Goal: Task Accomplishment & Management: Manage account settings

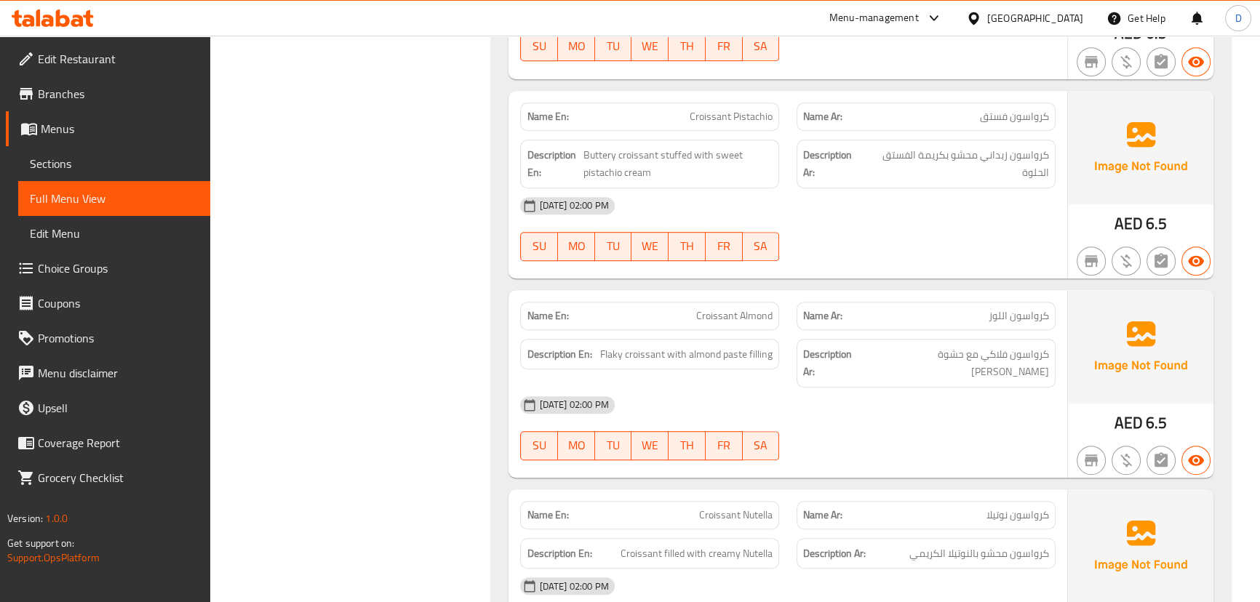
scroll to position [925, 0]
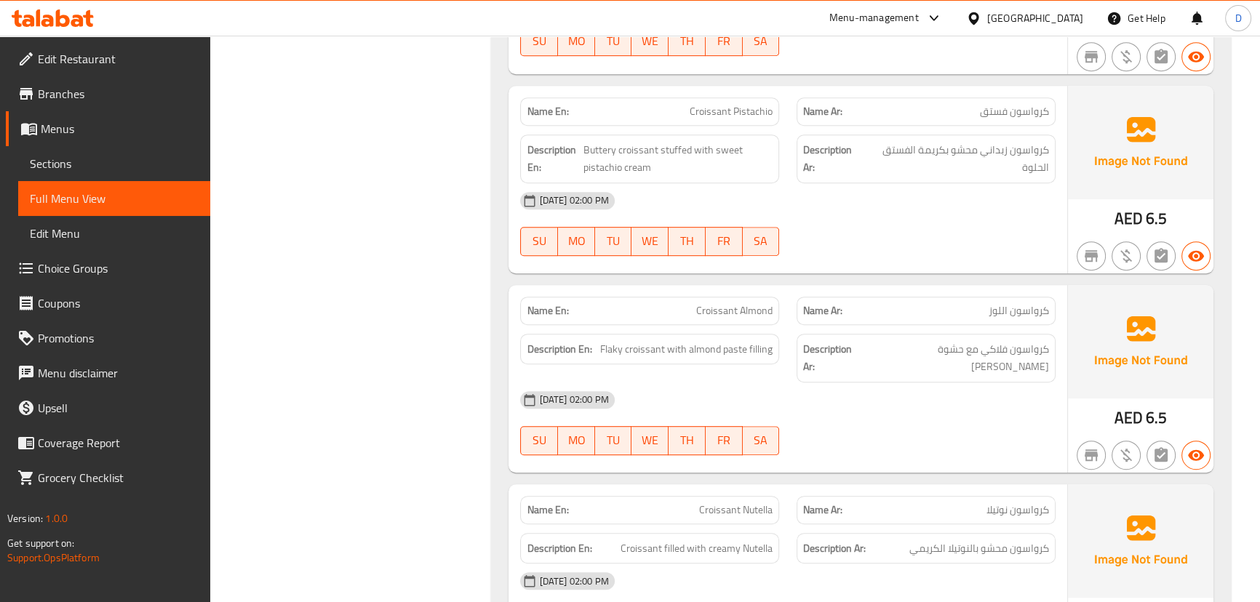
click at [831, 193] on div "[DATE] 02:00 PM" at bounding box center [787, 200] width 552 height 35
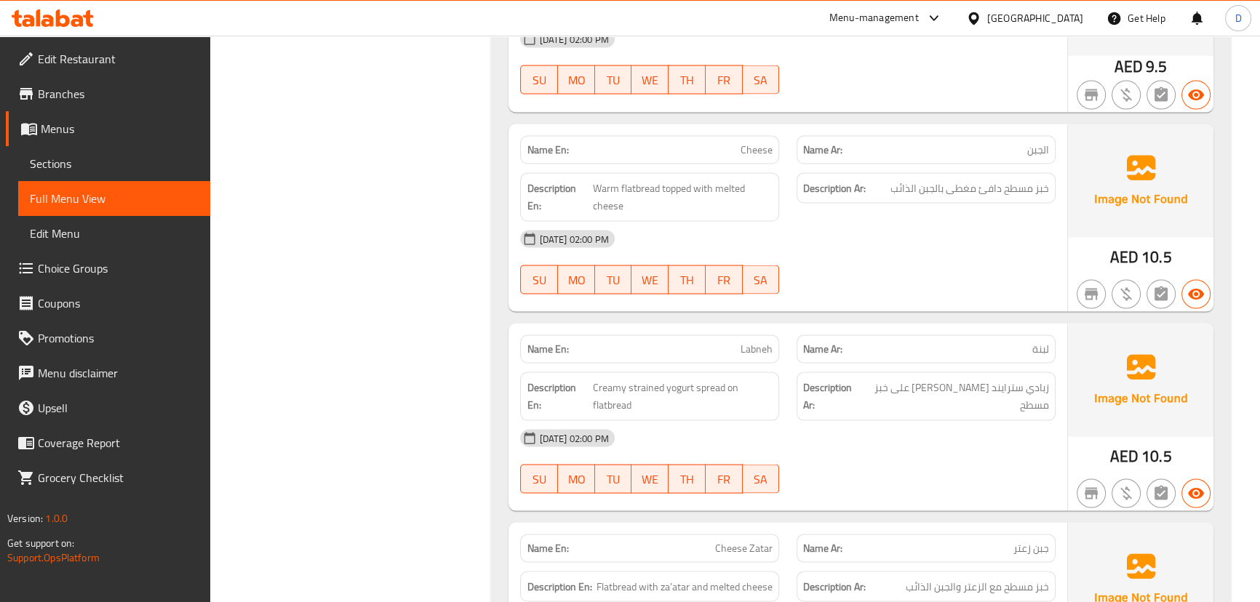
scroll to position [3637, 0]
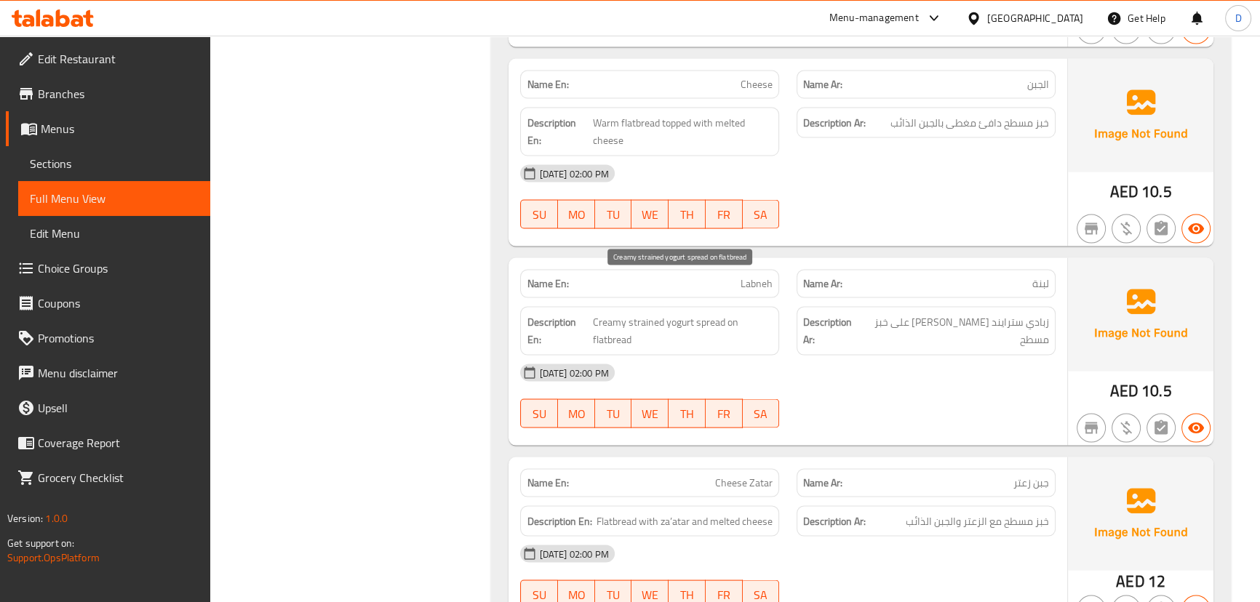
click at [650, 313] on span "Creamy strained yogurt spread on flatbread" at bounding box center [683, 331] width 180 height 36
click at [648, 313] on span "Creamy strained yogurt spread on flatbread" at bounding box center [683, 331] width 180 height 36
copy span "strained"
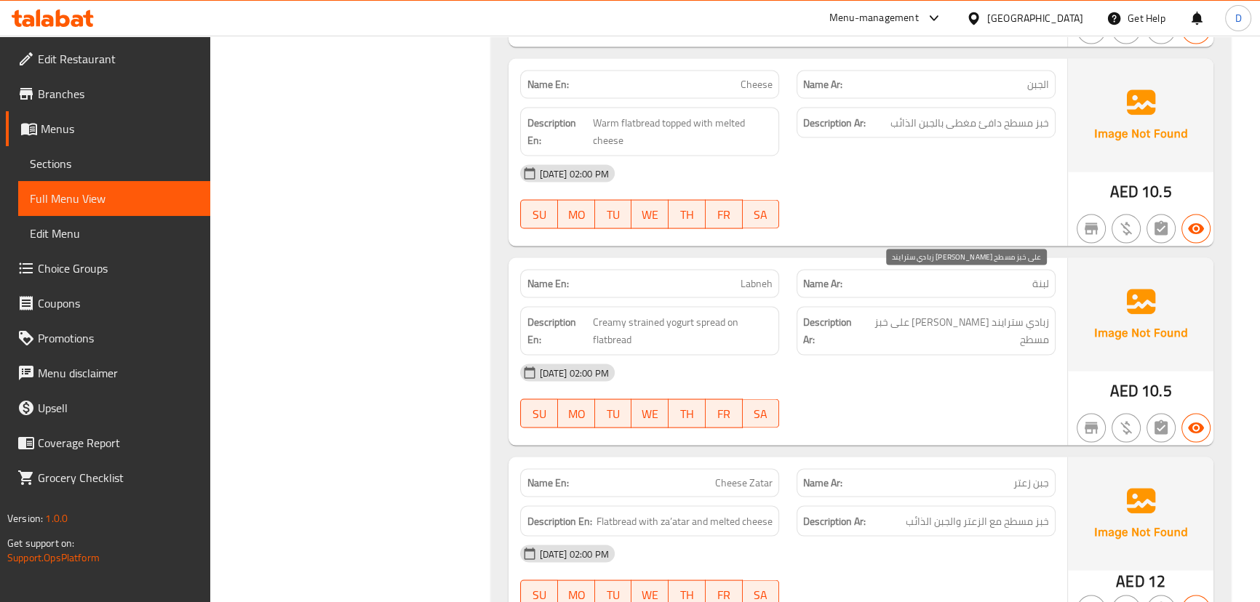
click at [1036, 313] on span "زبادي سترايند كريمي سبريد على خبز مسطح" at bounding box center [956, 331] width 186 height 36
copy span "زبادي"
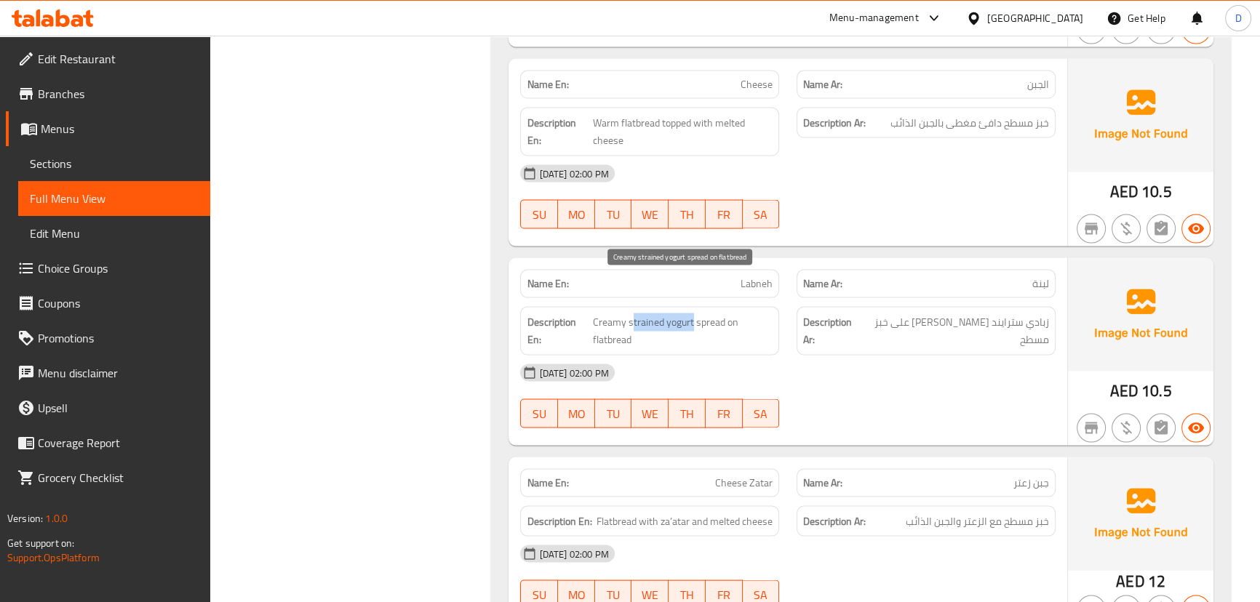
drag, startPoint x: 629, startPoint y: 281, endPoint x: 691, endPoint y: 284, distance: 61.9
click at [691, 313] on span "Creamy strained yogurt spread on flatbread" at bounding box center [683, 331] width 180 height 36
copy span "trained yogurt"
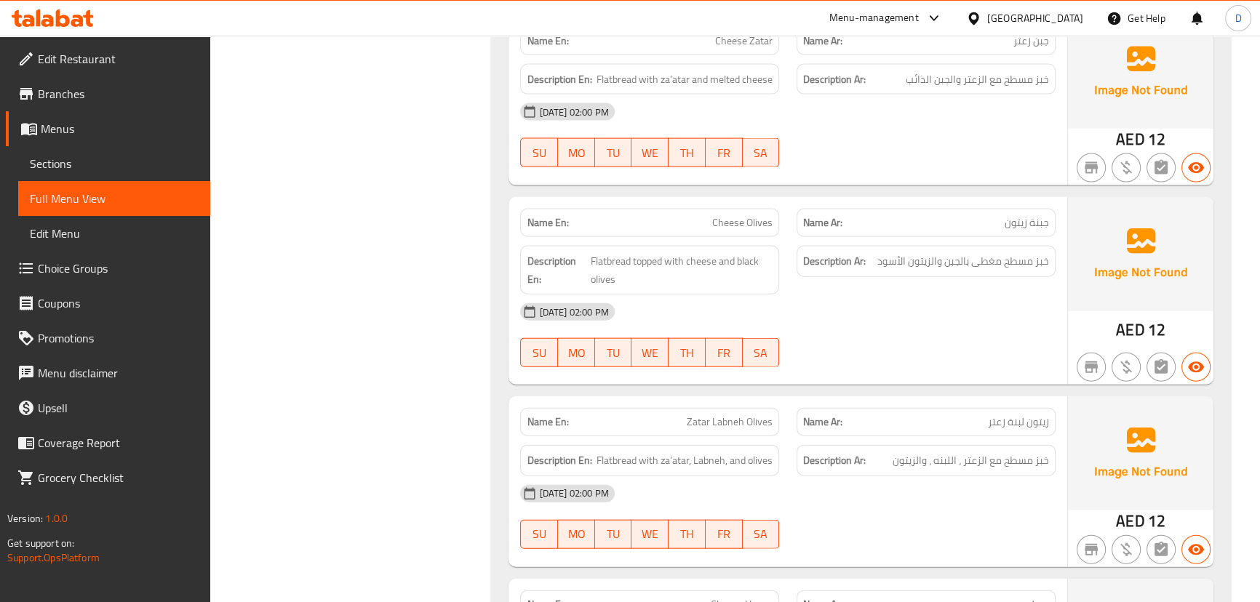
scroll to position [4099, 0]
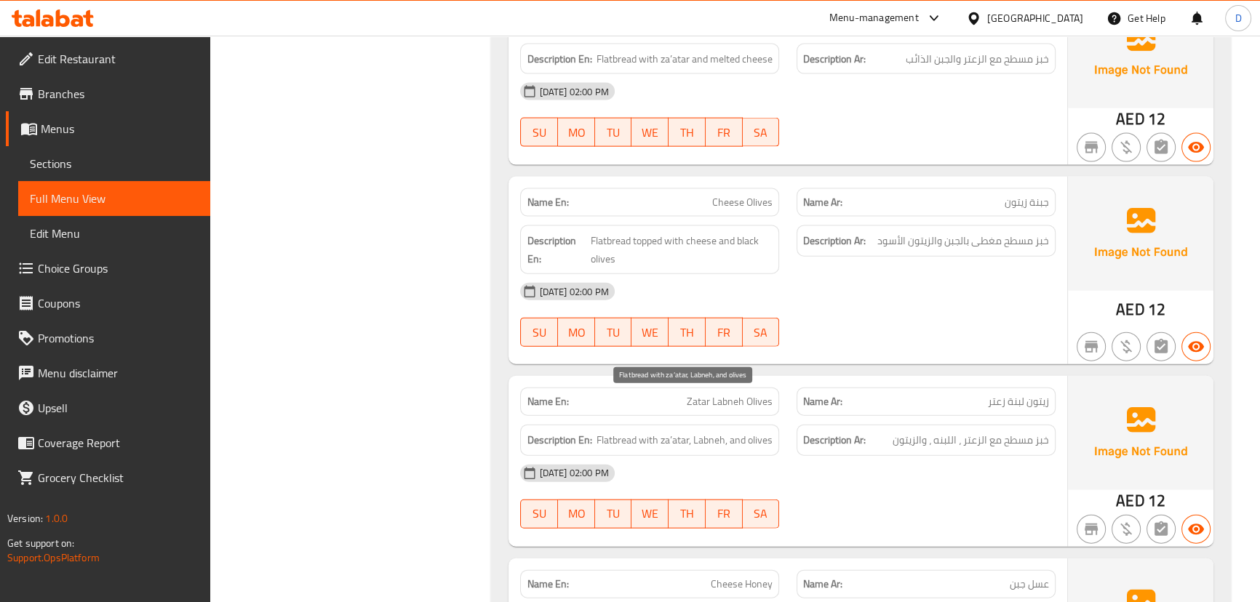
click at [708, 431] on span "Flatbread with za’atar, Labneh, and olives" at bounding box center [684, 440] width 176 height 18
copy span "Labneh"
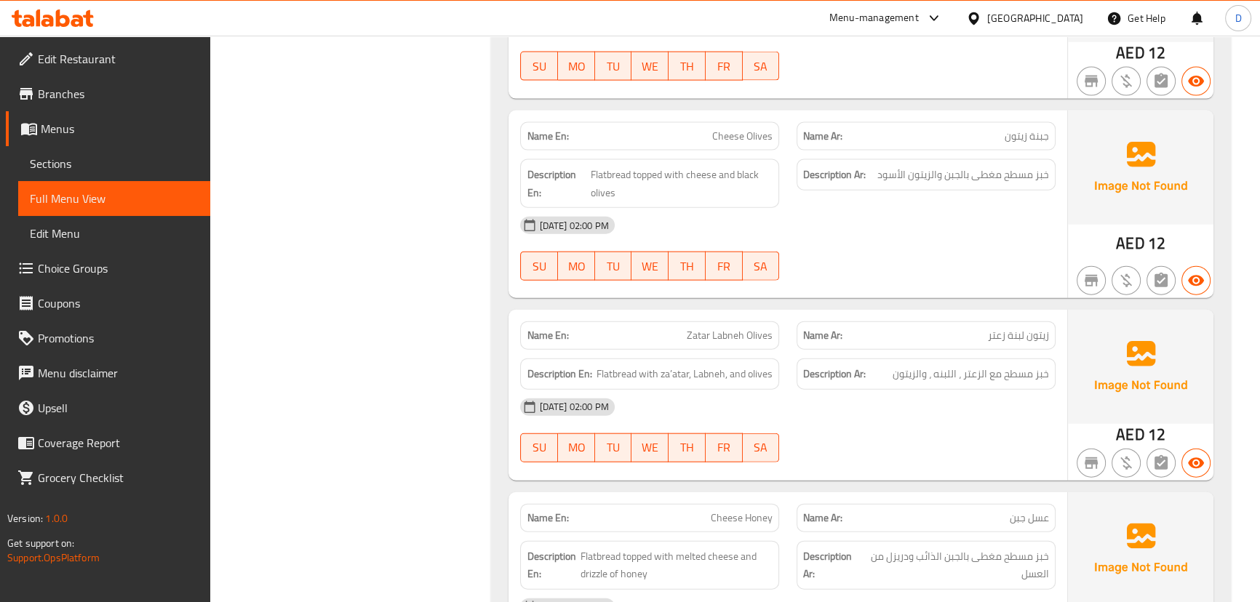
click at [730, 328] on span "Zatar Labneh Olives" at bounding box center [730, 335] width 86 height 15
copy span "Zatar Labneh Olives"
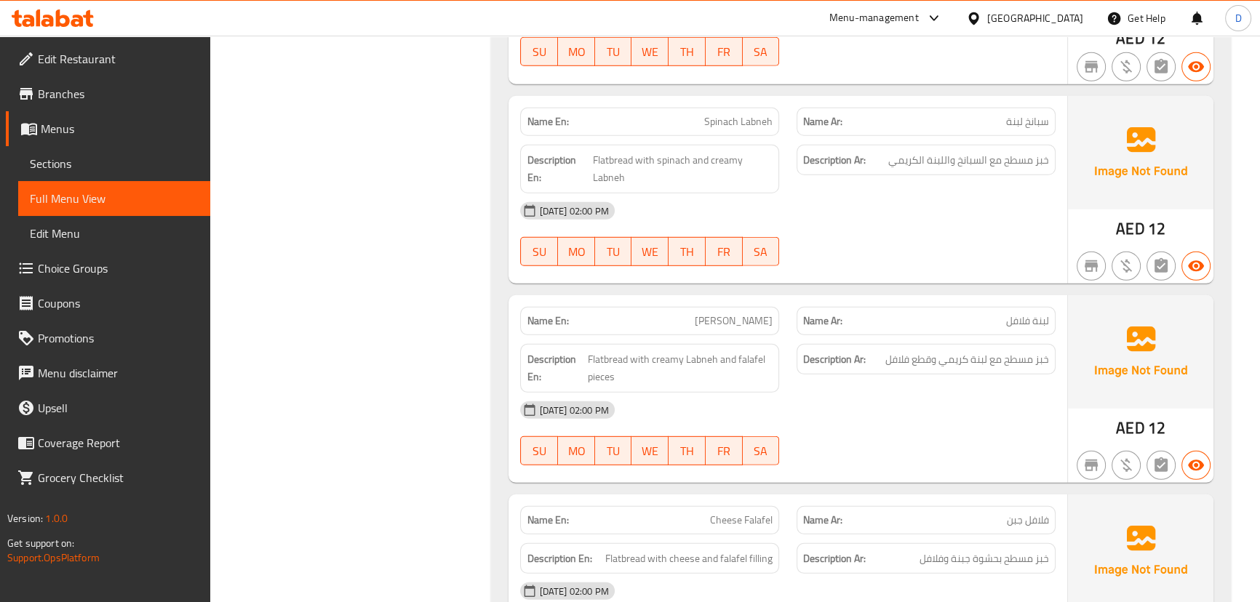
scroll to position [5356, 0]
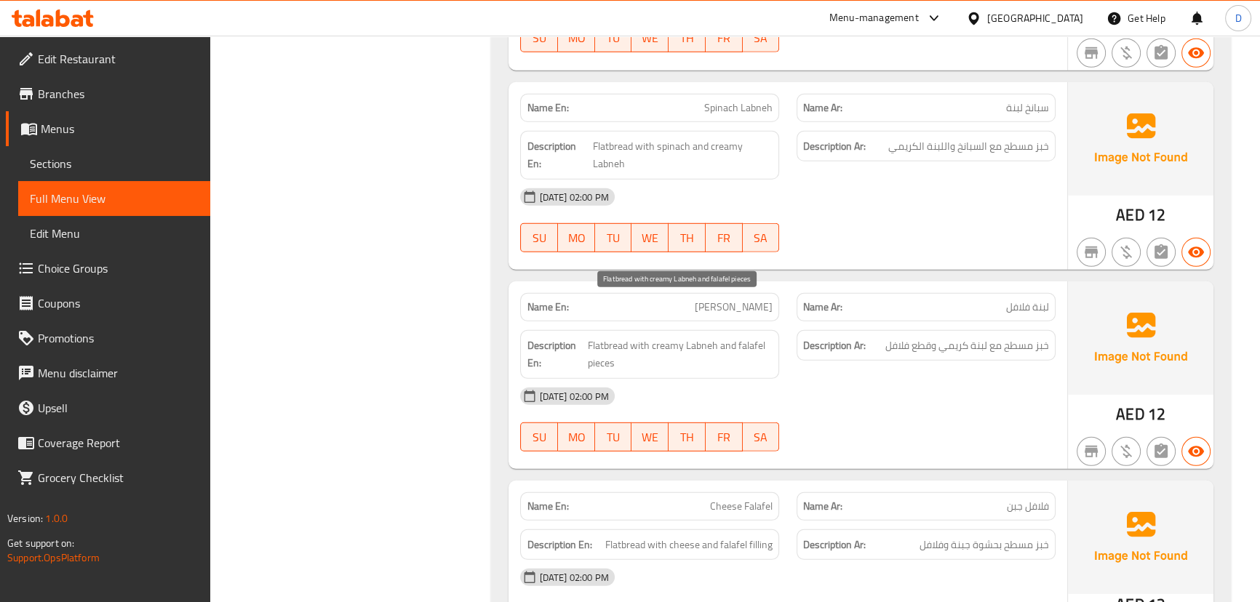
click at [705, 337] on span "Flatbread with creamy Labneh and falafel pieces" at bounding box center [680, 355] width 185 height 36
copy span "Labneh"
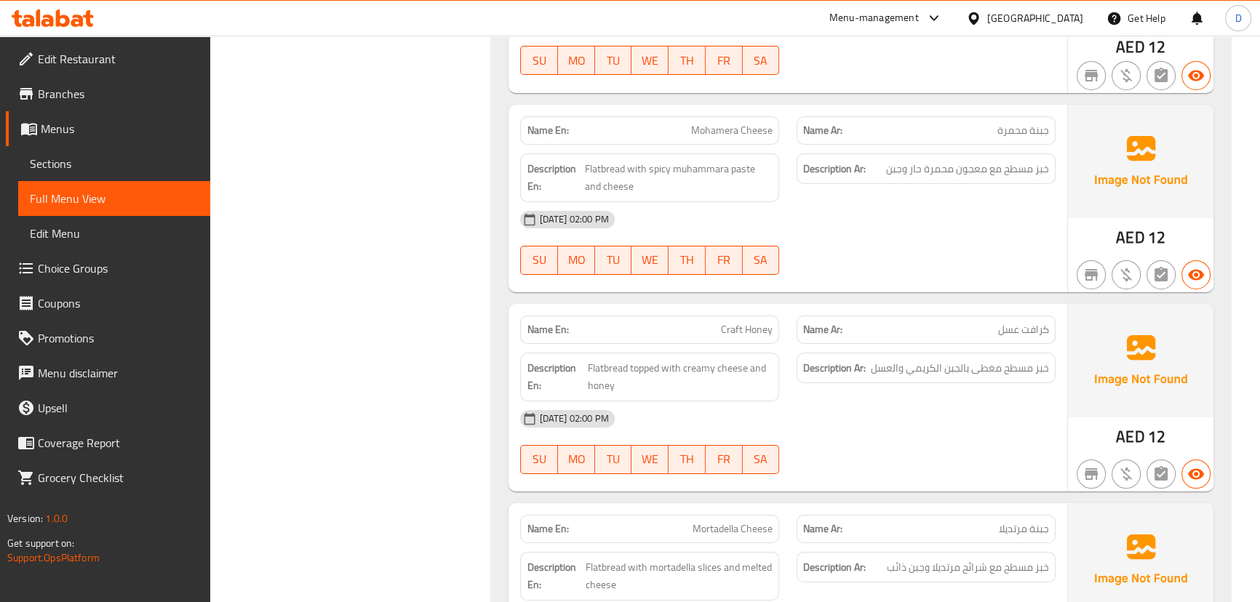
scroll to position [6612, 0]
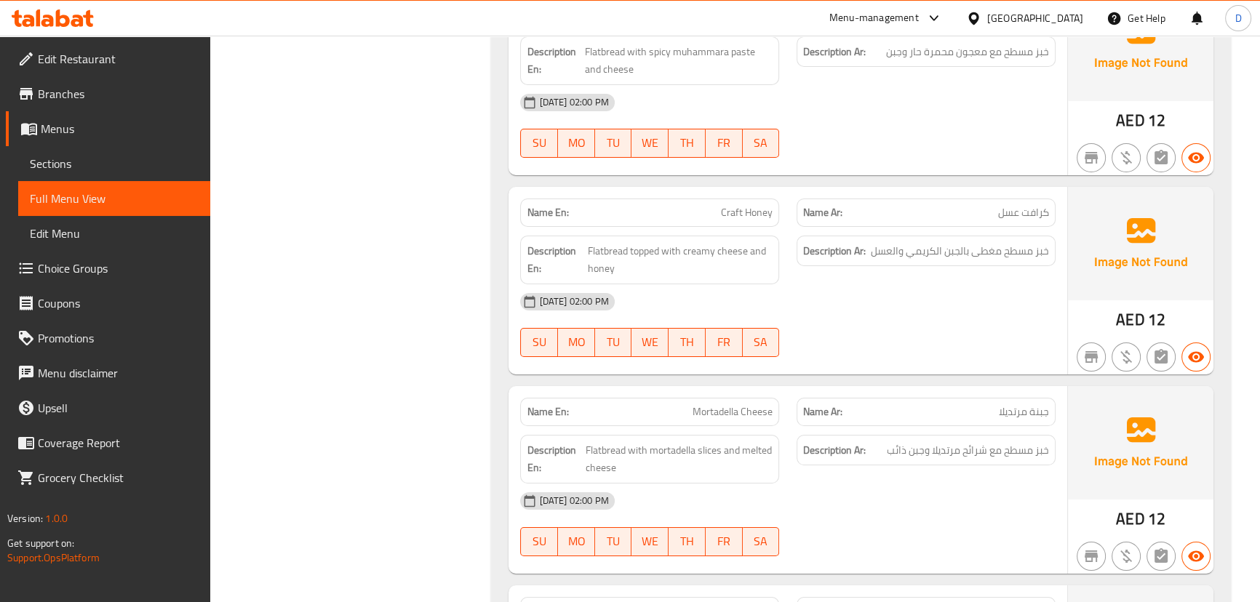
click at [738, 205] on span "Craft Honey" at bounding box center [747, 212] width 52 height 15
copy span "Craft Honey"
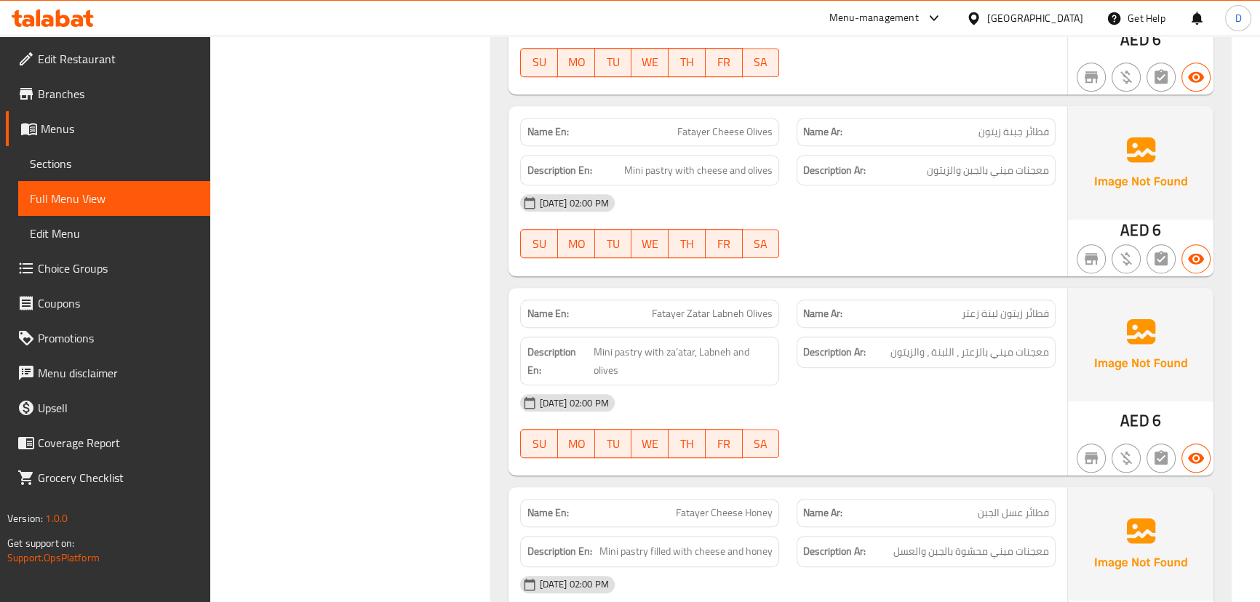
scroll to position [8199, 0]
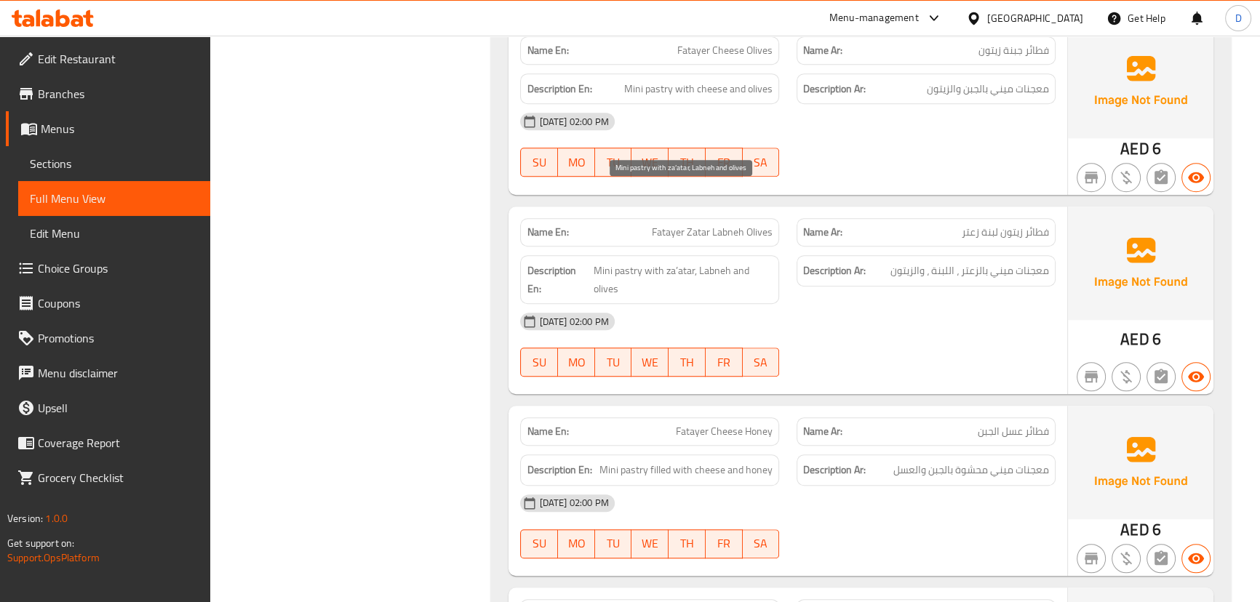
click at [716, 262] on span "Mini pastry with za’atar, Labneh and olives" at bounding box center [683, 280] width 179 height 36
copy span "Labneh"
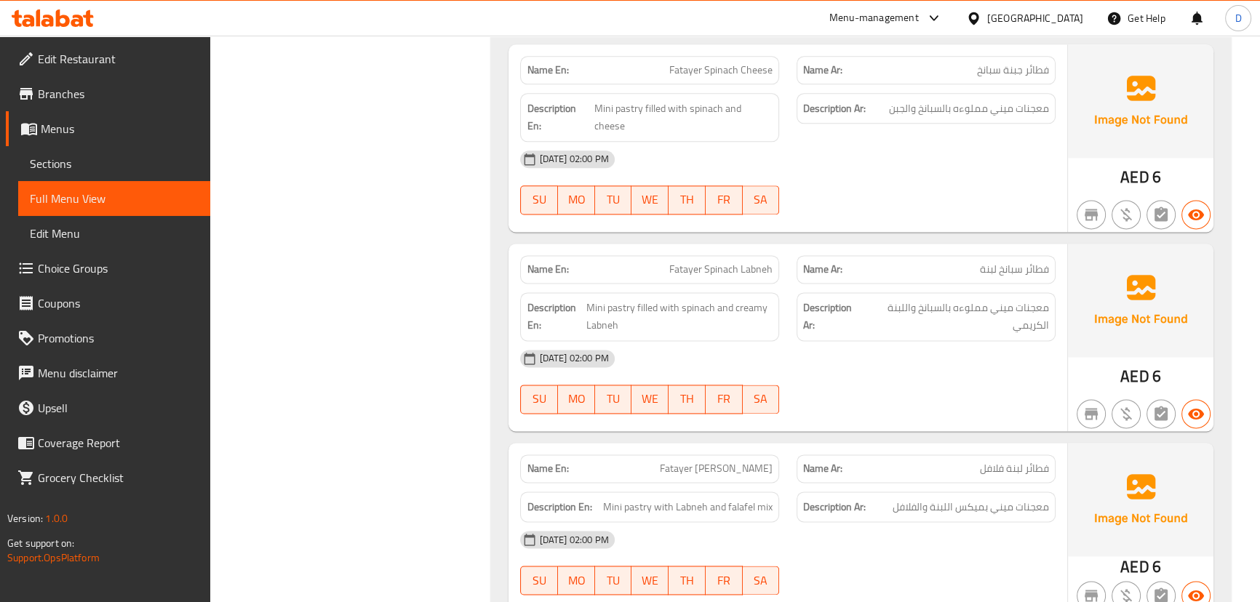
scroll to position [9389, 0]
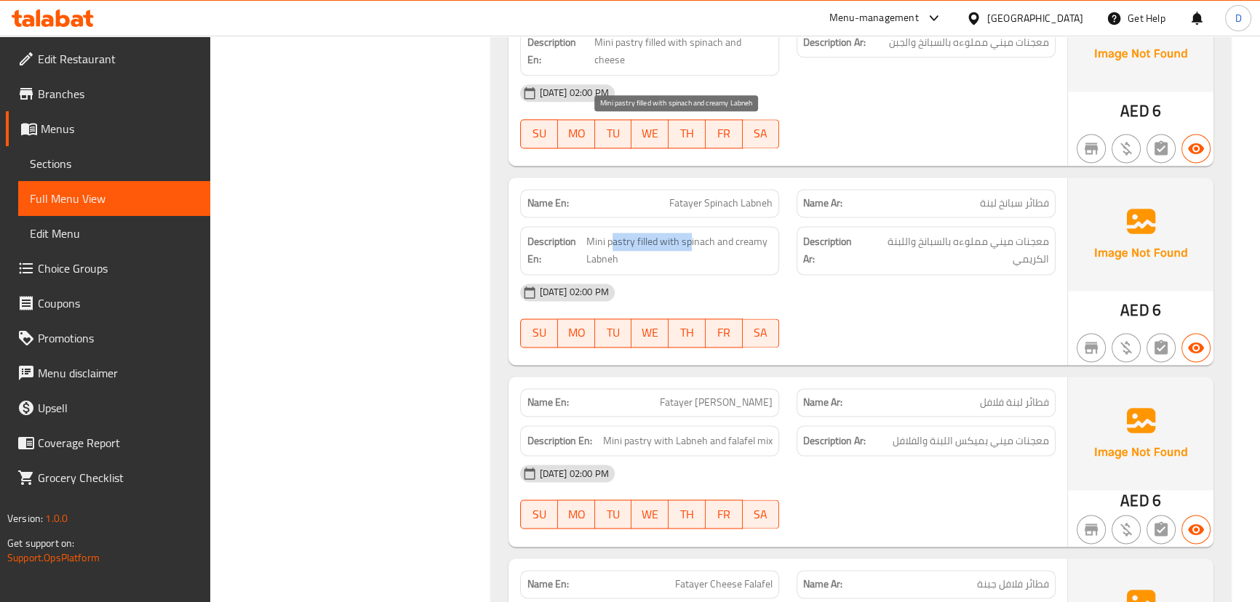
drag, startPoint x: 612, startPoint y: 135, endPoint x: 689, endPoint y: 134, distance: 76.4
click at [689, 233] on span "Mini pastry filled with spinach and creamy Labneh" at bounding box center [679, 251] width 187 height 36
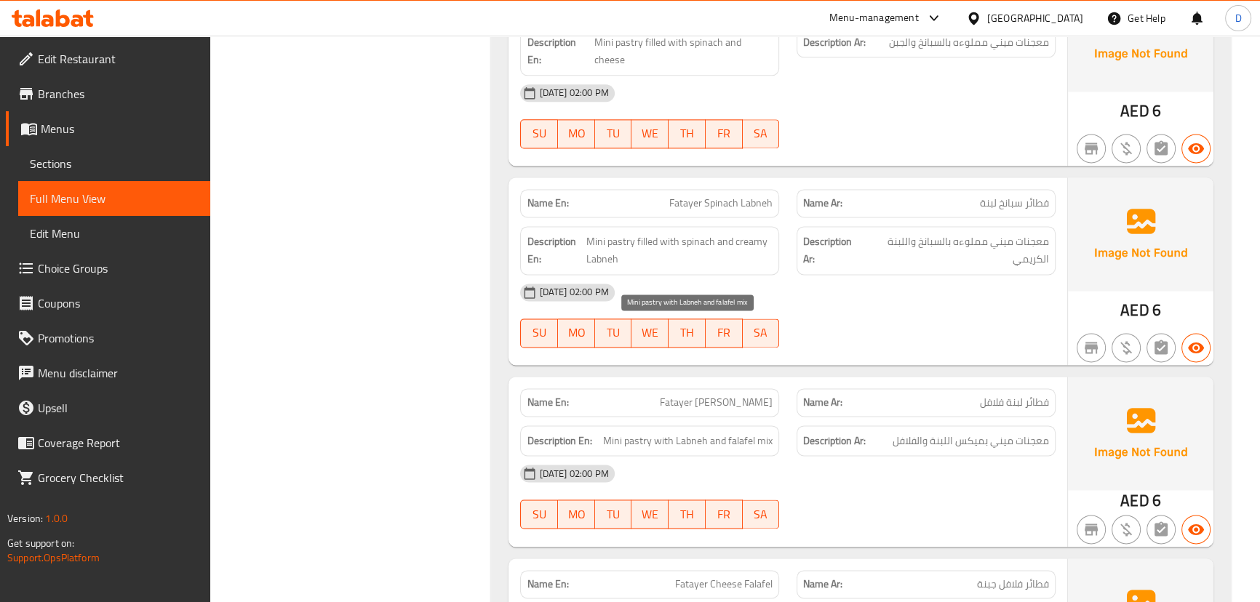
click at [687, 432] on span "Mini pastry with Labneh and falafel mix" at bounding box center [687, 441] width 169 height 18
copy span "Labneh"
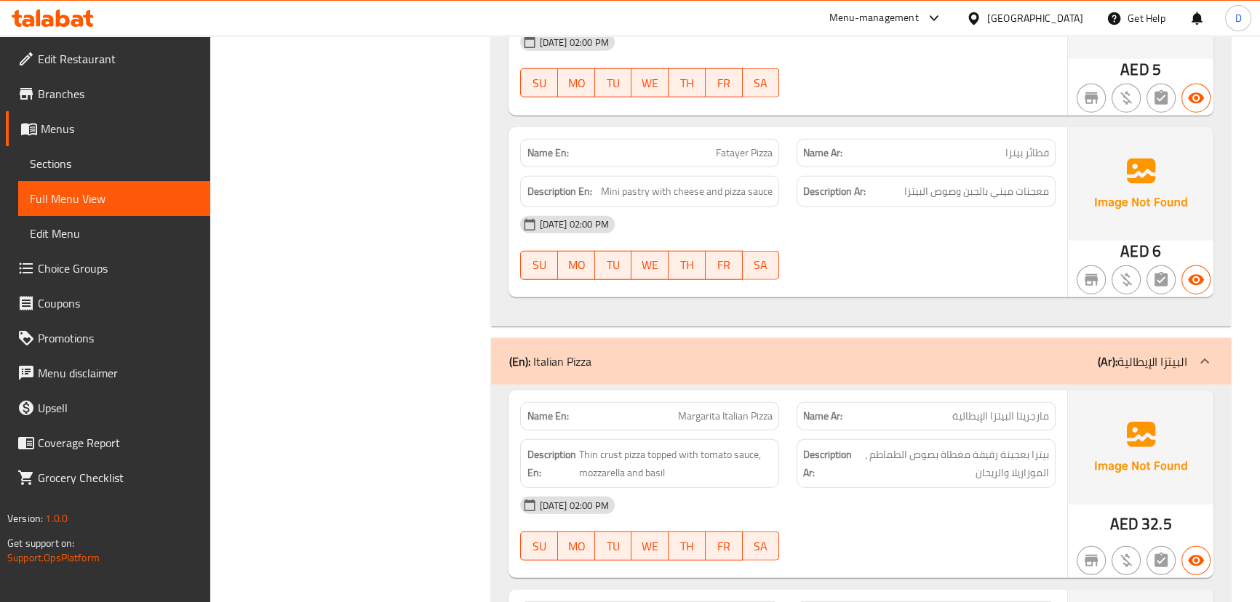
scroll to position [11769, 0]
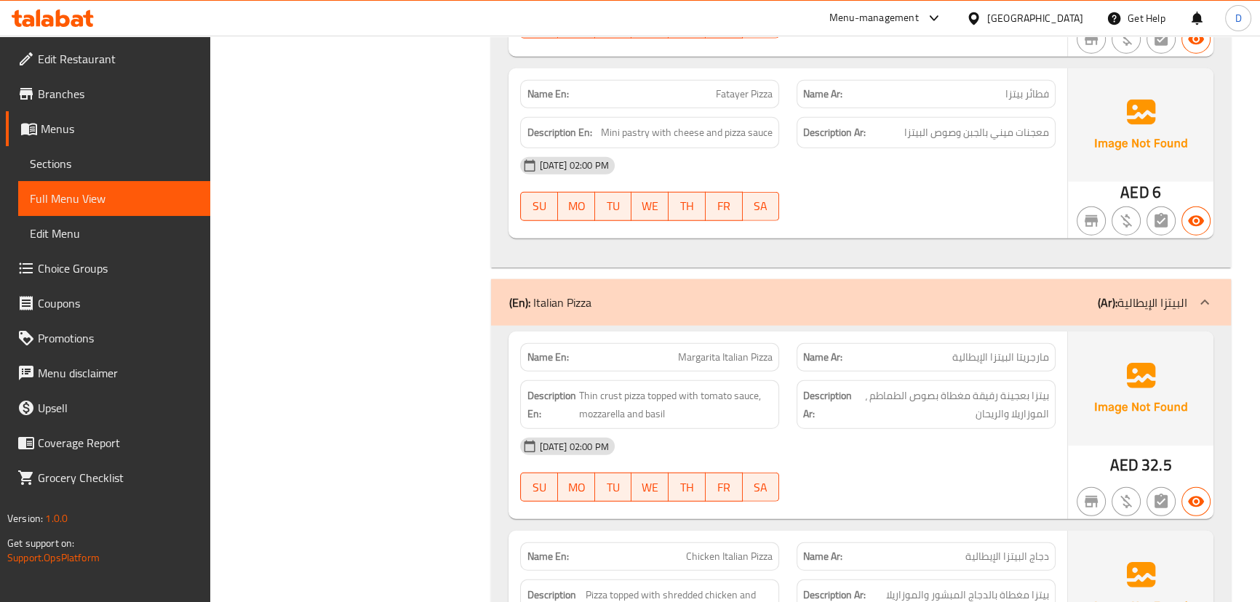
click at [694, 350] on span "Margarita Italian Pizza" at bounding box center [725, 357] width 95 height 15
click at [1033, 350] on span "مارجريتا البيتزا الإيطالية" at bounding box center [1000, 357] width 97 height 15
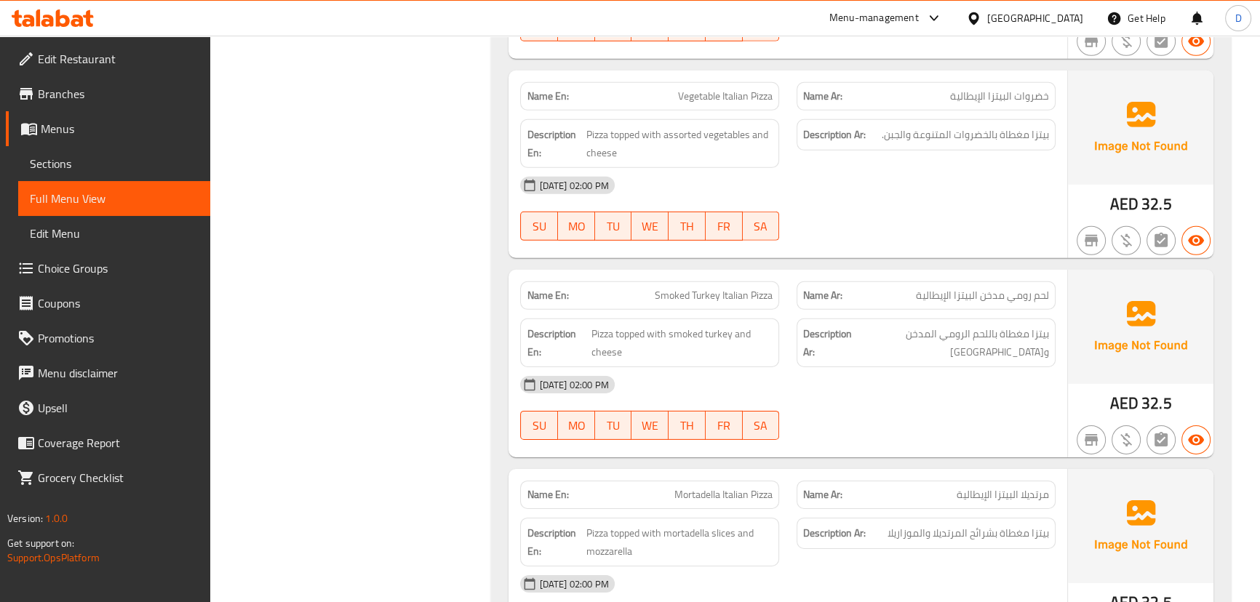
scroll to position [12629, 0]
drag, startPoint x: 717, startPoint y: 148, endPoint x: 765, endPoint y: 135, distance: 49.6
click at [765, 281] on div "Name En: Smoked Turkey Italian Pizza" at bounding box center [649, 295] width 259 height 28
click at [700, 324] on span "Pizza topped with smoked turkey and cheese" at bounding box center [682, 342] width 182 height 36
drag, startPoint x: 618, startPoint y: 189, endPoint x: 742, endPoint y: 181, distance: 123.9
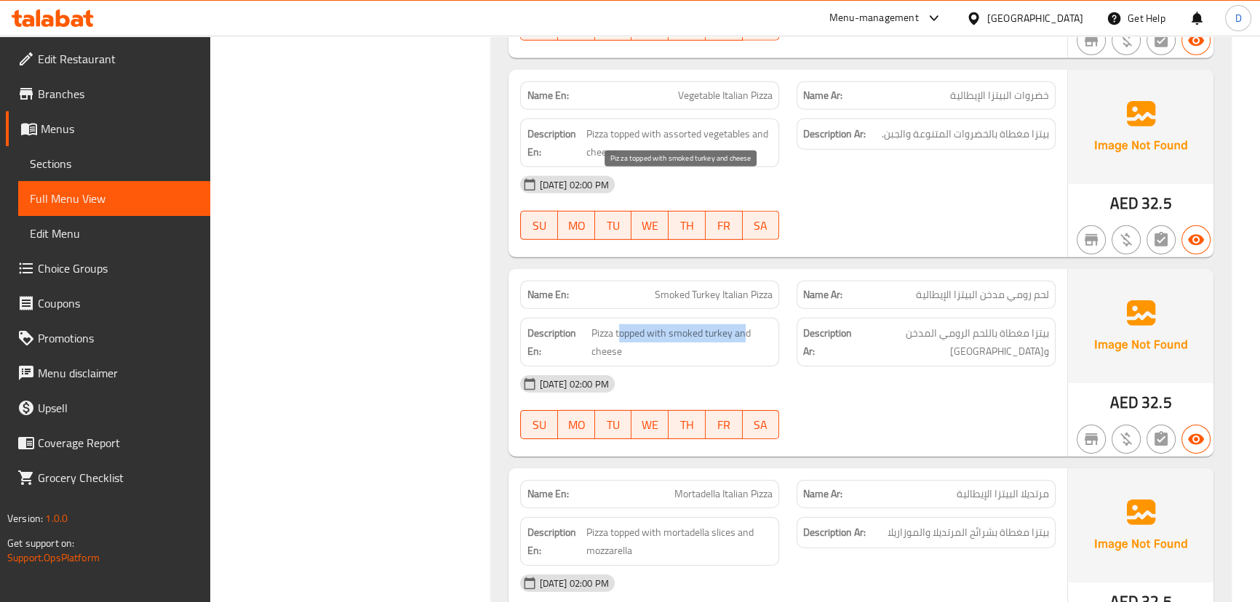
click at [742, 324] on span "Pizza topped with smoked turkey and cheese" at bounding box center [682, 342] width 182 height 36
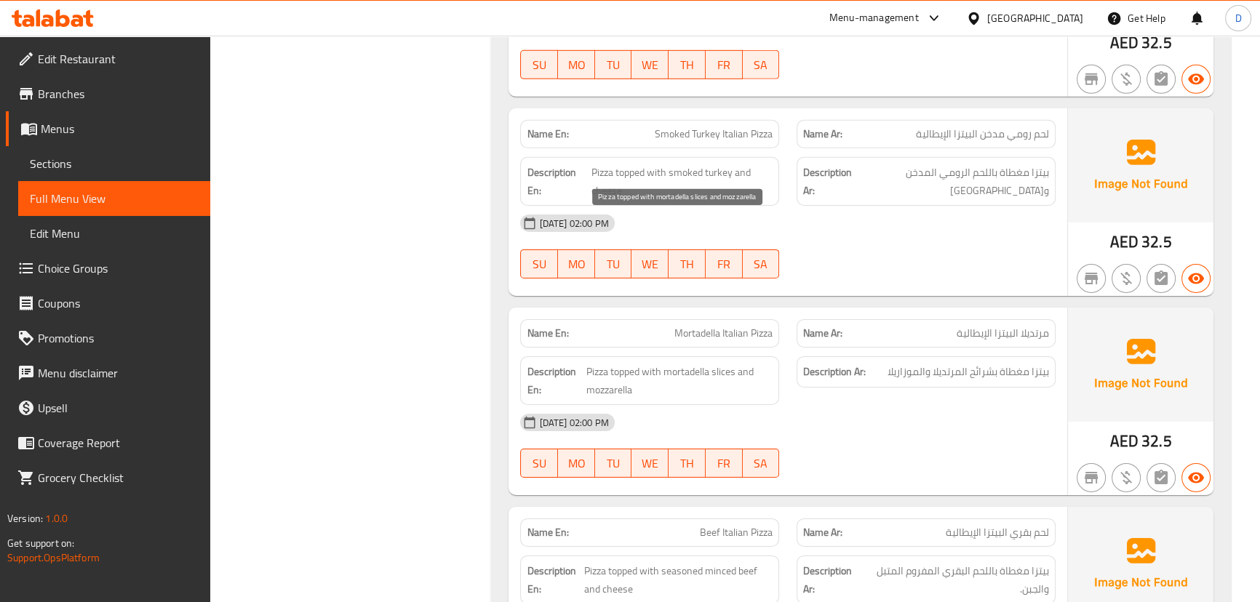
scroll to position [12792, 0]
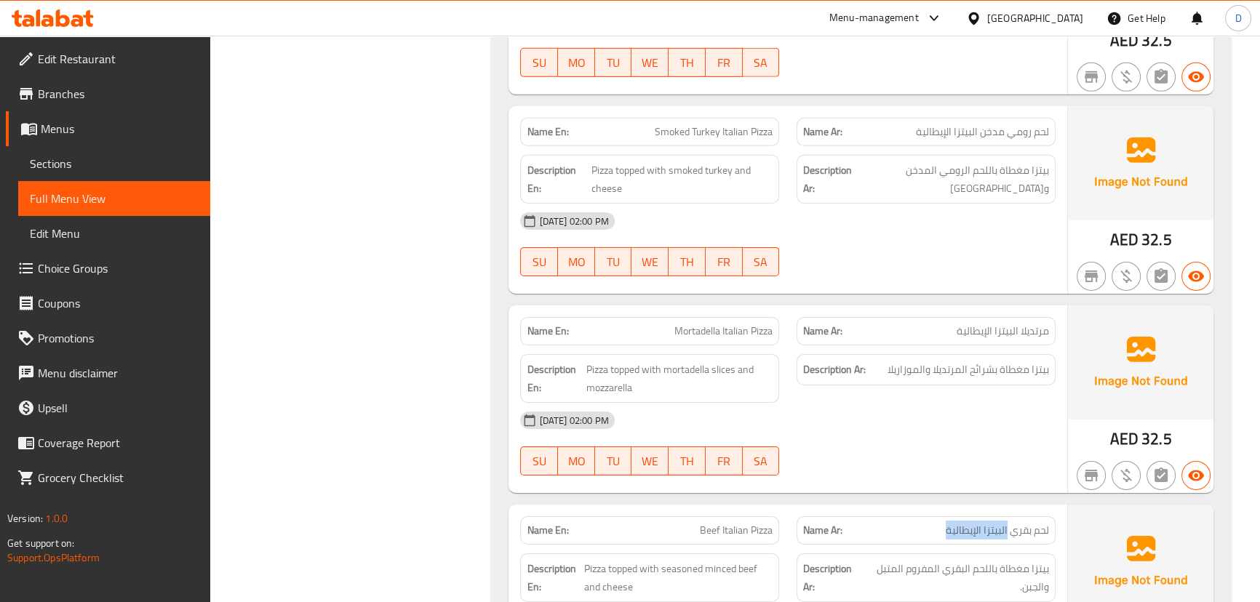
drag, startPoint x: 1006, startPoint y: 390, endPoint x: 944, endPoint y: 385, distance: 62.0
click at [944, 523] on p "Name Ar: لحم بقري البيتزا الإيطالية" at bounding box center [926, 530] width 246 height 15
click at [763, 523] on span "Beef Italian Pizza" at bounding box center [736, 530] width 73 height 15
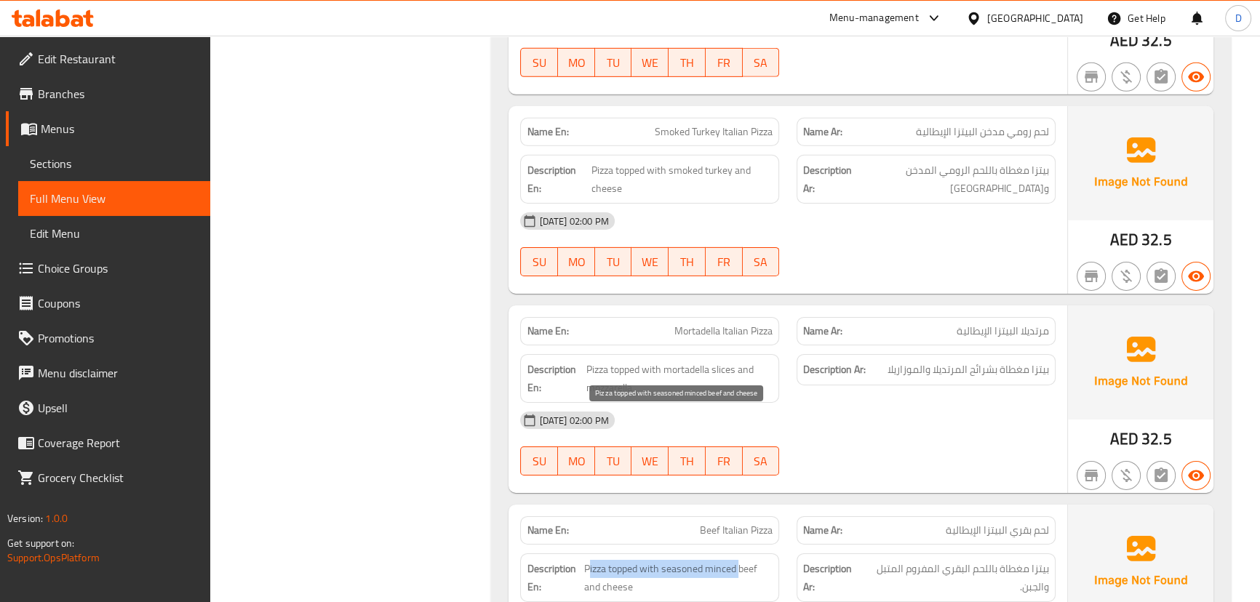
drag, startPoint x: 589, startPoint y: 425, endPoint x: 740, endPoint y: 418, distance: 150.7
click at [740, 560] on span "Pizza topped with seasoned minced beef and cheese" at bounding box center [678, 578] width 188 height 36
click at [722, 560] on span "Pizza topped with seasoned minced beef and cheese" at bounding box center [678, 578] width 188 height 36
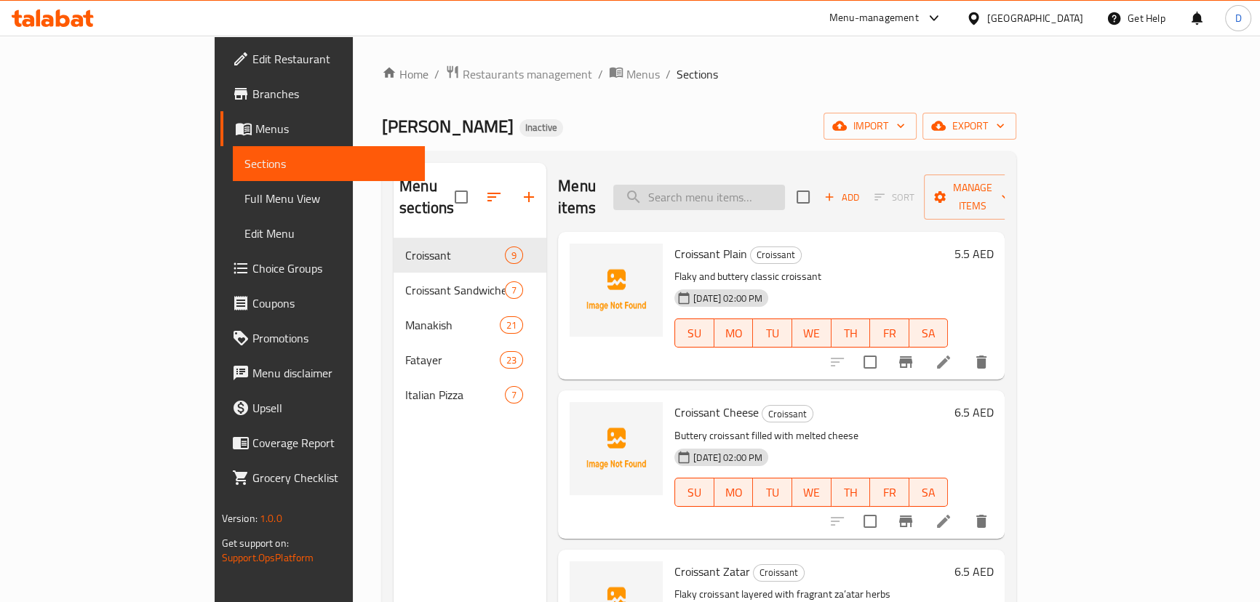
click at [785, 189] on input "search" at bounding box center [699, 197] width 172 height 25
paste input "Buttery croissant filled with melted cheese"
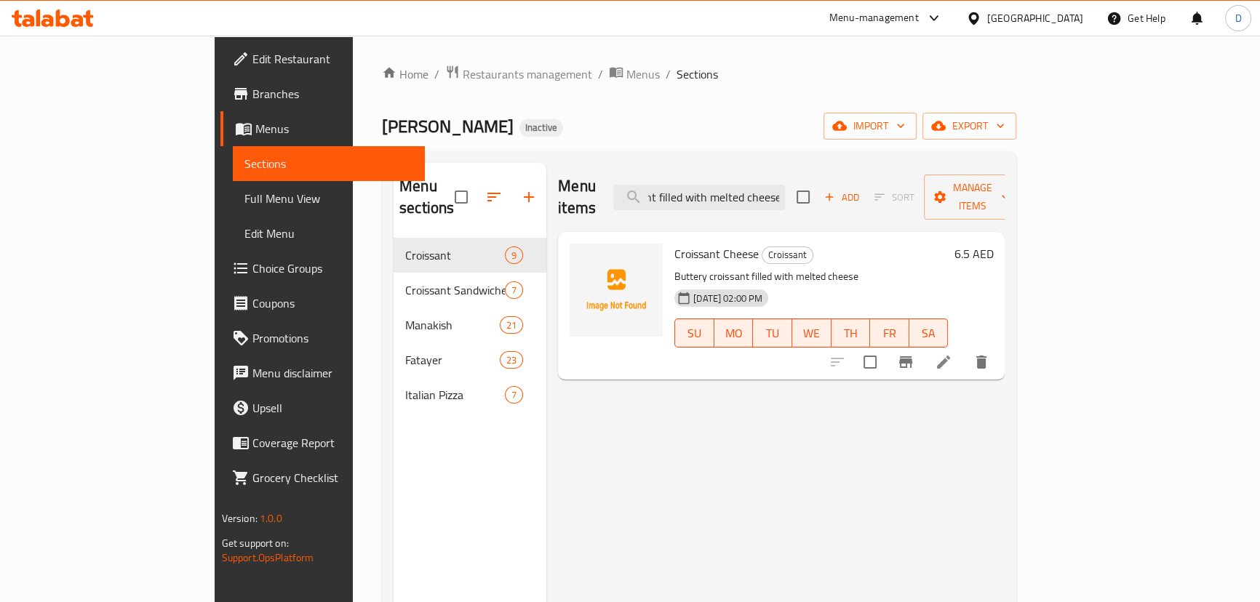
type input "Buttery croissant filled with melted cheese"
click at [964, 350] on li at bounding box center [943, 362] width 41 height 26
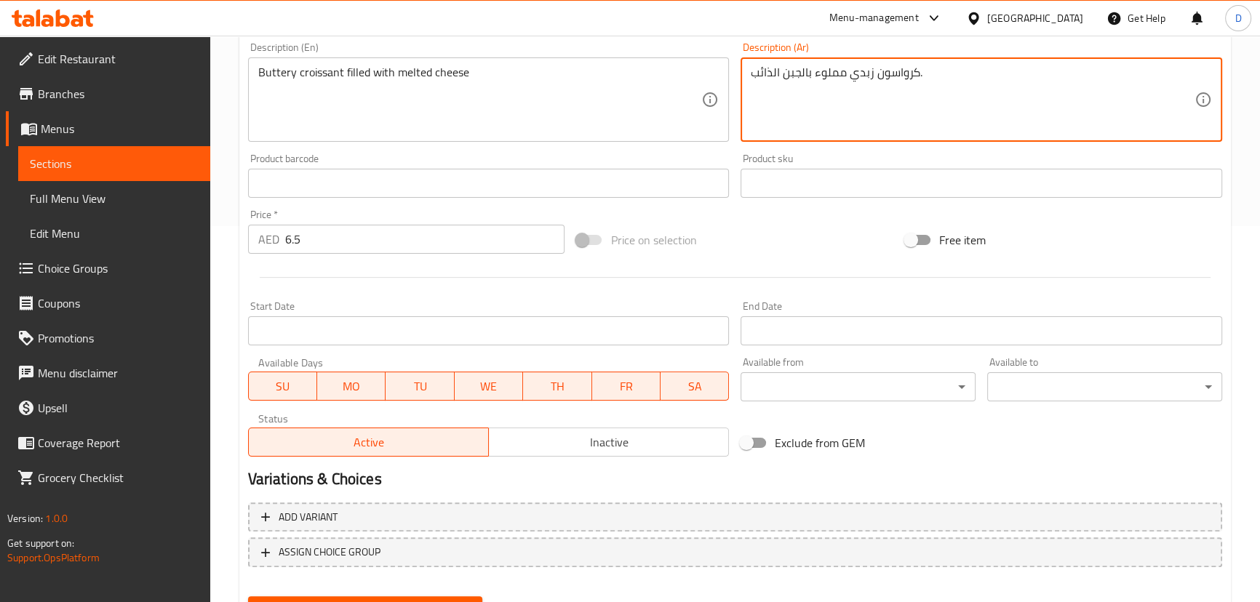
scroll to position [446, 0]
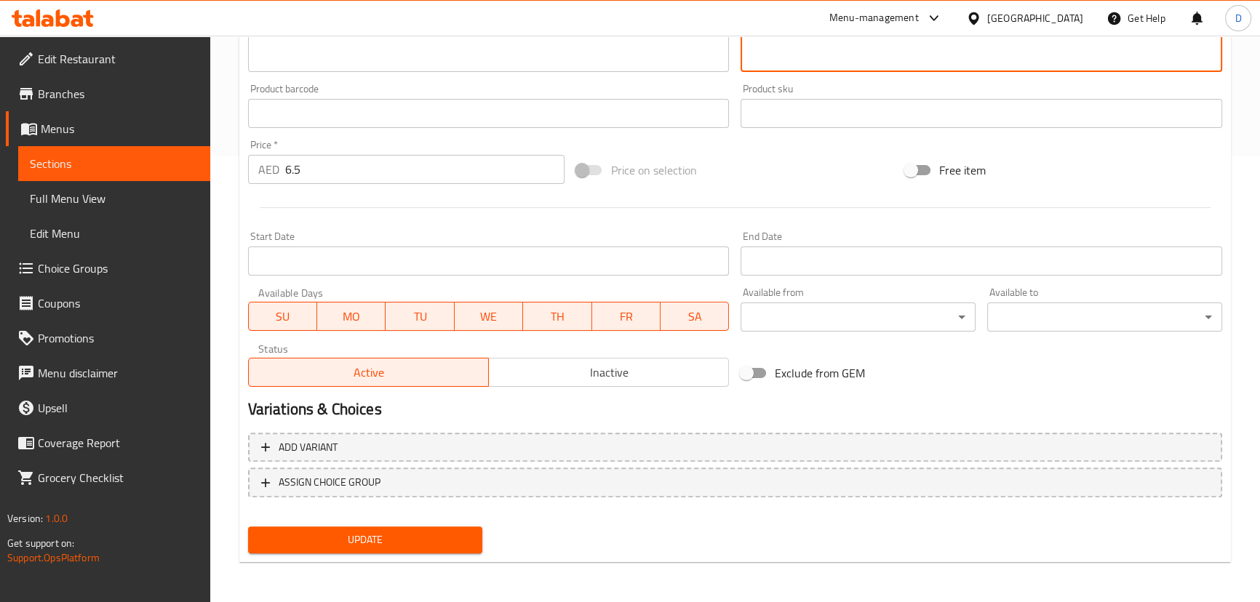
type textarea "كرواسون زبدي مملوء بالجبن الذائب."
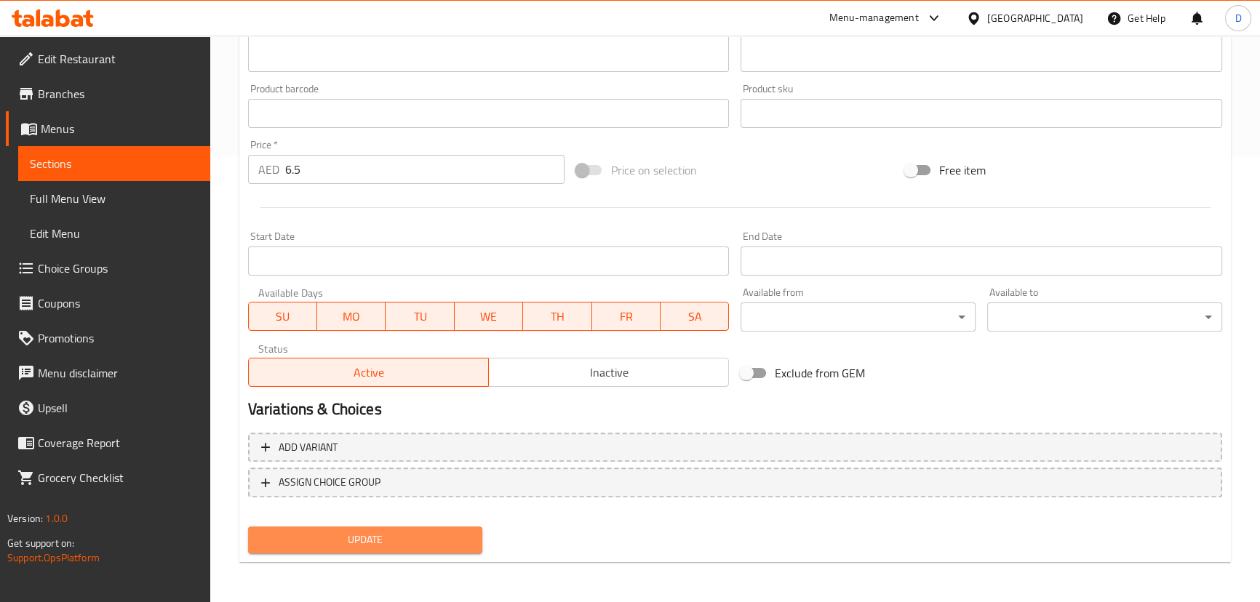
click at [452, 537] on span "Update" at bounding box center [366, 540] width 212 height 18
click at [359, 531] on span "Update" at bounding box center [366, 540] width 212 height 18
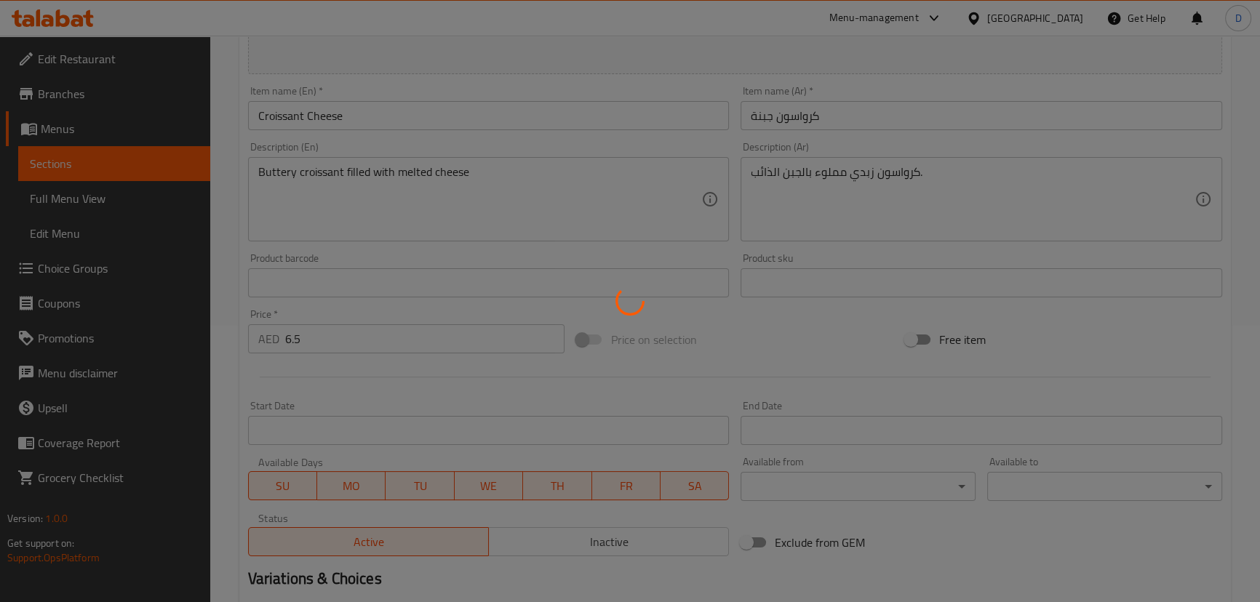
scroll to position [247, 0]
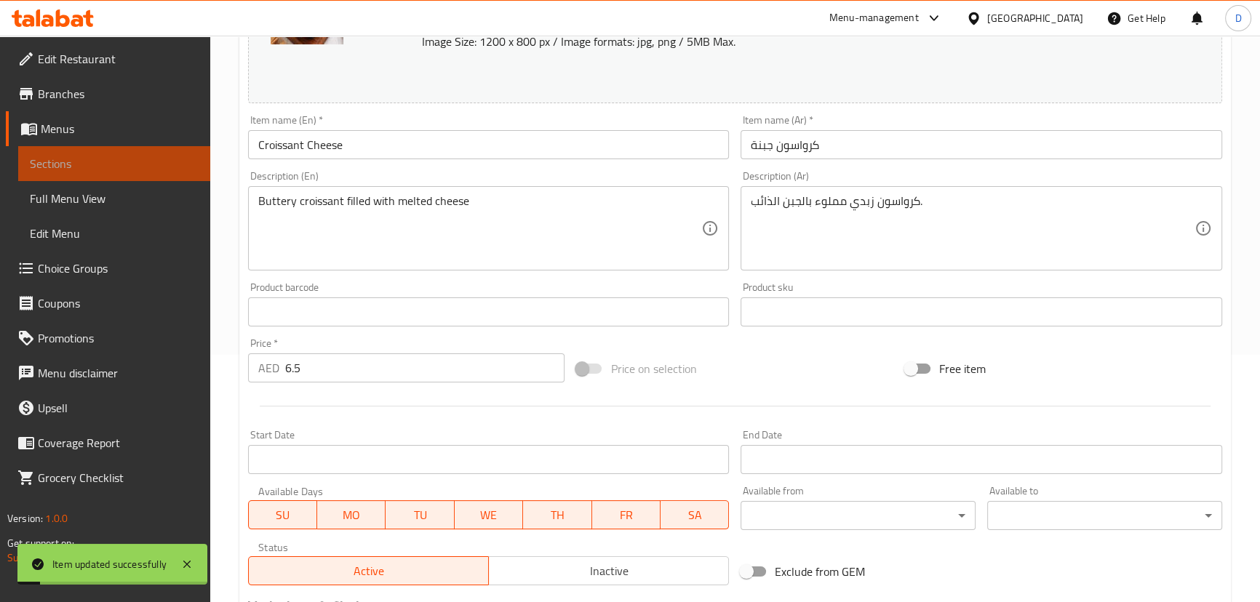
click at [176, 153] on link "Sections" at bounding box center [114, 163] width 192 height 35
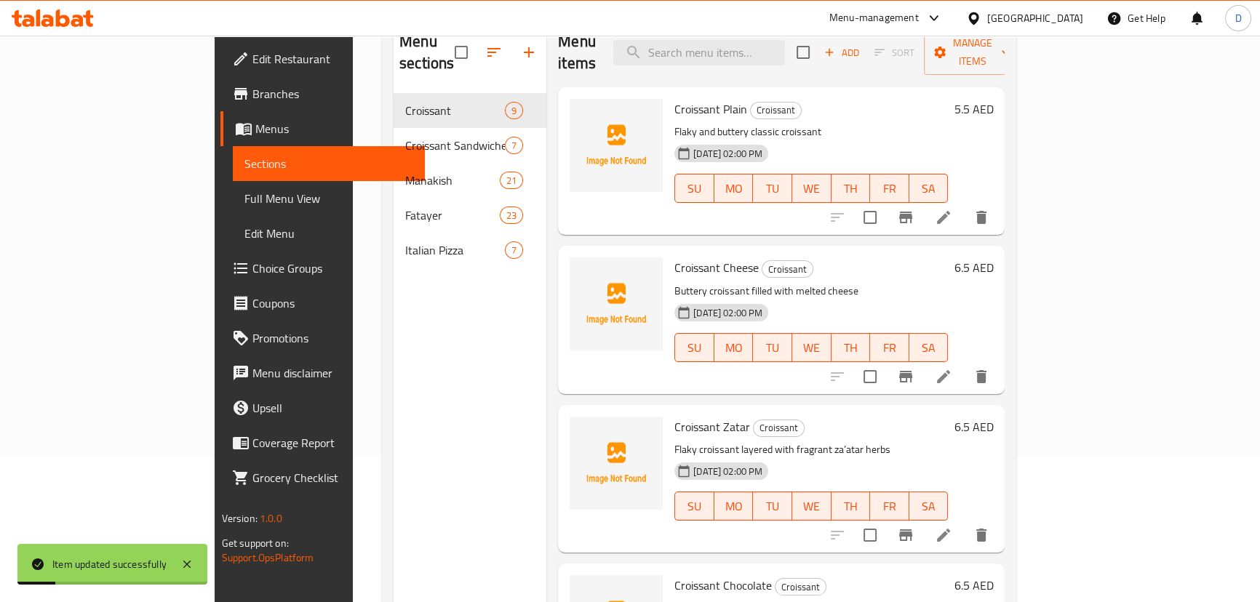
scroll to position [72, 0]
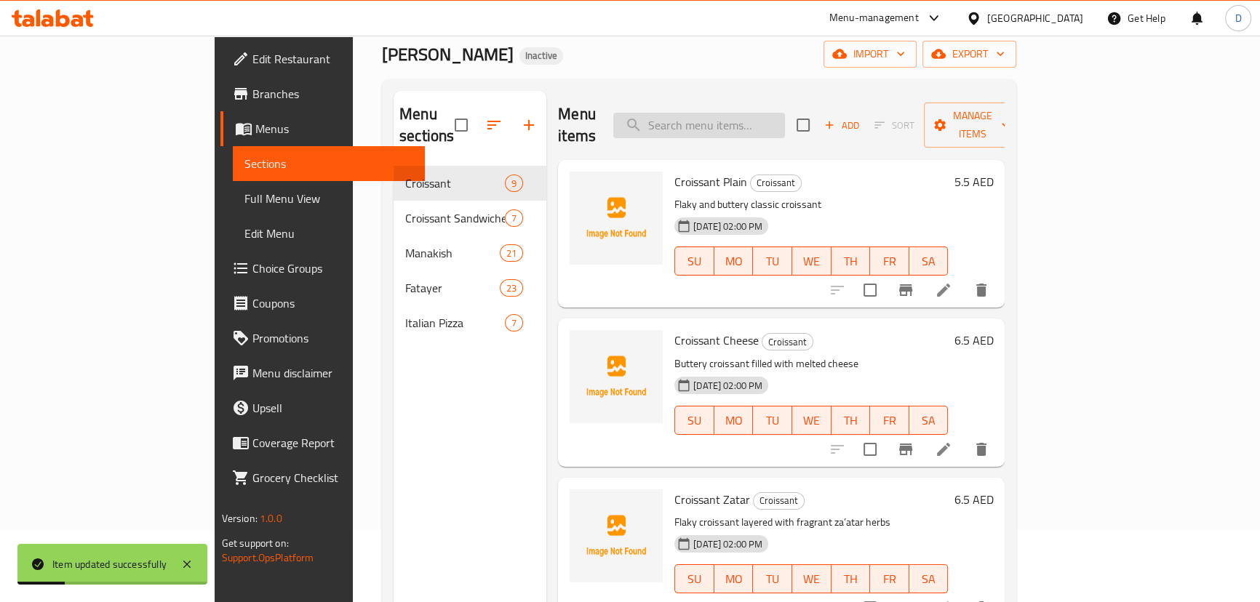
click at [748, 127] on input "search" at bounding box center [699, 125] width 172 height 25
paste input "Croissant infused with coffee-flavored cream"
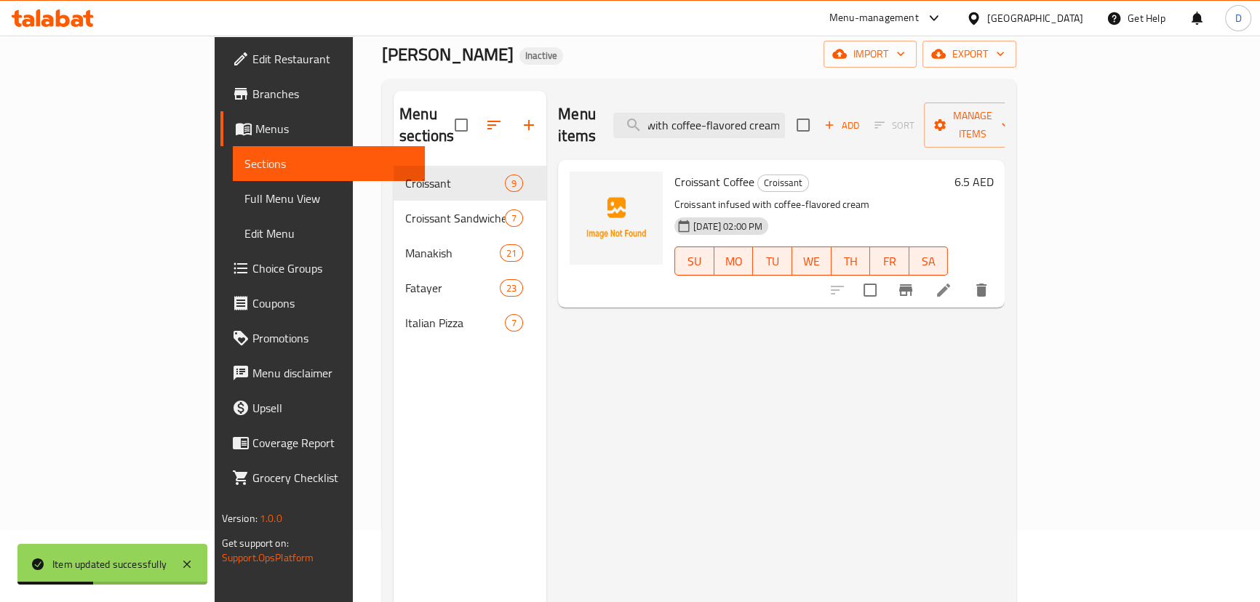
type input "Croissant infused with coffee-flavored cream"
click at [952, 281] on icon at bounding box center [943, 289] width 17 height 17
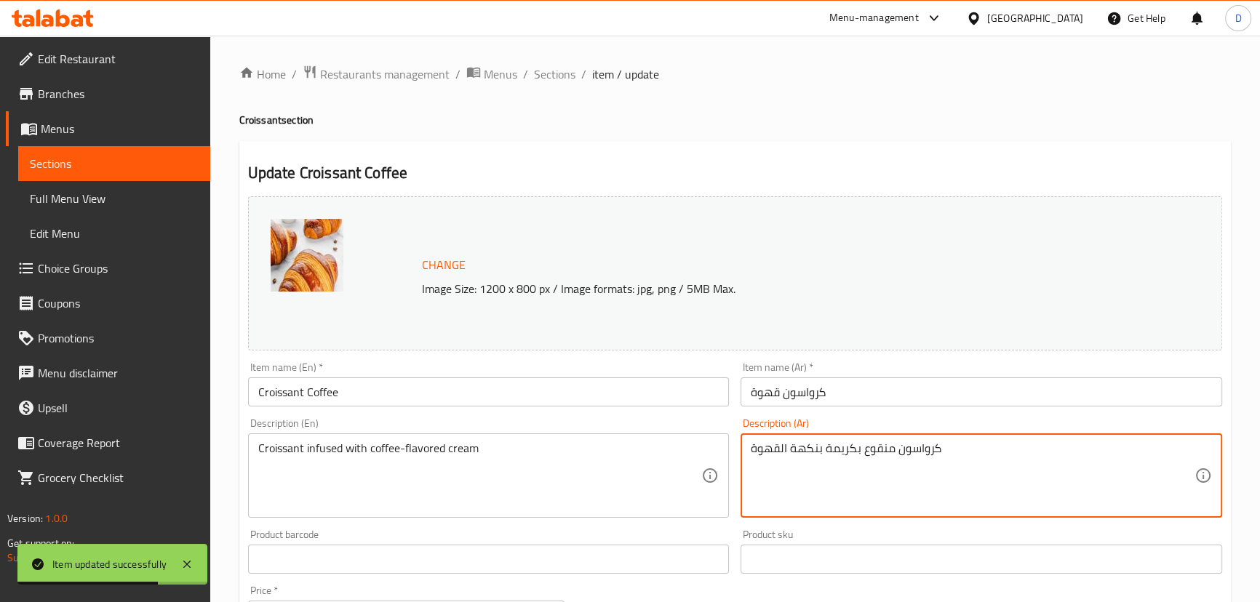
drag, startPoint x: 866, startPoint y: 451, endPoint x: 886, endPoint y: 450, distance: 20.4
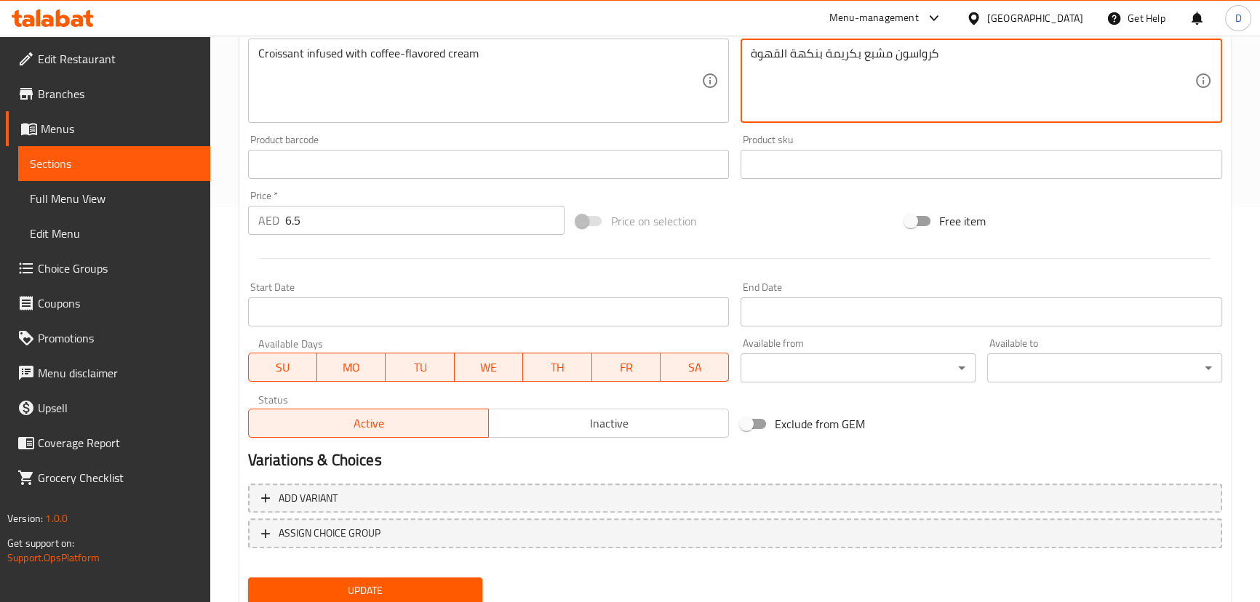
scroll to position [446, 0]
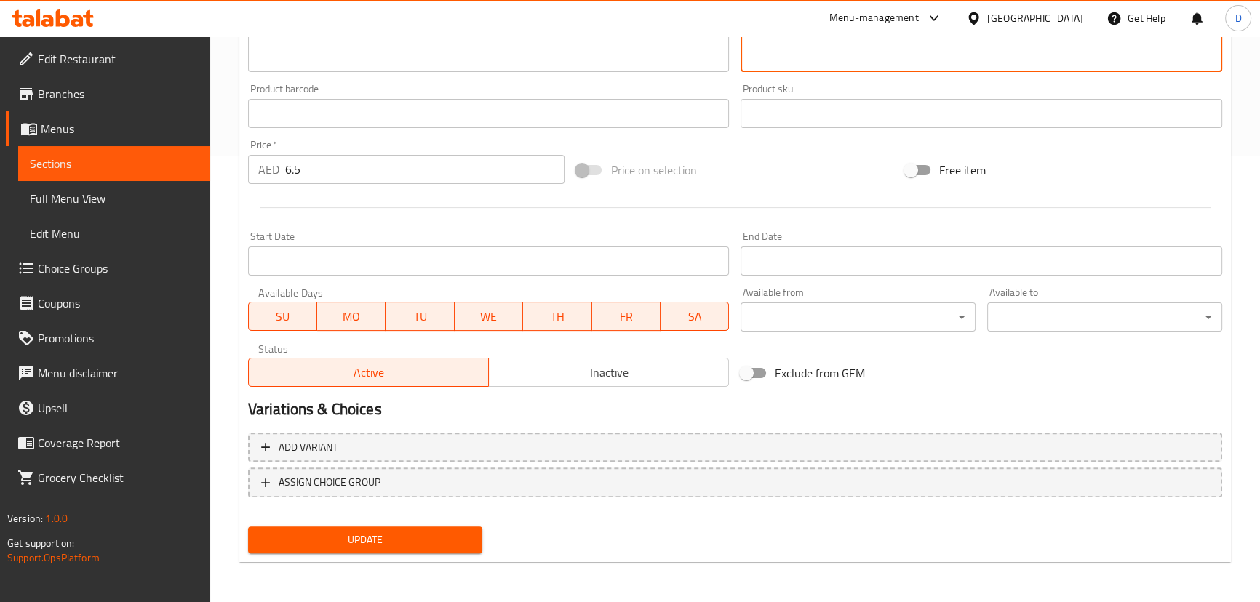
type textarea "كرواسون مشبع بكريمة بنكهة القهوة"
click at [447, 547] on span "Update" at bounding box center [366, 540] width 212 height 18
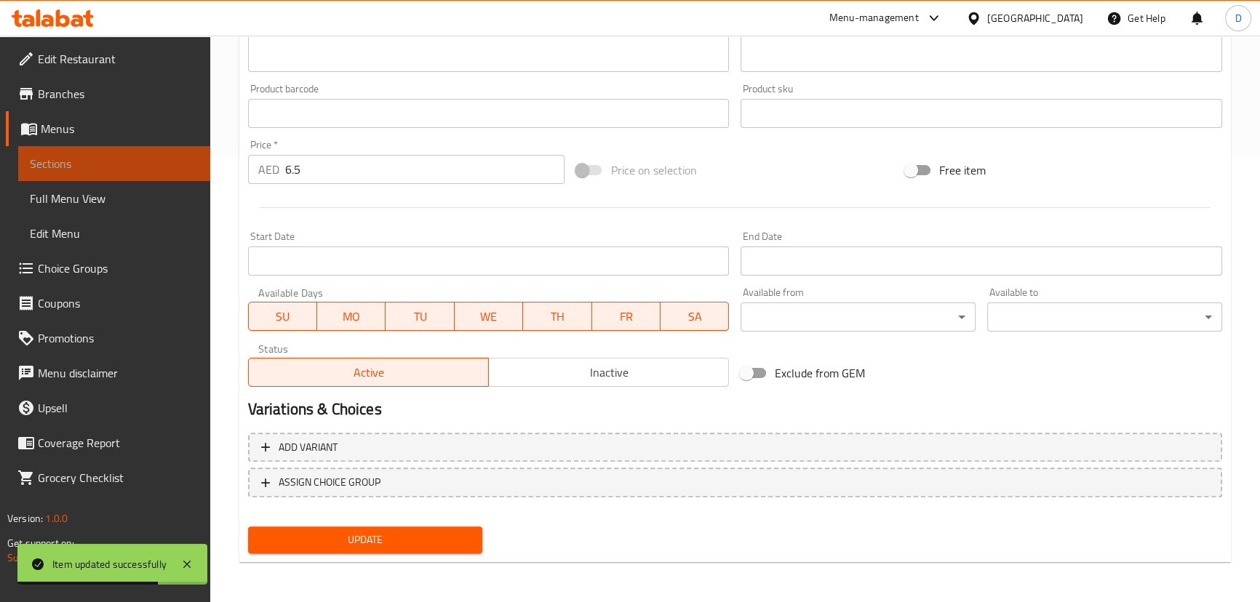
click at [146, 165] on span "Sections" at bounding box center [114, 163] width 169 height 17
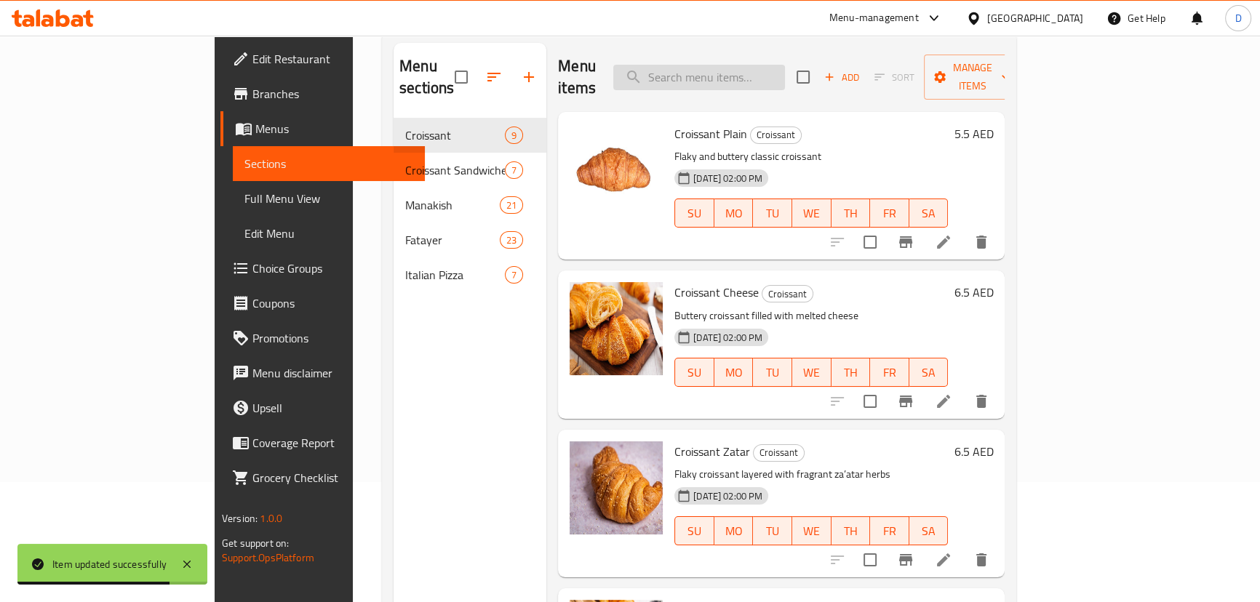
scroll to position [6, 0]
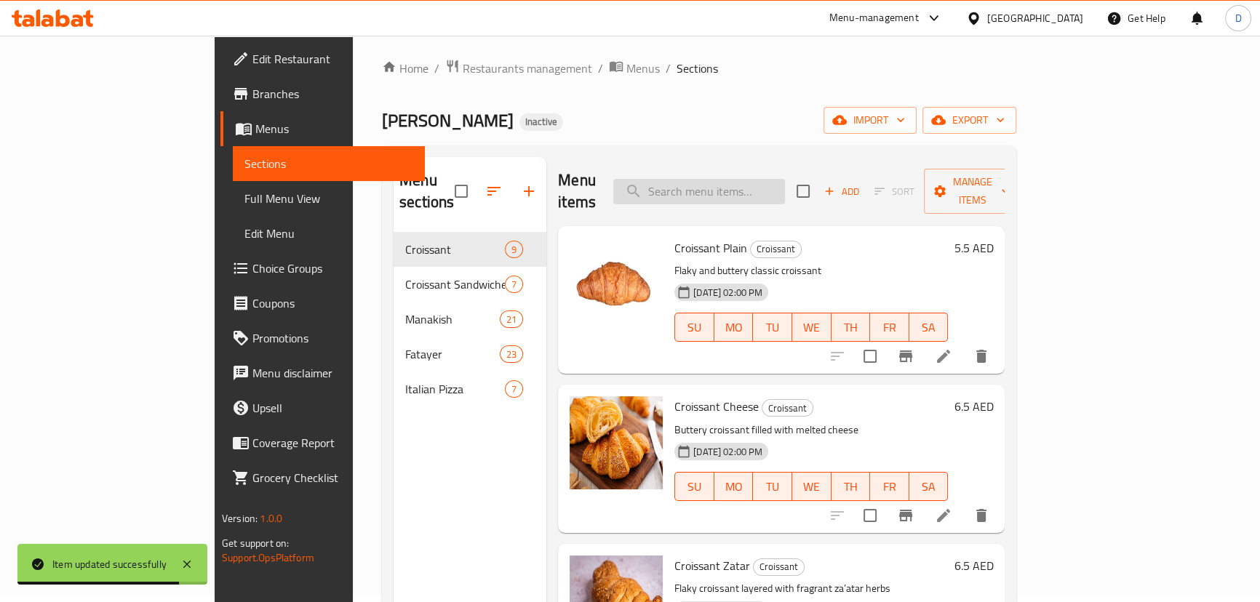
click at [748, 179] on input "search" at bounding box center [699, 191] width 172 height 25
paste input "Tuna mayo mix served inside a croissant"
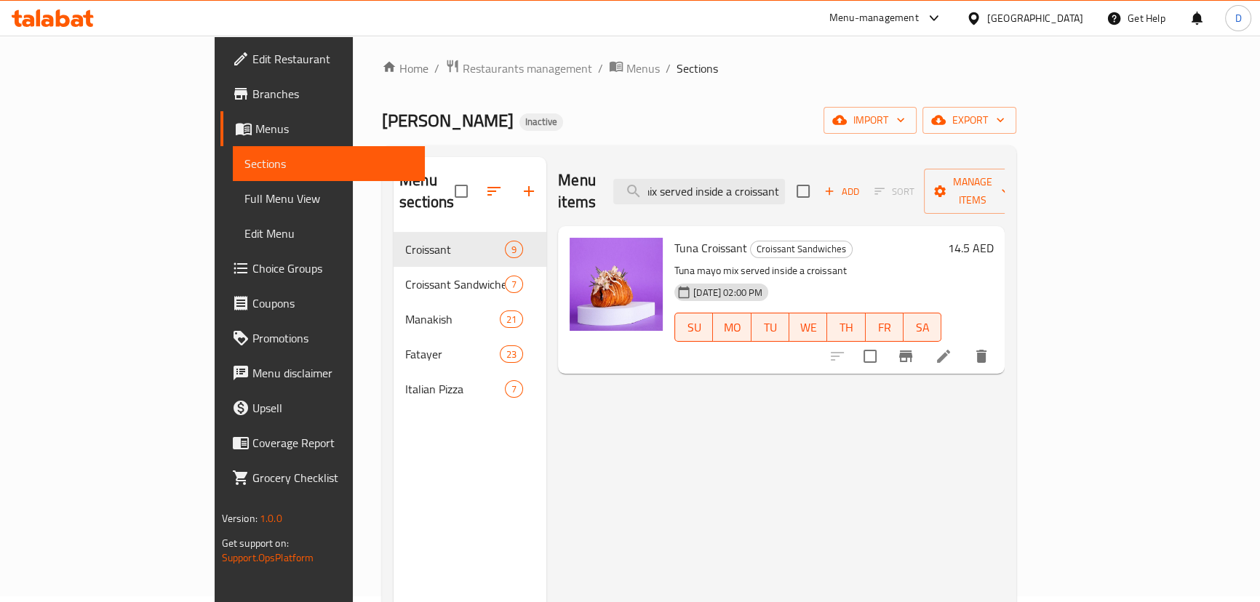
type input "Tuna mayo mix served inside a croissant"
click at [952, 348] on icon at bounding box center [943, 356] width 17 height 17
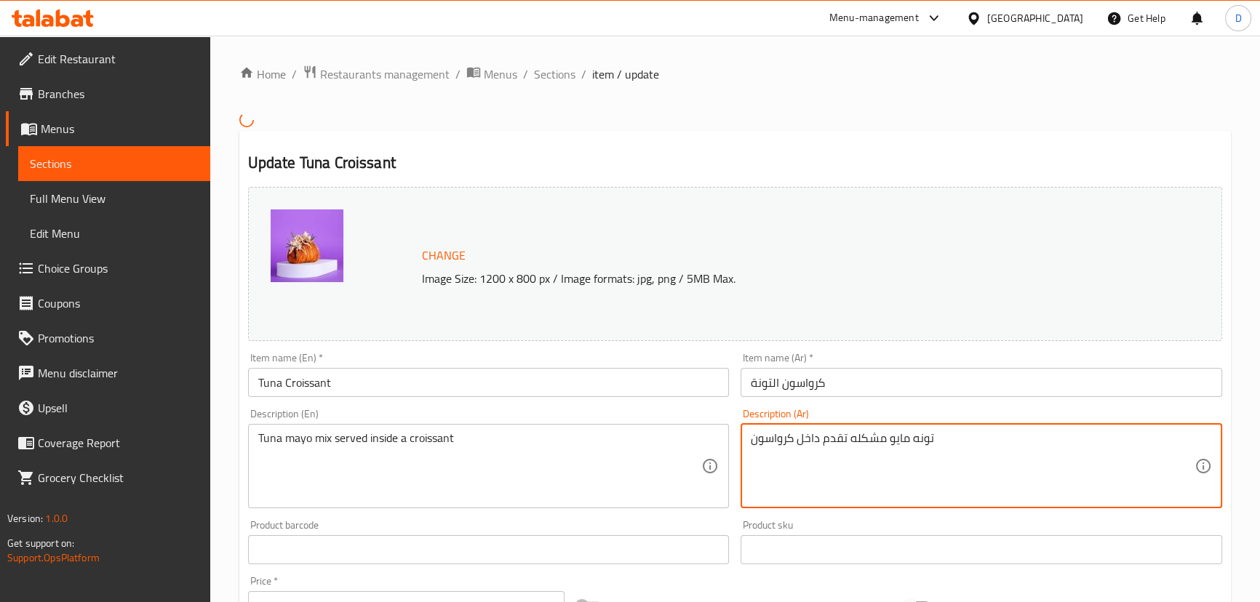
click at [900, 436] on textarea "تونه مايو مشكله تقدم داخل كرواسون" at bounding box center [973, 465] width 444 height 69
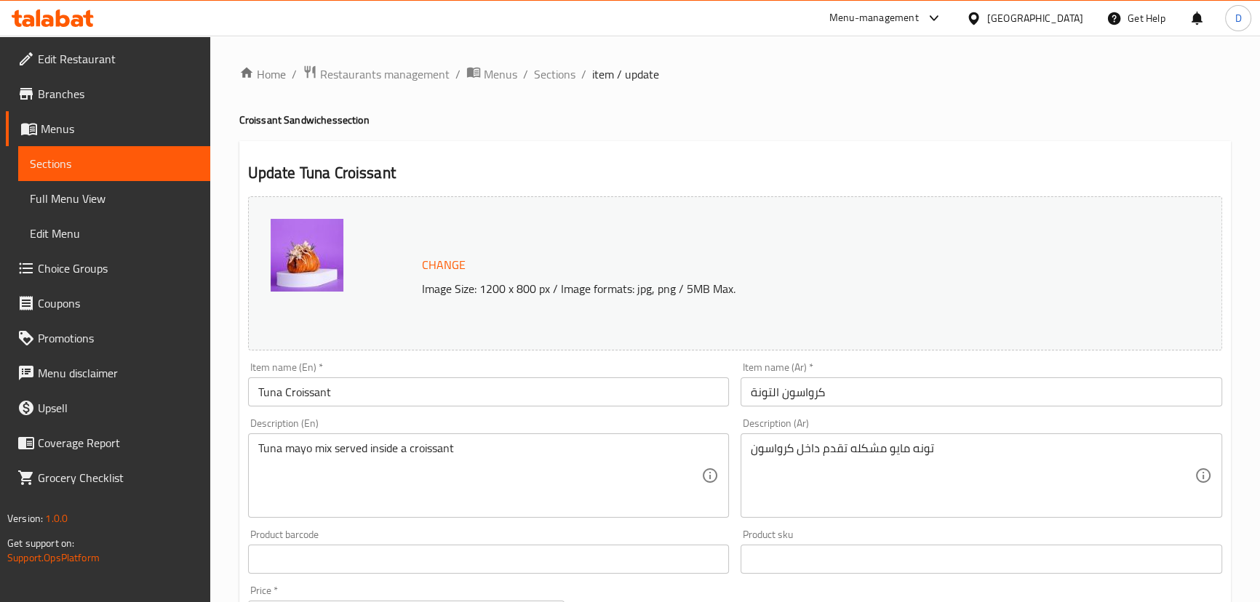
click at [893, 453] on textarea "تونه مايو مشكله تقدم داخل كرواسون" at bounding box center [973, 476] width 444 height 69
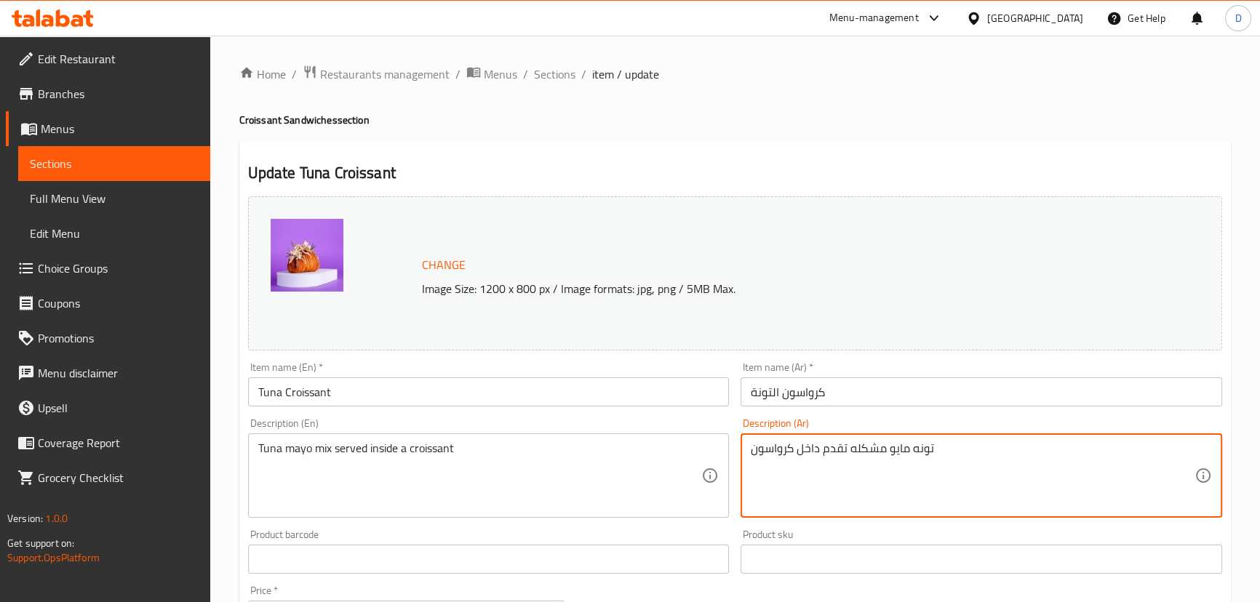
click at [893, 453] on textarea "تونه مايو مشكله تقدم داخل كرواسون" at bounding box center [973, 476] width 444 height 69
paste textarea "نيز"
click at [870, 447] on textarea "تونه مايونيز مشكله تقدم داخل كرواسون" at bounding box center [973, 476] width 444 height 69
click at [900, 445] on textarea "تونه مايونيز تقدم داخل كرواسون" at bounding box center [973, 476] width 444 height 69
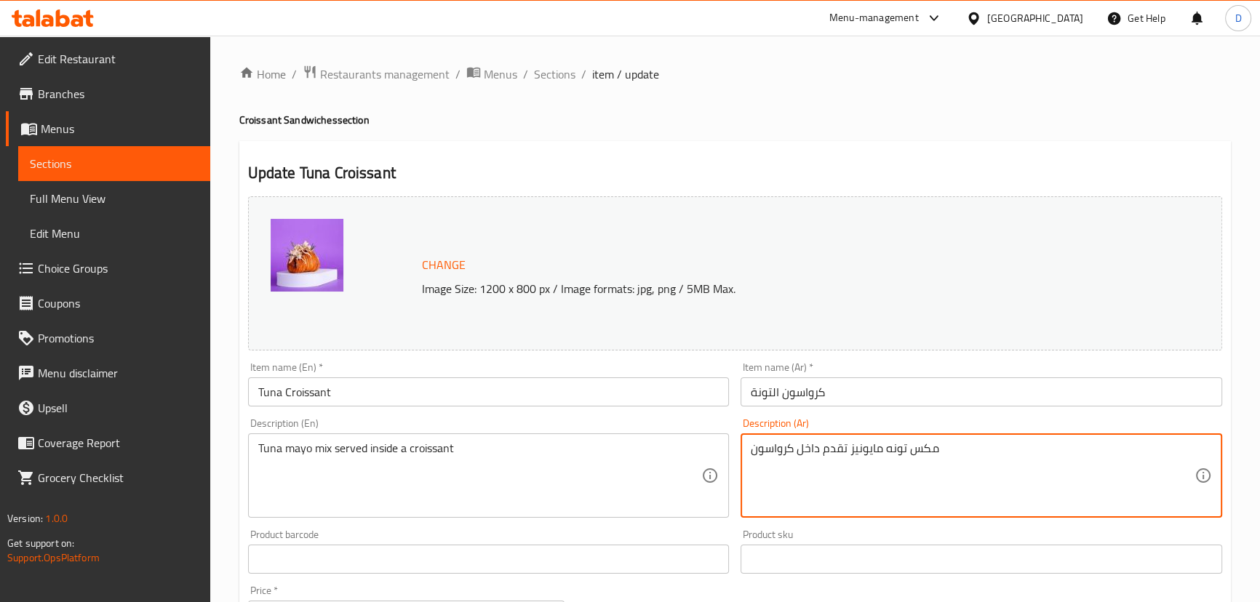
click at [880, 450] on textarea "مكس تونه مايونيز تقدم داخل كرواسون" at bounding box center [973, 476] width 444 height 69
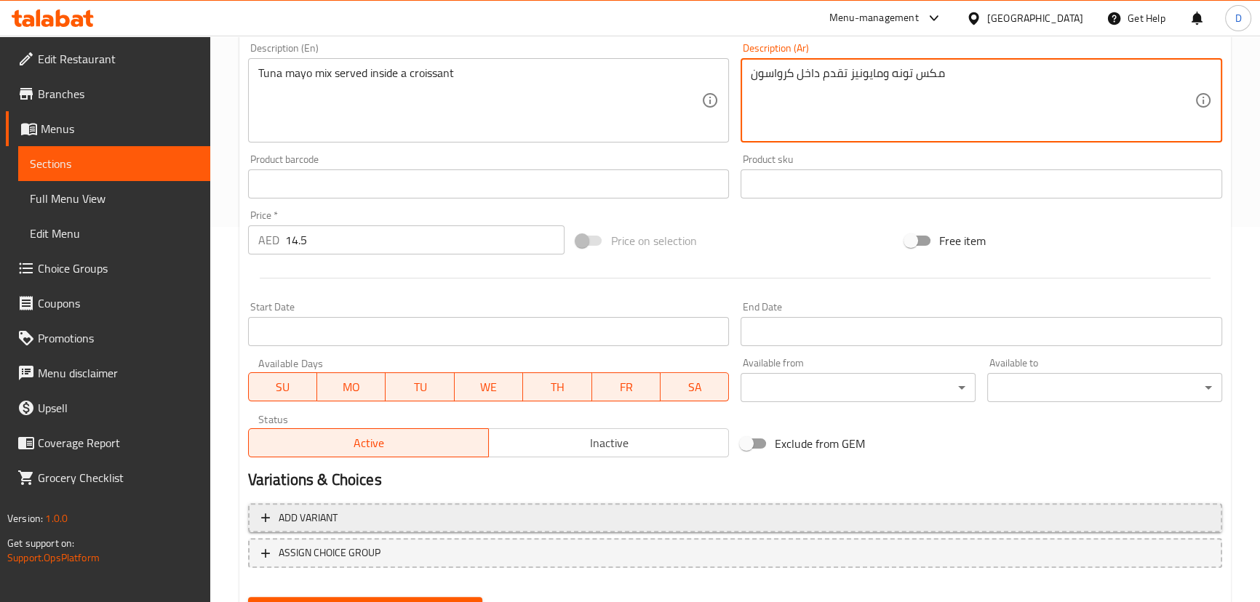
scroll to position [446, 0]
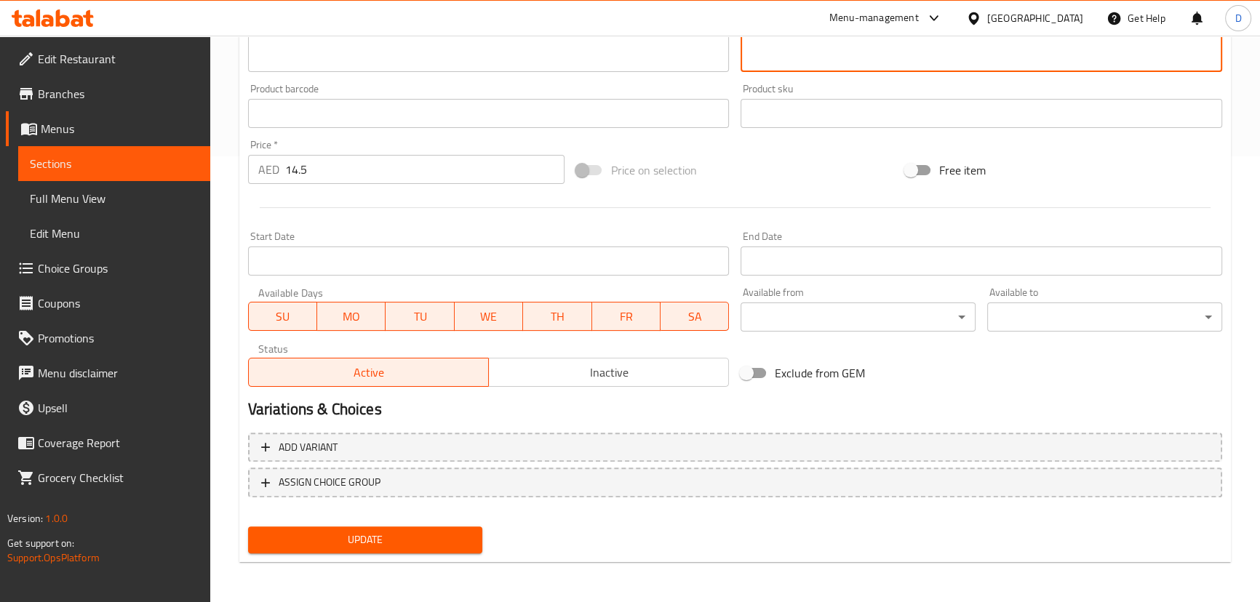
type textarea "مكس تونه ومايونيز تقدم داخل كرواسون"
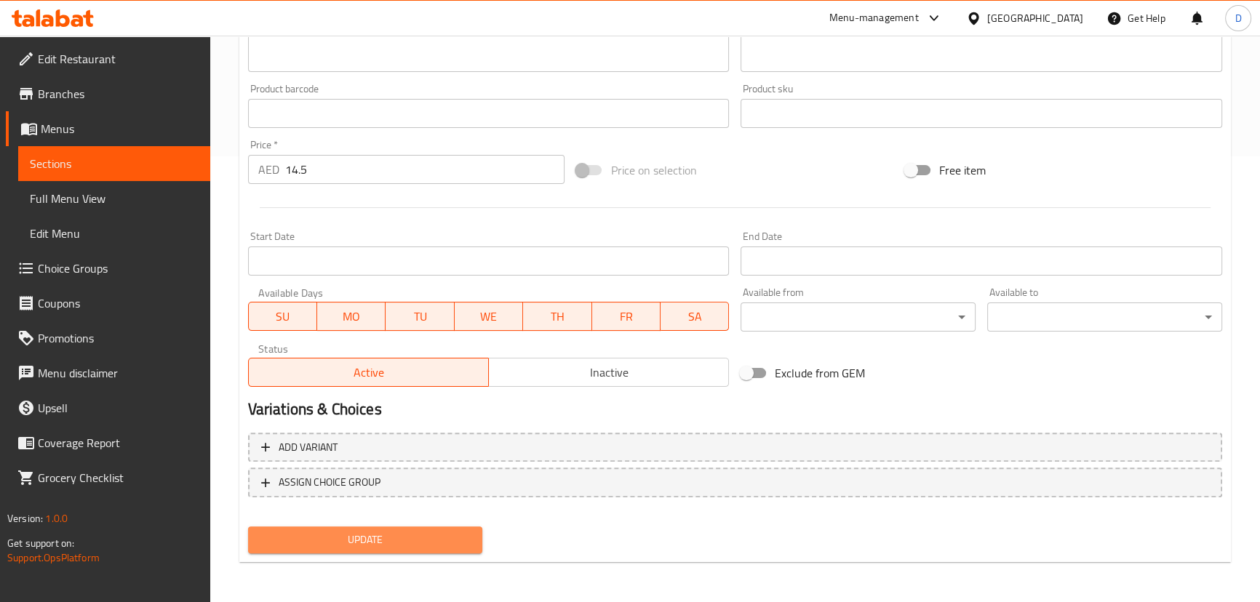
click at [394, 541] on span "Update" at bounding box center [366, 540] width 212 height 18
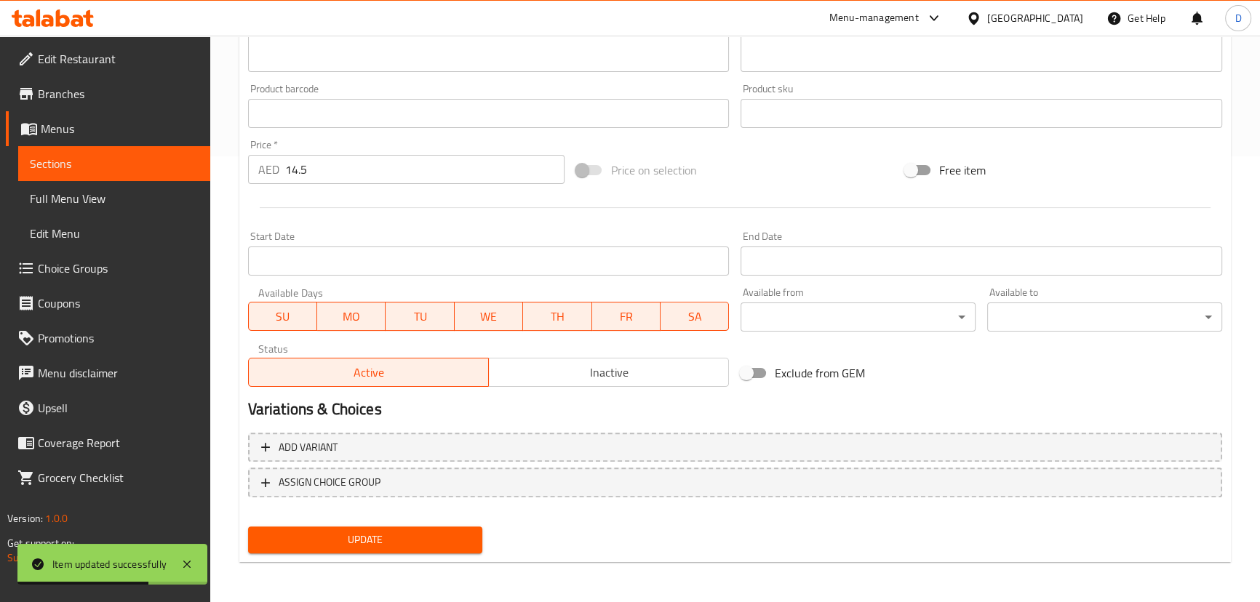
click at [348, 547] on span "Update" at bounding box center [366, 540] width 212 height 18
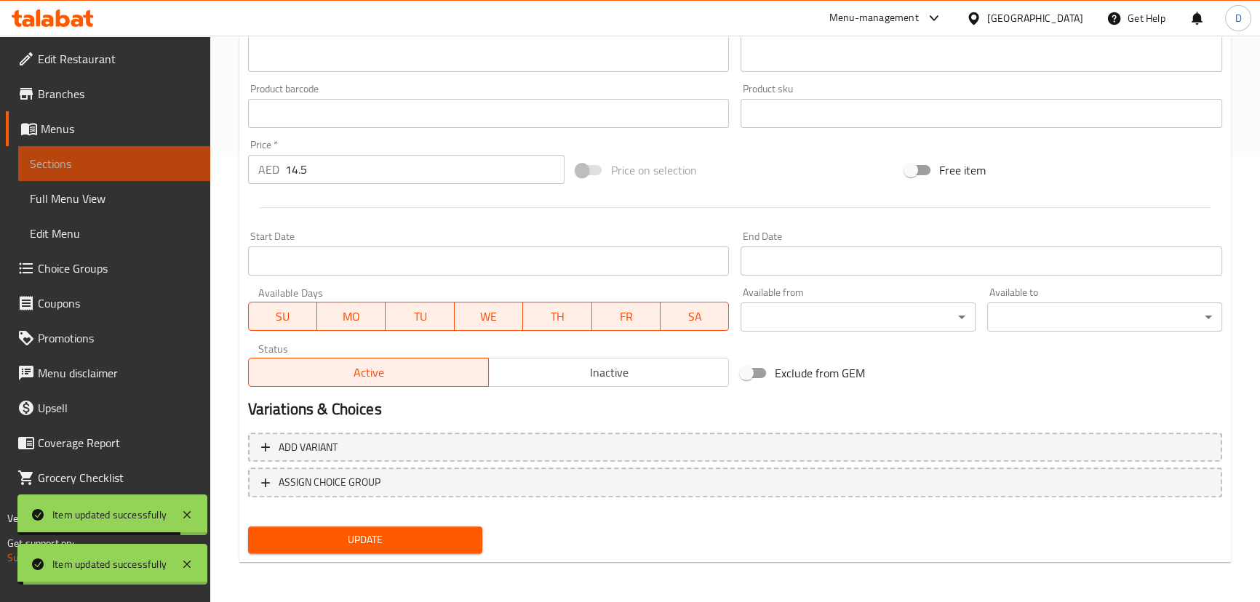
click at [164, 156] on span "Sections" at bounding box center [114, 163] width 169 height 17
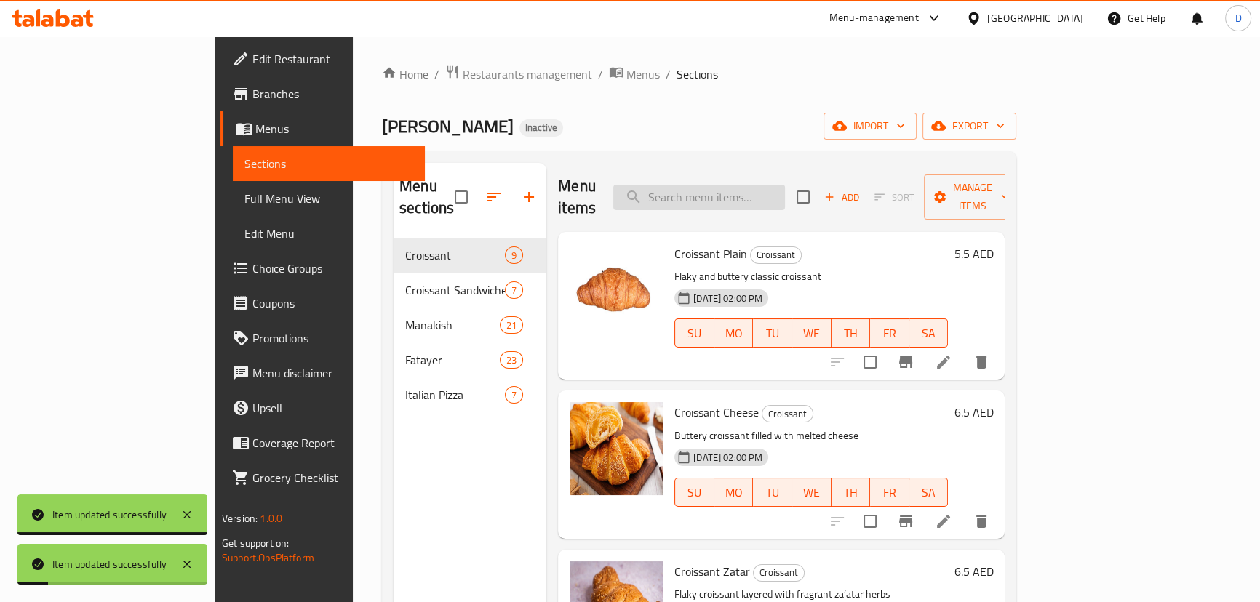
click at [700, 185] on input "search" at bounding box center [699, 197] width 172 height 25
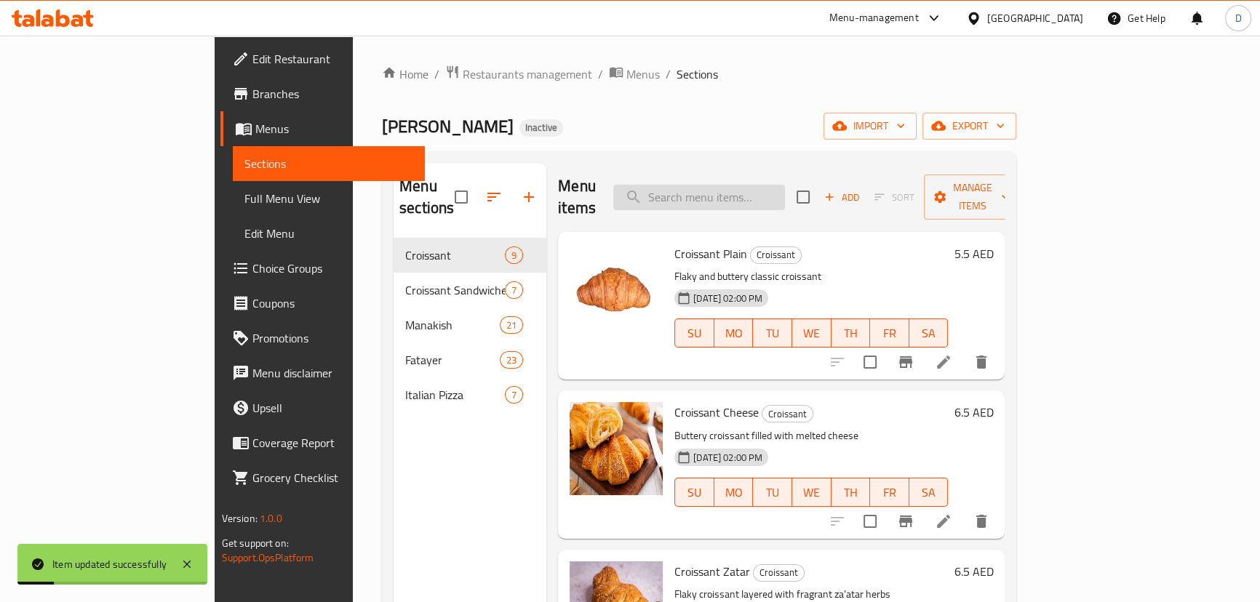
paste input "Shredded chicken with creamy mayo in a croissant"
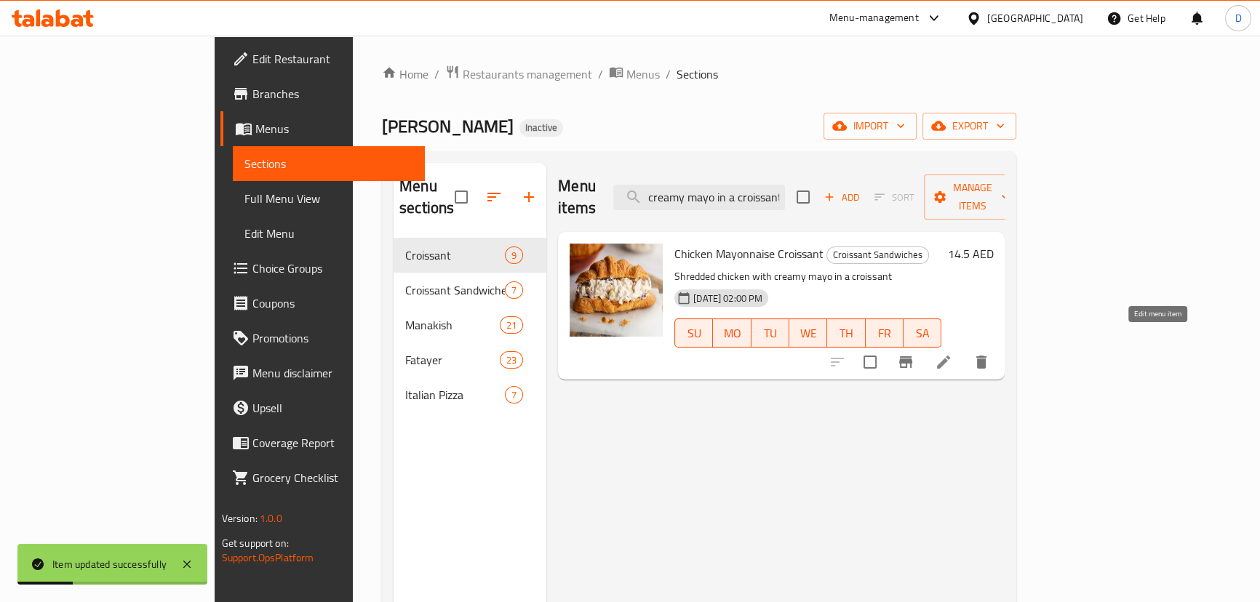
type input "Shredded chicken with creamy mayo in a croissant"
click at [952, 353] on icon at bounding box center [943, 361] width 17 height 17
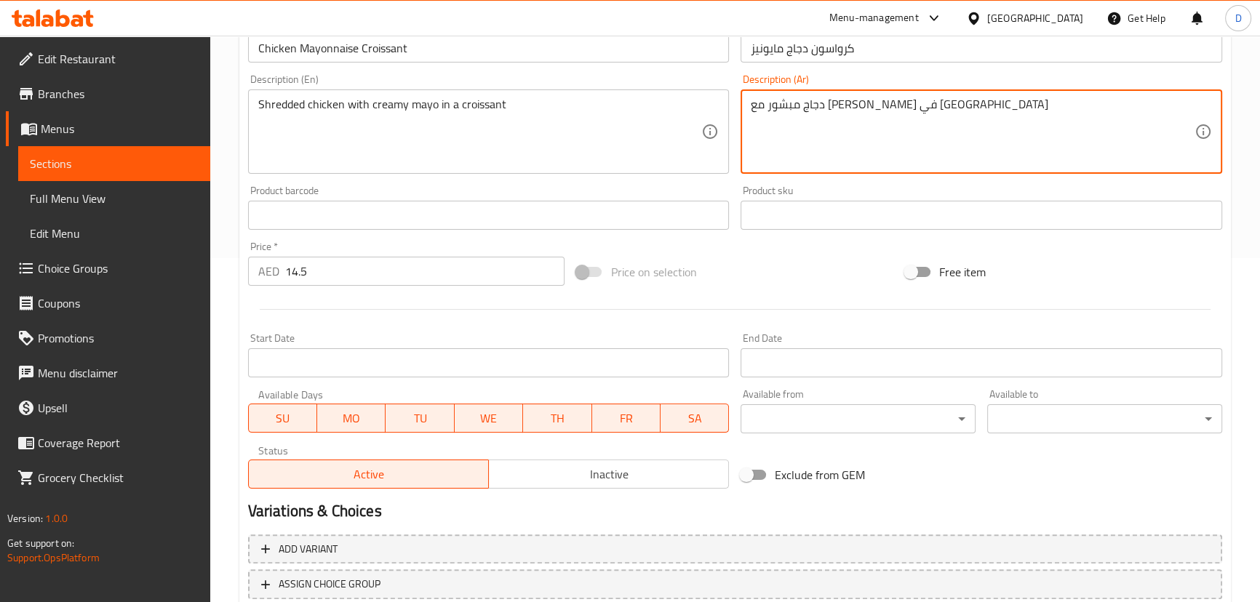
scroll to position [446, 0]
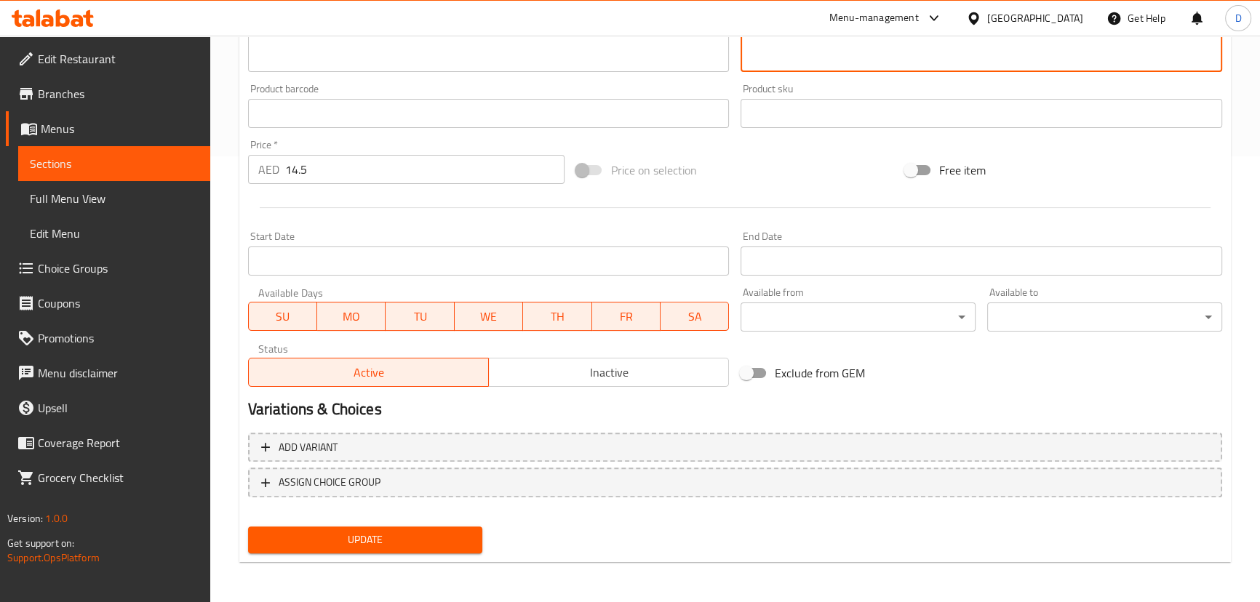
type textarea "دجاج مبشور مع مايونيز كريمي في كرواسون"
click at [426, 543] on span "Update" at bounding box center [366, 540] width 212 height 18
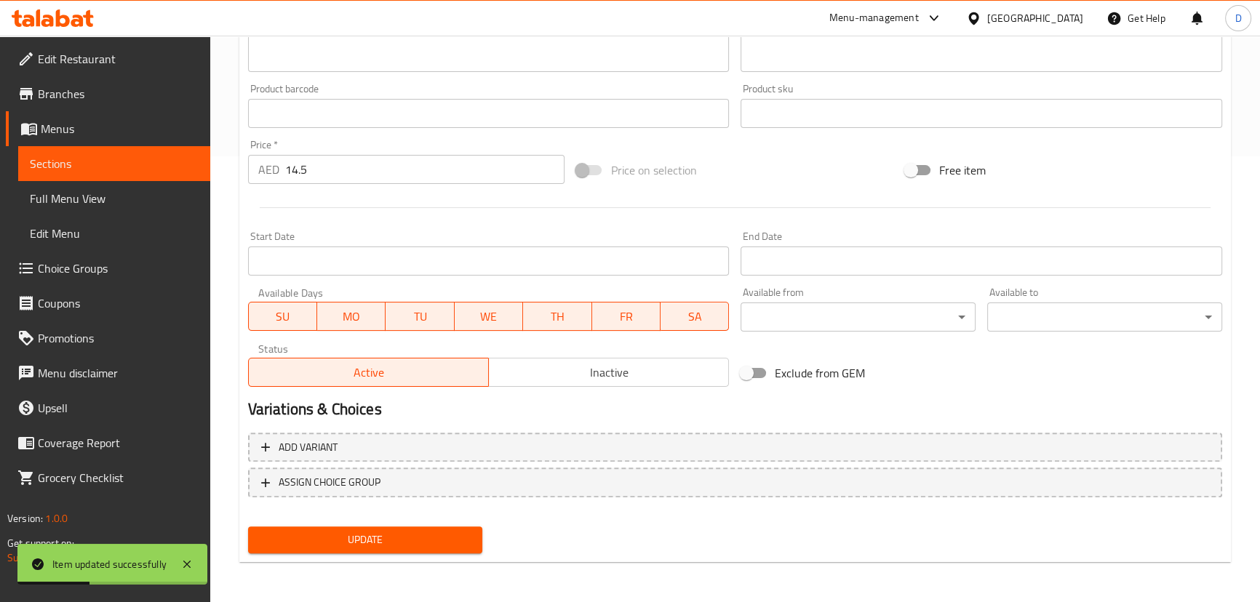
click at [202, 161] on link "Sections" at bounding box center [114, 163] width 192 height 35
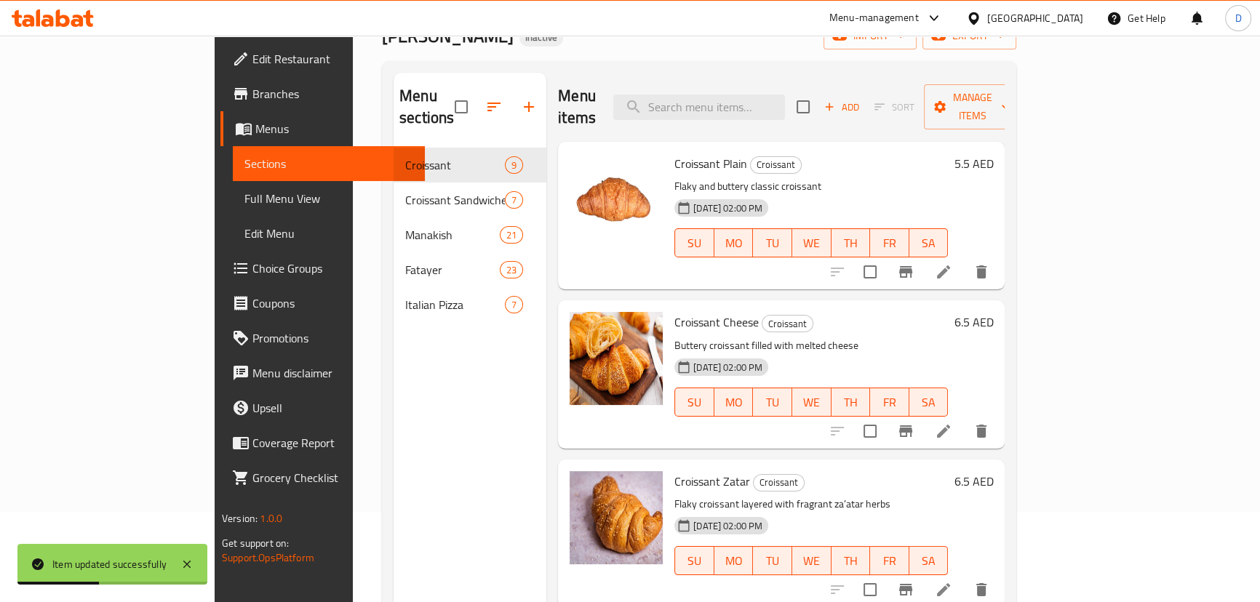
scroll to position [6, 0]
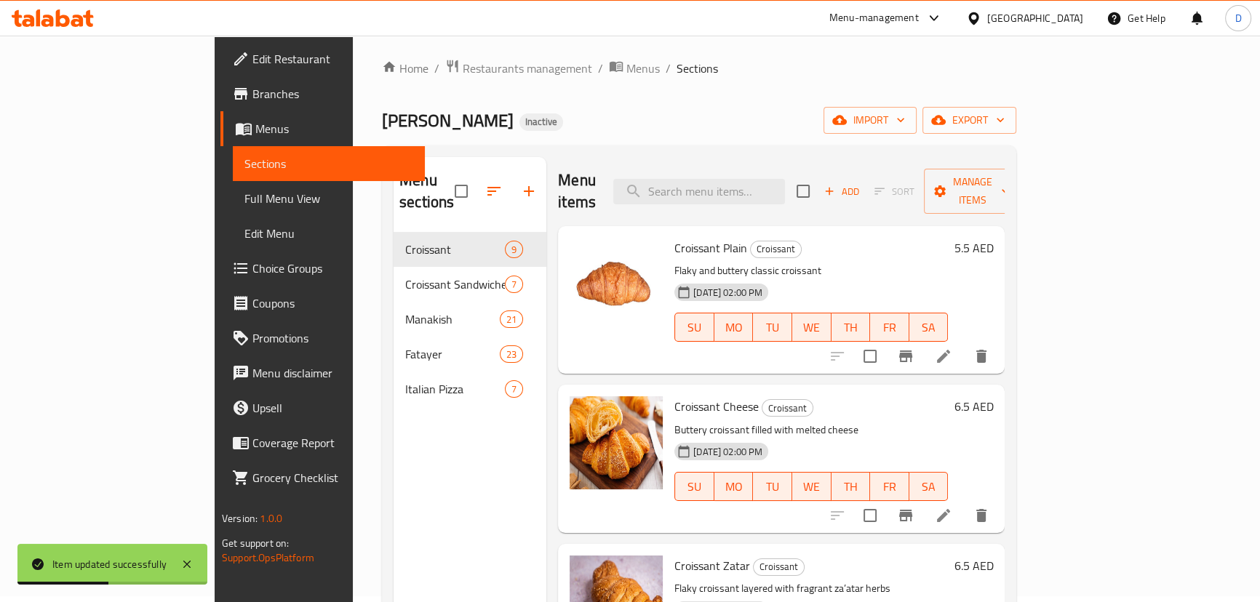
click at [857, 185] on div "Menu items Add Sort Manage items" at bounding box center [781, 191] width 447 height 69
click at [785, 183] on input "search" at bounding box center [699, 191] width 172 height 25
paste input "Sliced turkey layered inside a warm croissant"
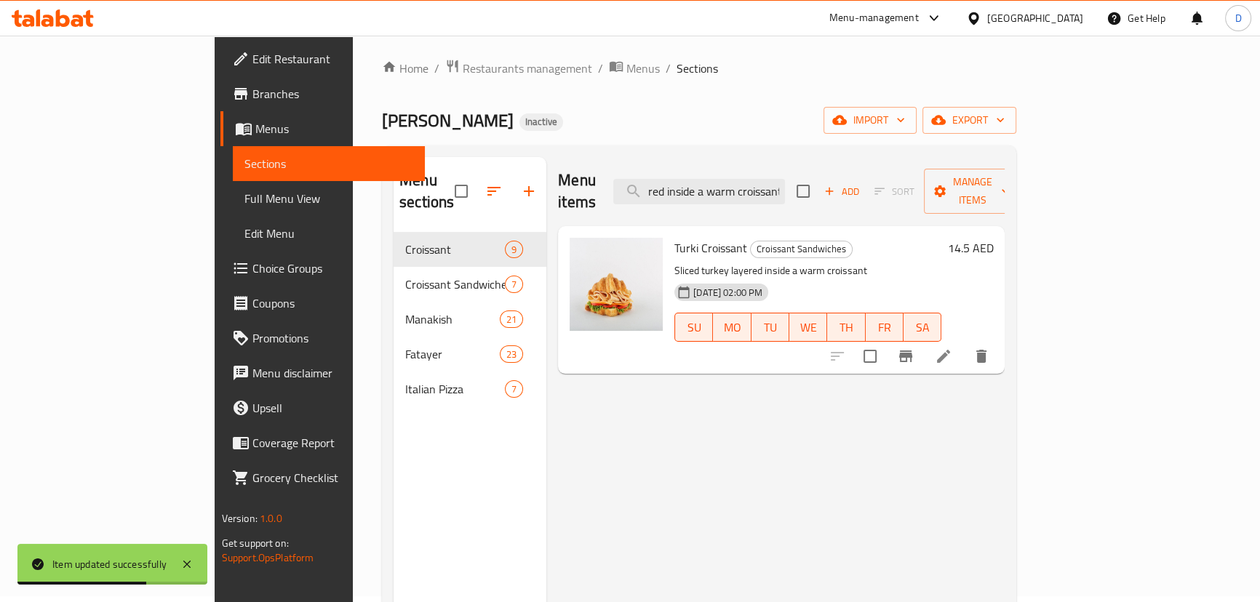
type input "Sliced turkey layered inside a warm croissant"
click at [964, 343] on li at bounding box center [943, 356] width 41 height 26
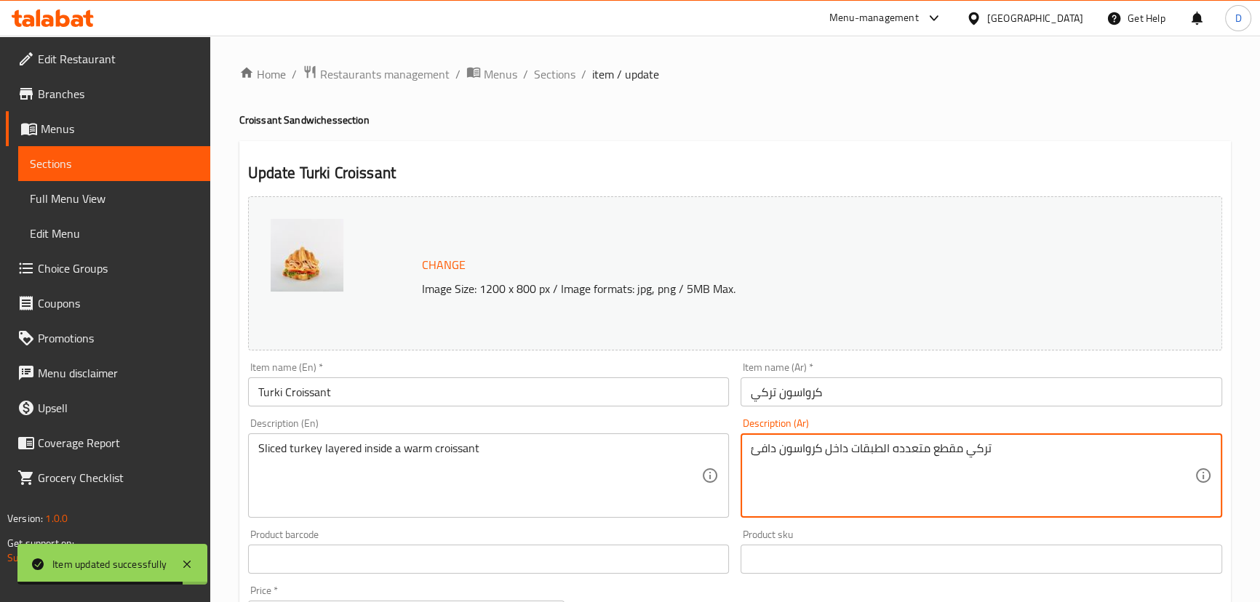
click at [955, 451] on textarea "تركي مقطع متعدده الطبقات داخل كرواسون دافئ" at bounding box center [973, 476] width 444 height 69
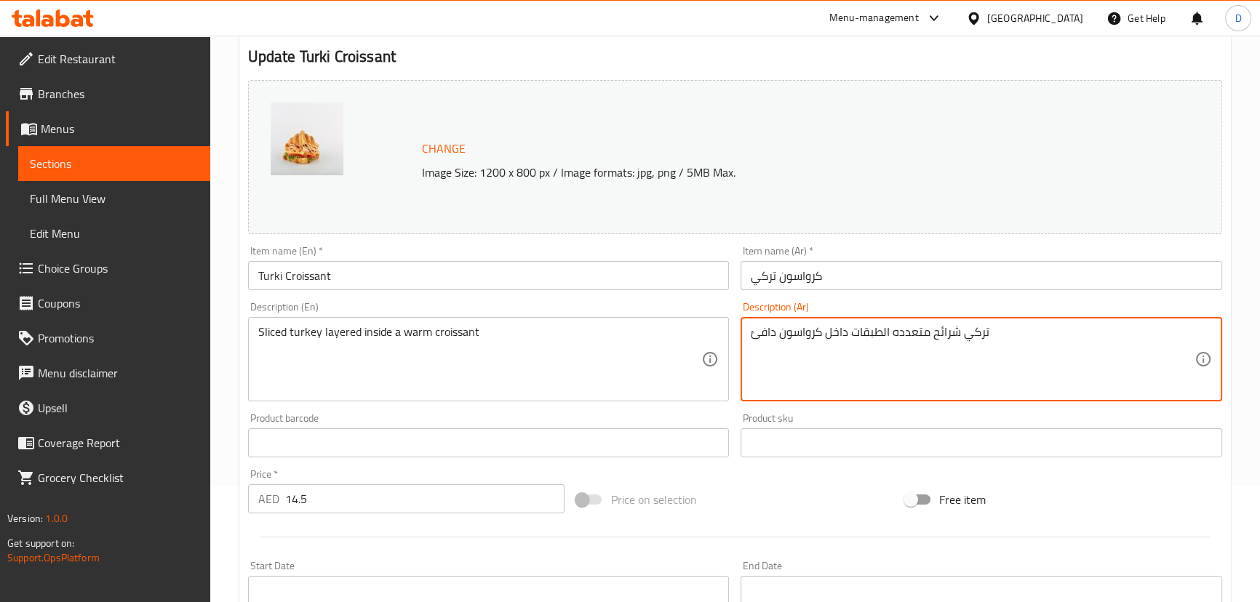
scroll to position [116, 0]
drag, startPoint x: 884, startPoint y: 337, endPoint x: 929, endPoint y: 340, distance: 45.2
click at [929, 340] on textarea "تركي شرائح متعدده الطبقات داخل كرواسون دافئ" at bounding box center [973, 360] width 444 height 69
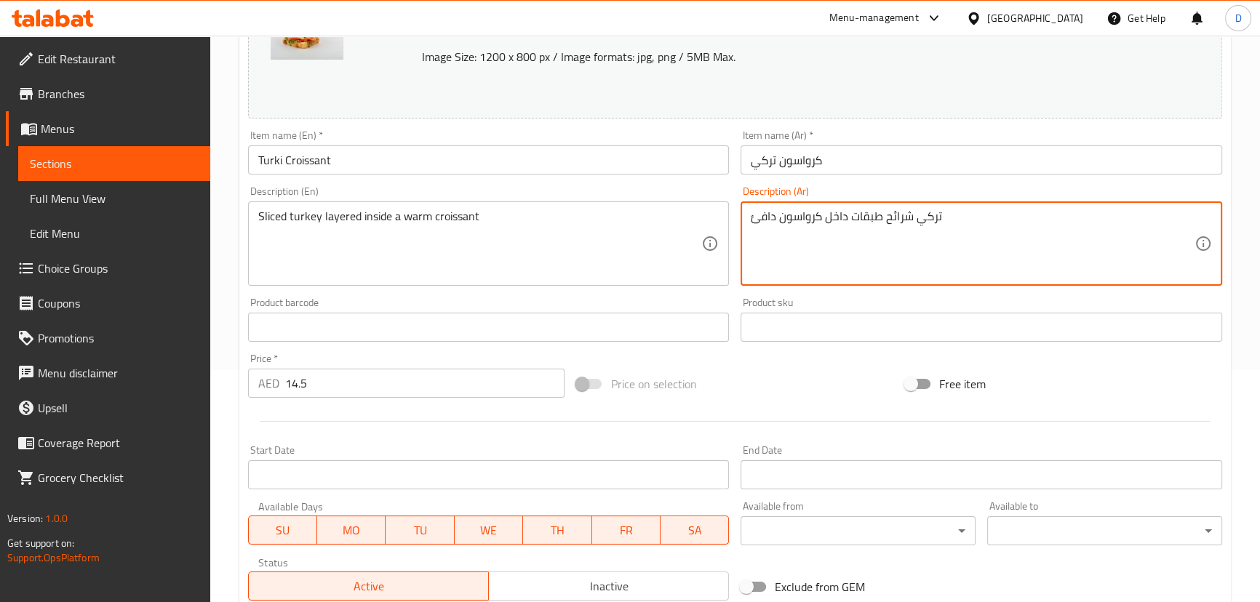
scroll to position [446, 0]
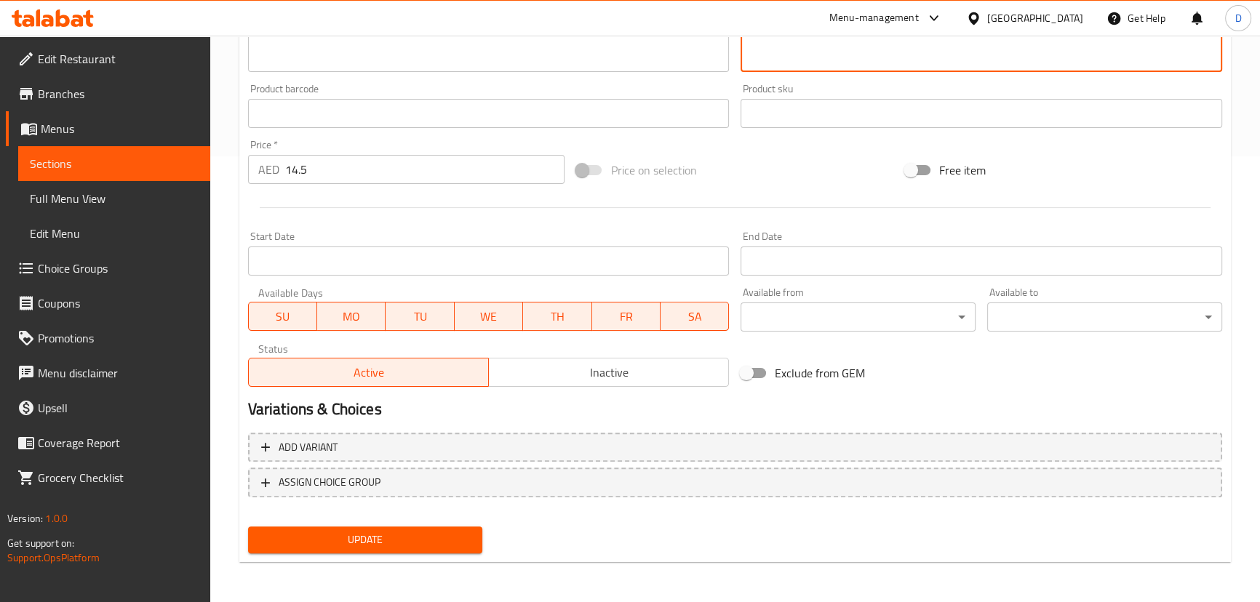
type textarea "تركي شرائح طبقات داخل كرواسون دافئ"
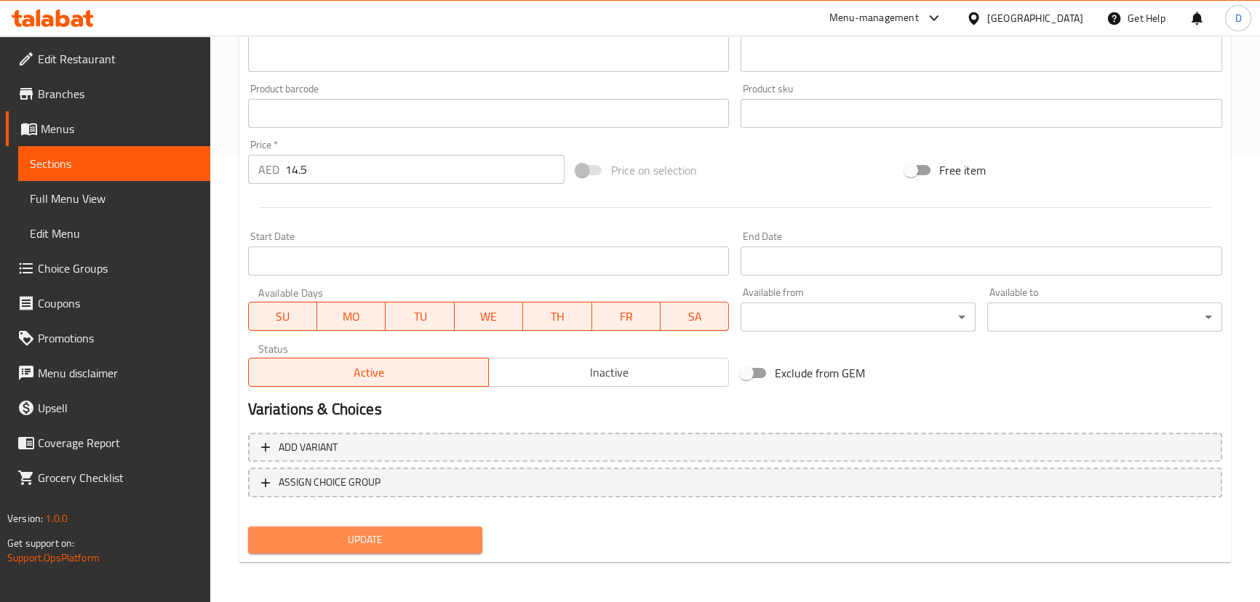
click at [417, 532] on span "Update" at bounding box center [366, 540] width 212 height 18
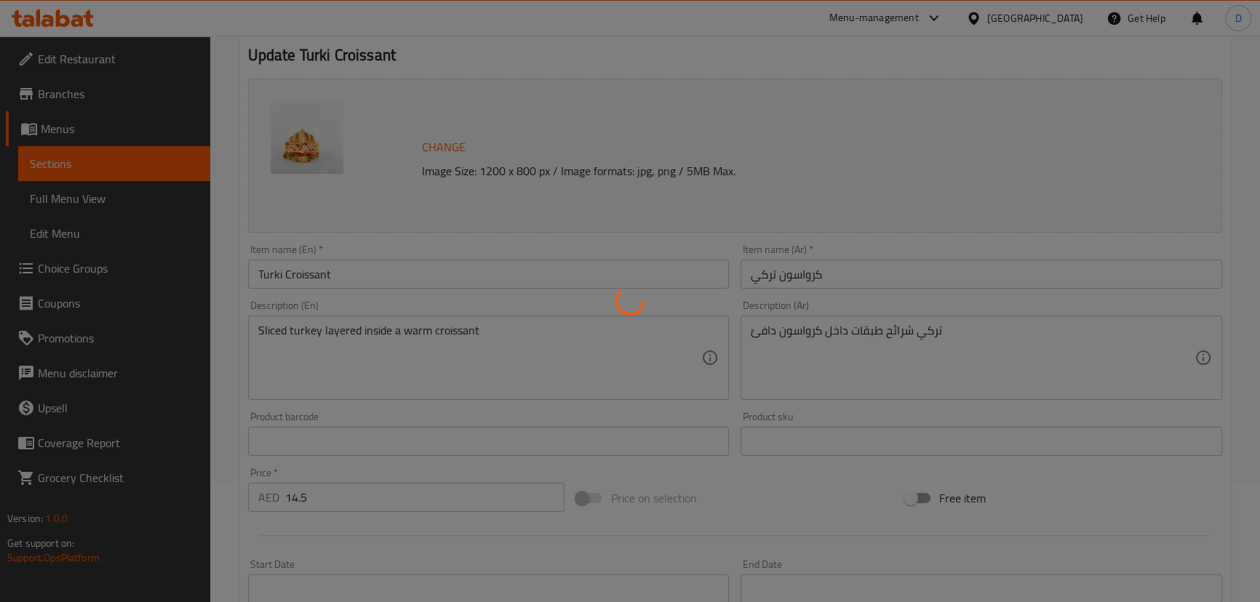
scroll to position [116, 0]
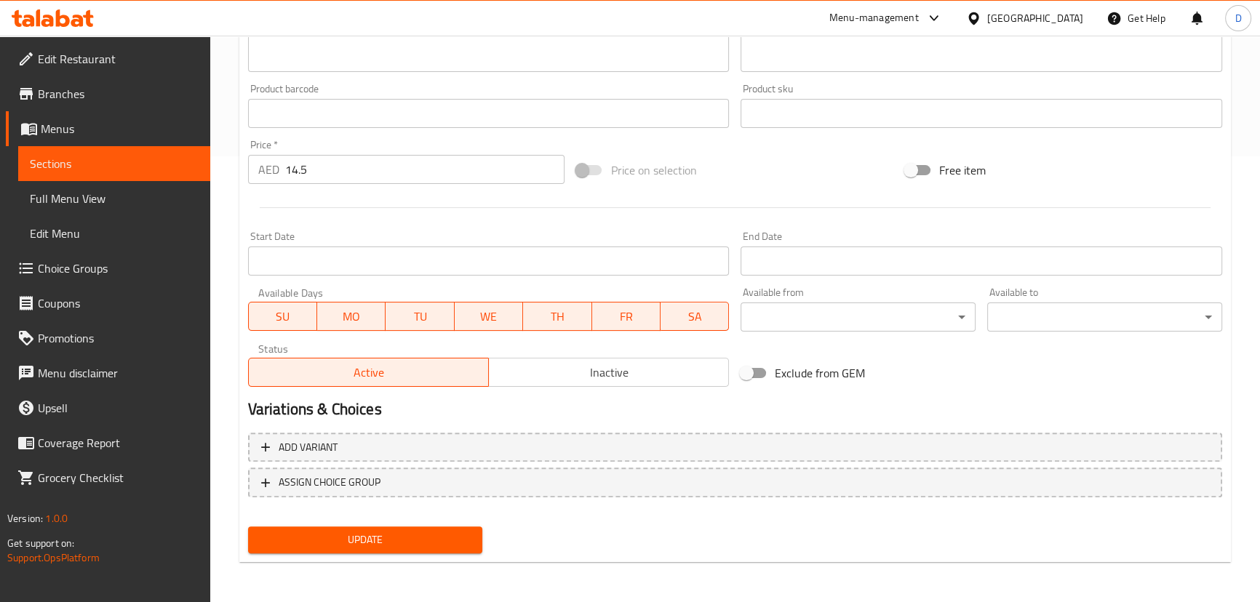
click at [444, 538] on span "Update" at bounding box center [366, 540] width 212 height 18
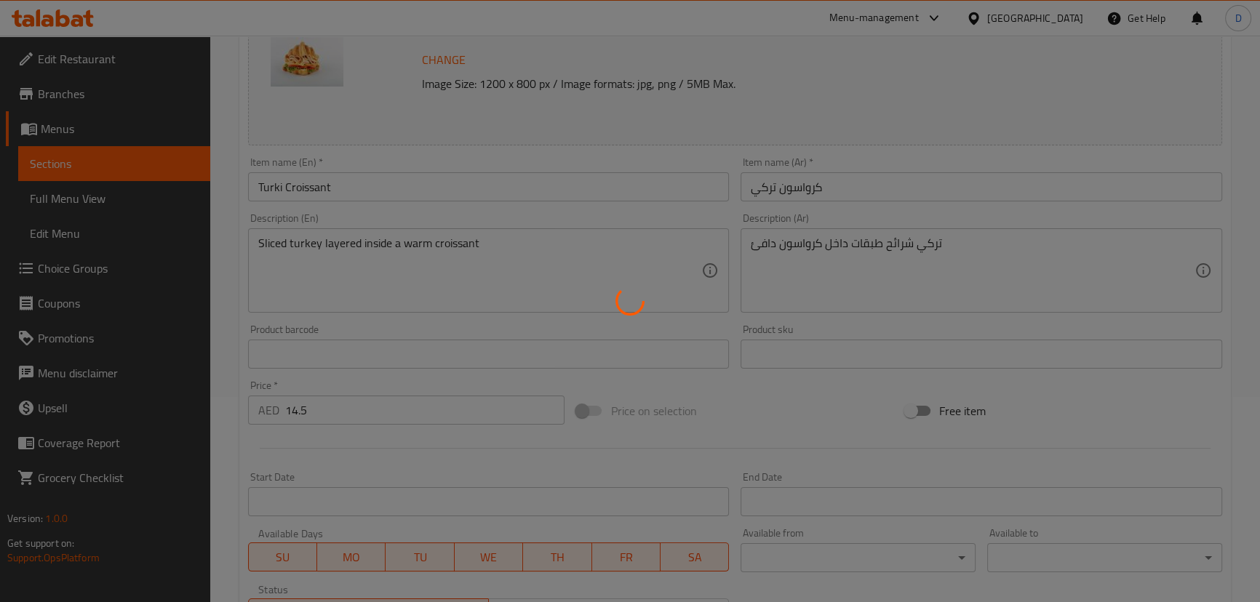
scroll to position [182, 0]
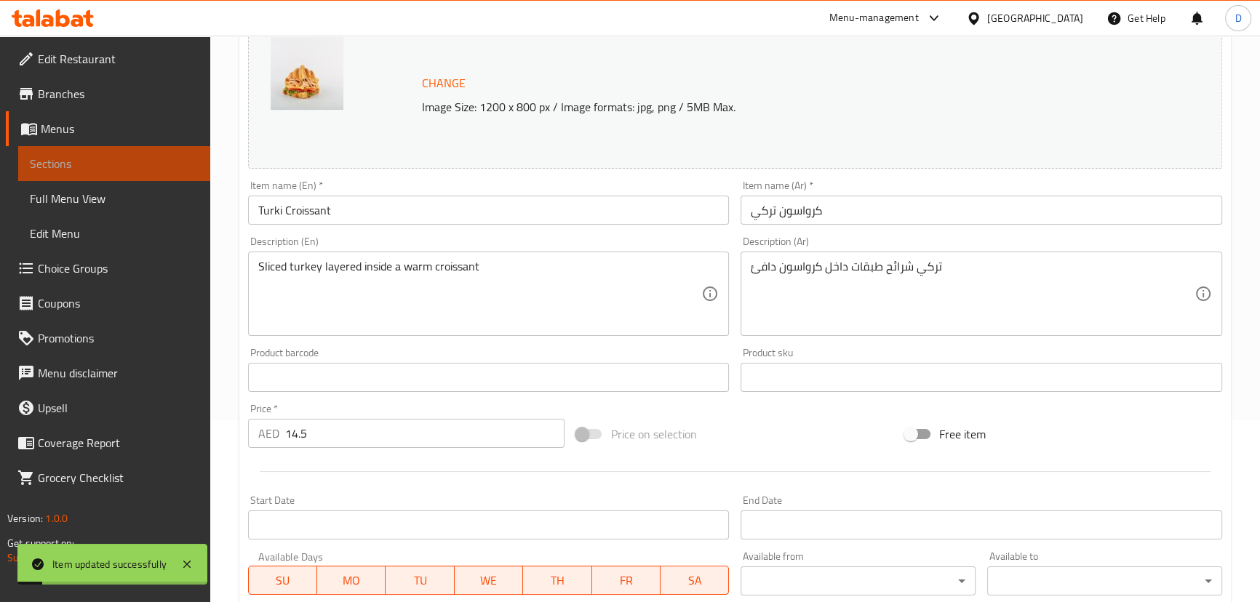
click at [184, 164] on span "Sections" at bounding box center [114, 163] width 169 height 17
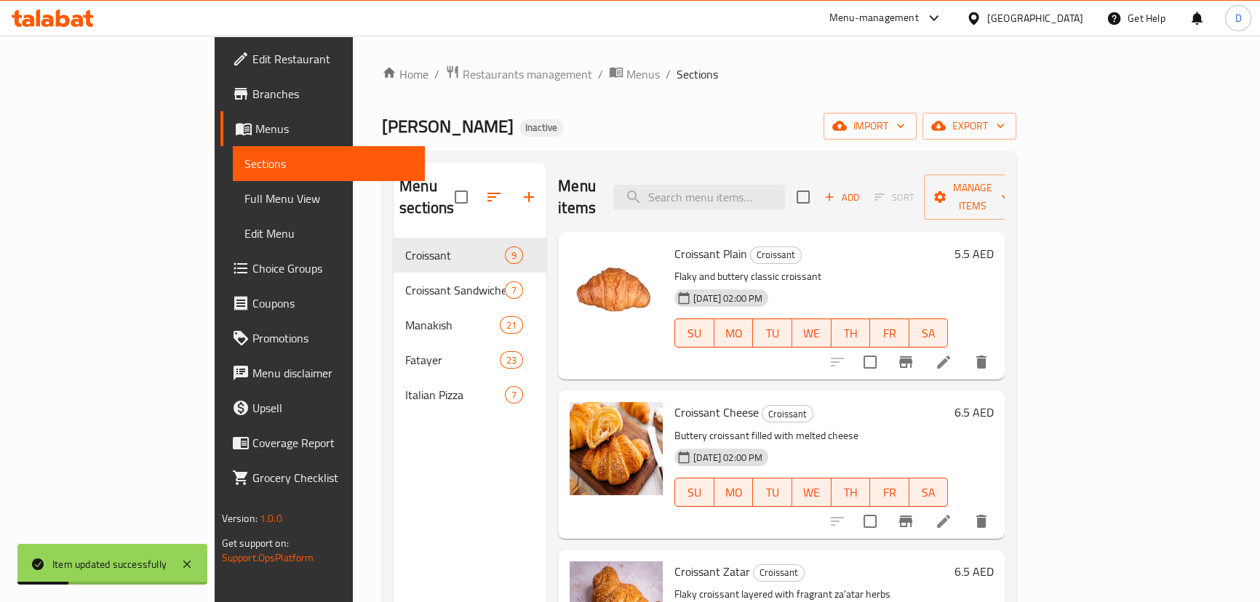
click at [740, 165] on div "Menu items Add Sort Manage items" at bounding box center [781, 197] width 447 height 69
click at [744, 192] on input "search" at bounding box center [699, 197] width 172 height 25
paste input "strained"
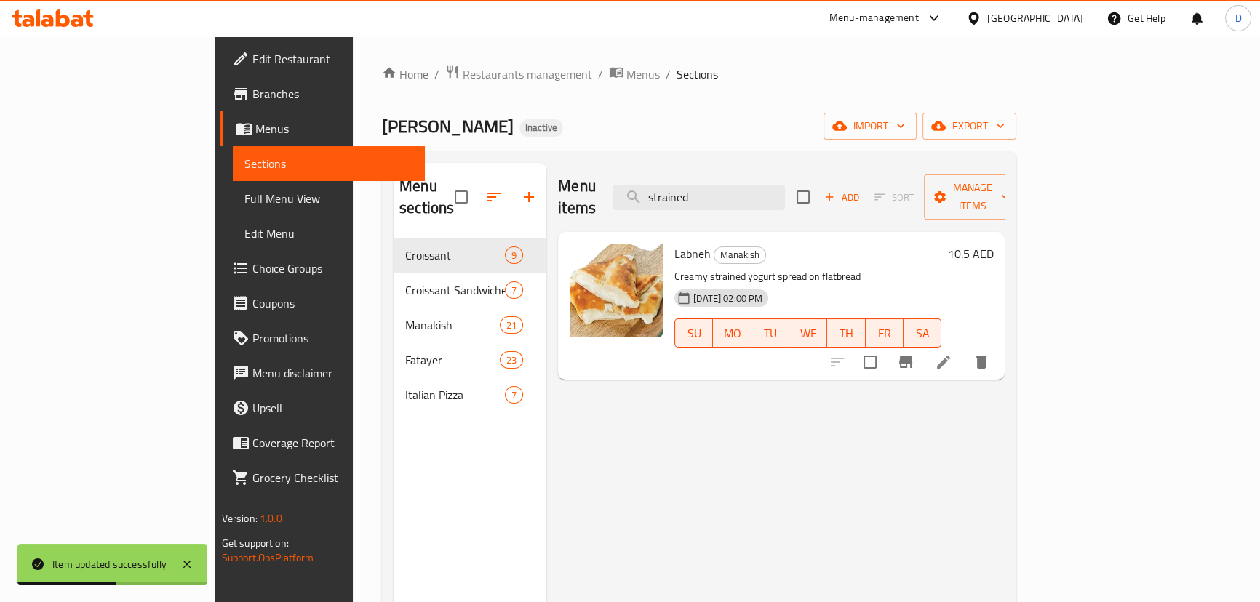
type input "strained"
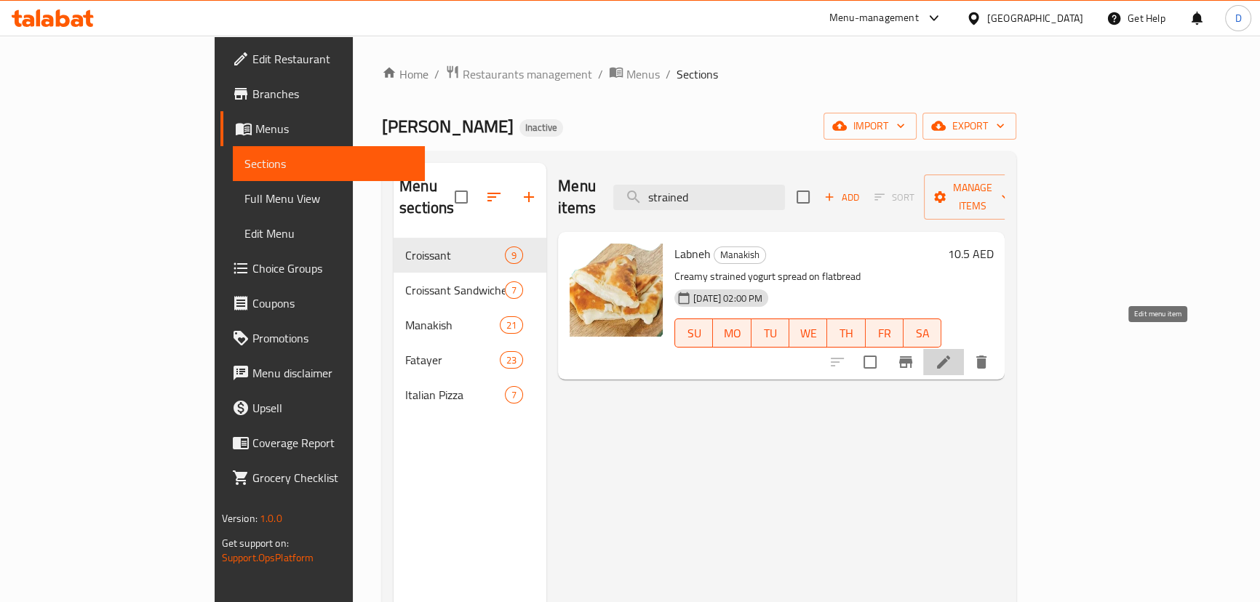
click at [952, 353] on icon at bounding box center [943, 361] width 17 height 17
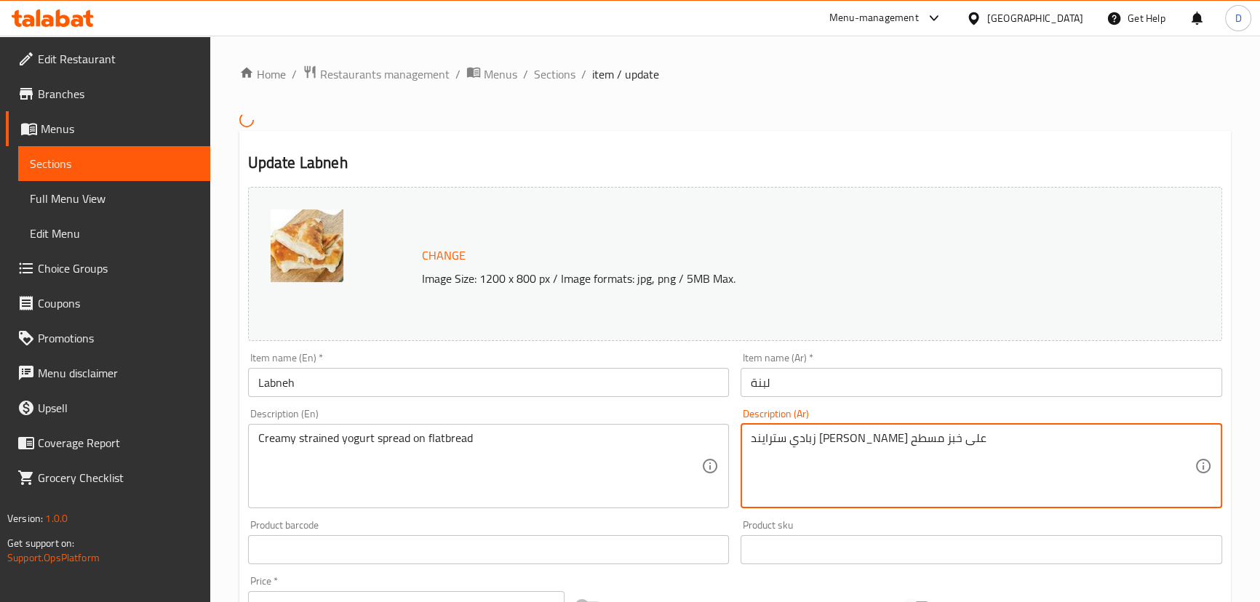
click at [908, 450] on textarea "زبادي سترايند كريمي سبريد على خبز مسطح" at bounding box center [973, 465] width 444 height 69
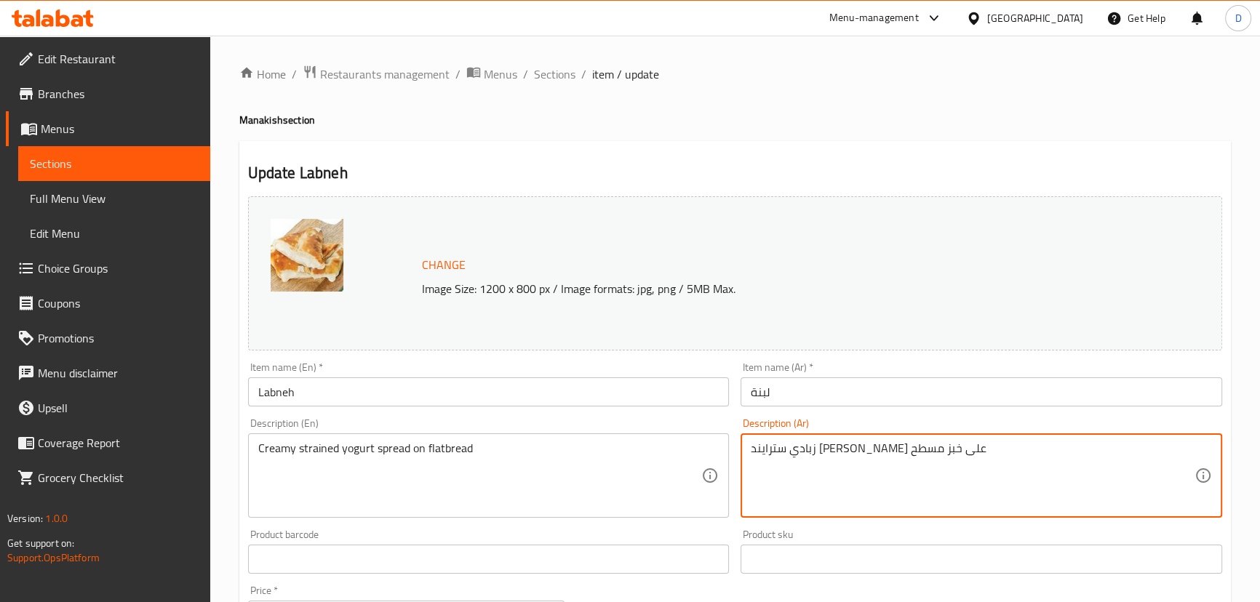
paste textarea "مصفى"
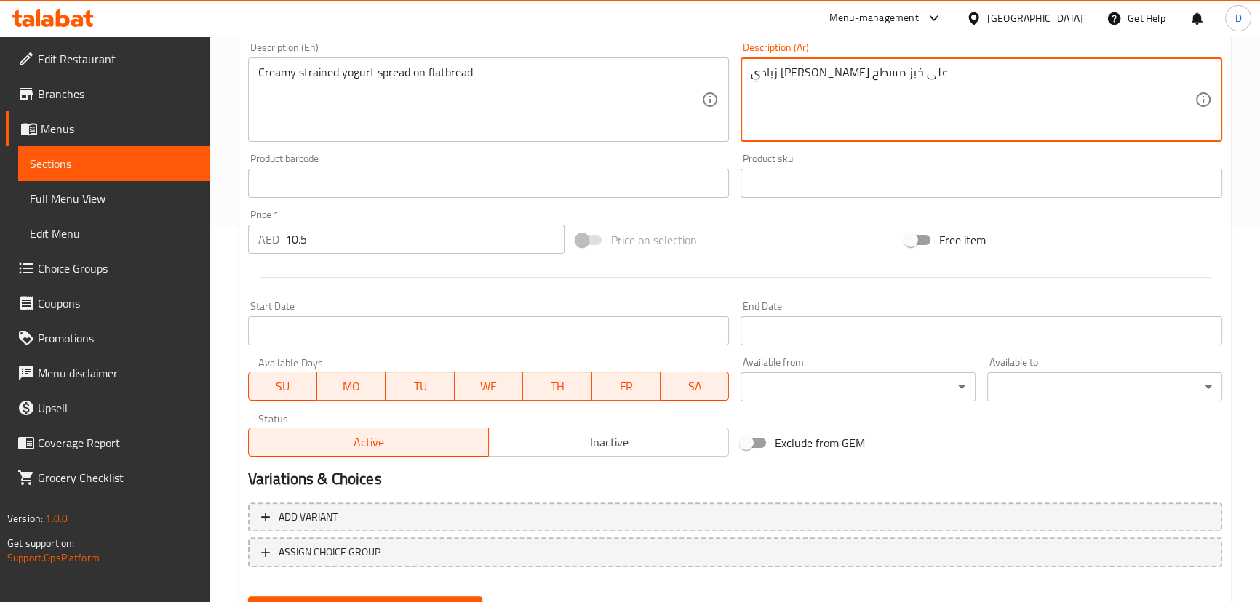
scroll to position [446, 0]
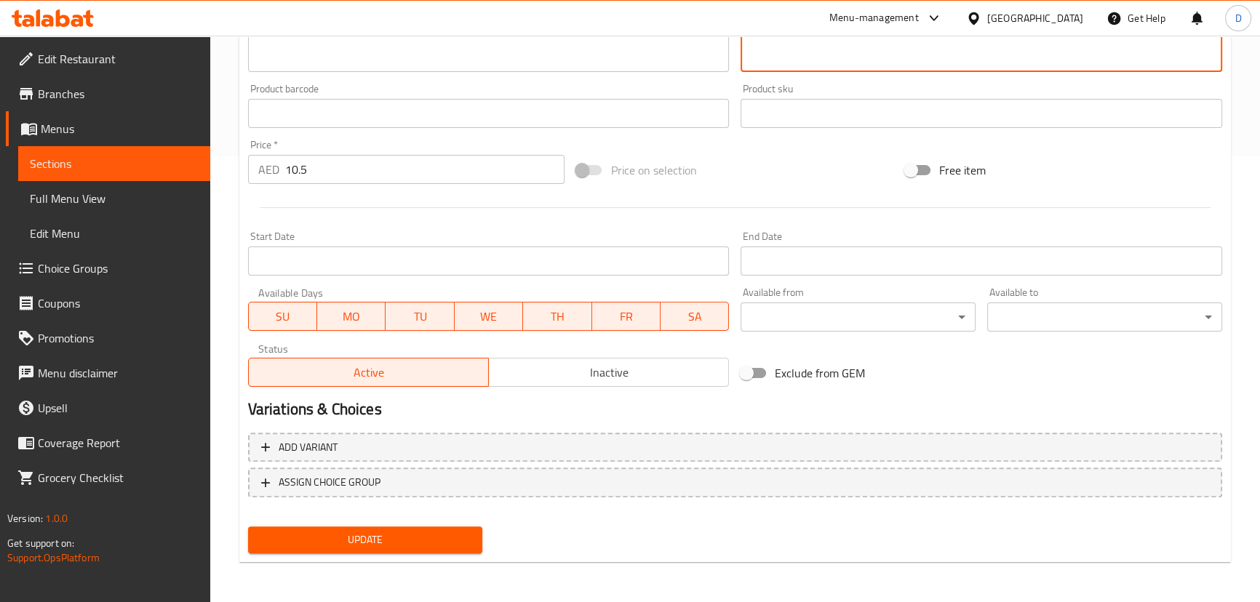
type textarea "زبادي مصفى كريمي سبريد على خبز مسطح"
click at [431, 548] on span "Update" at bounding box center [366, 540] width 212 height 18
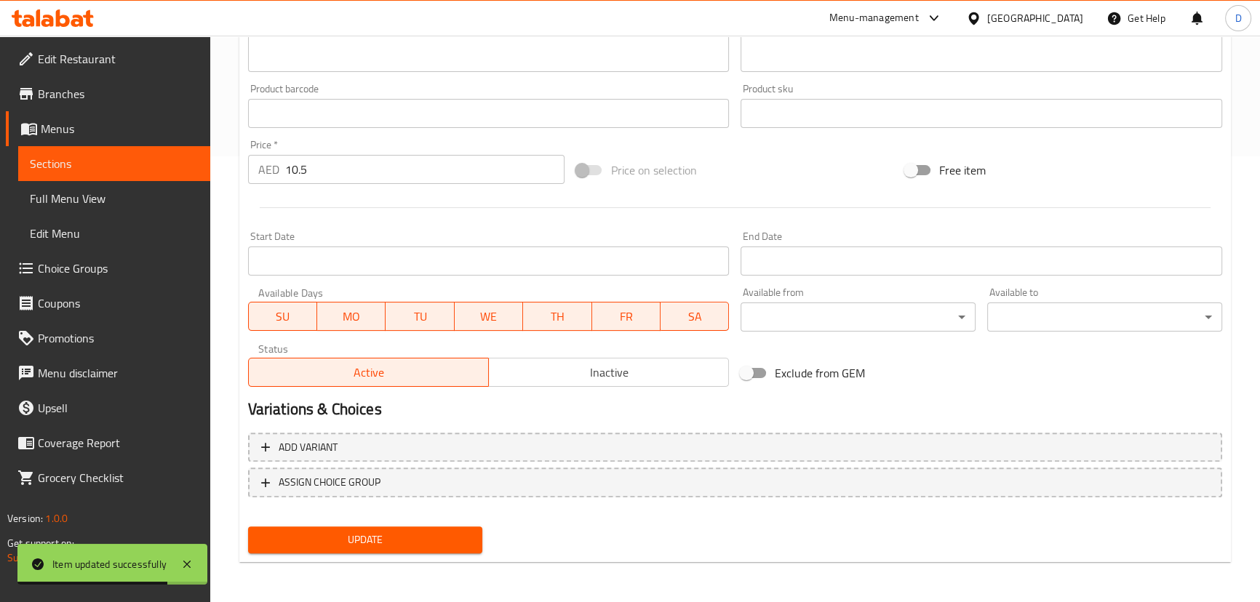
click at [199, 163] on link "Sections" at bounding box center [114, 163] width 192 height 35
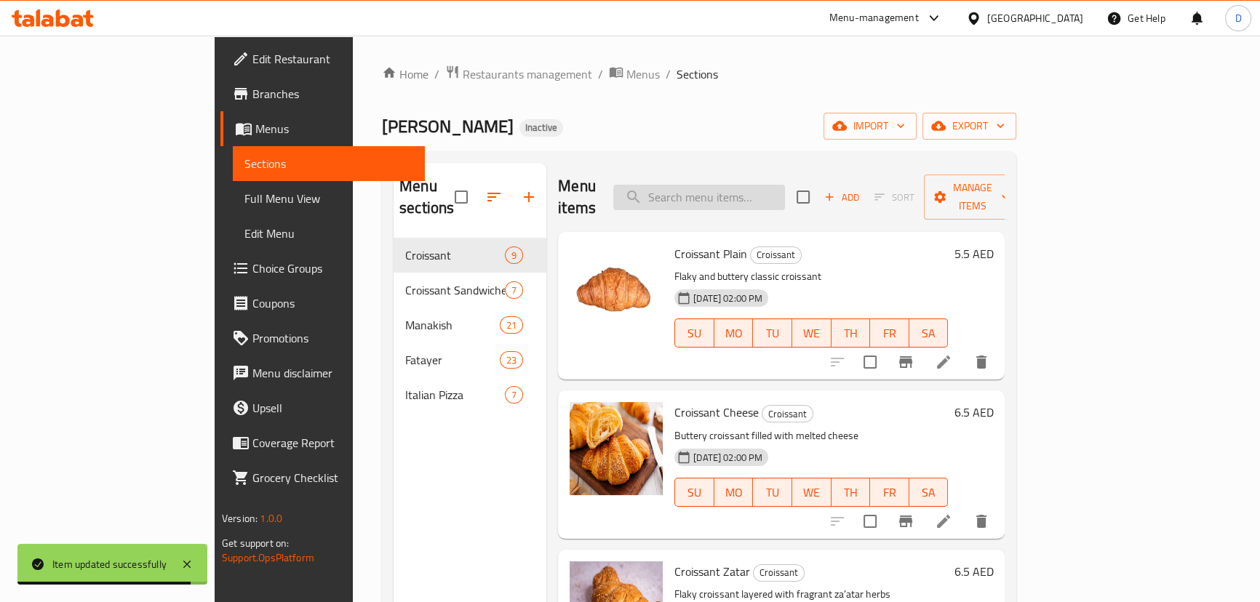
click at [724, 188] on input "search" at bounding box center [699, 197] width 172 height 25
paste input "Zatar Labneh Olives"
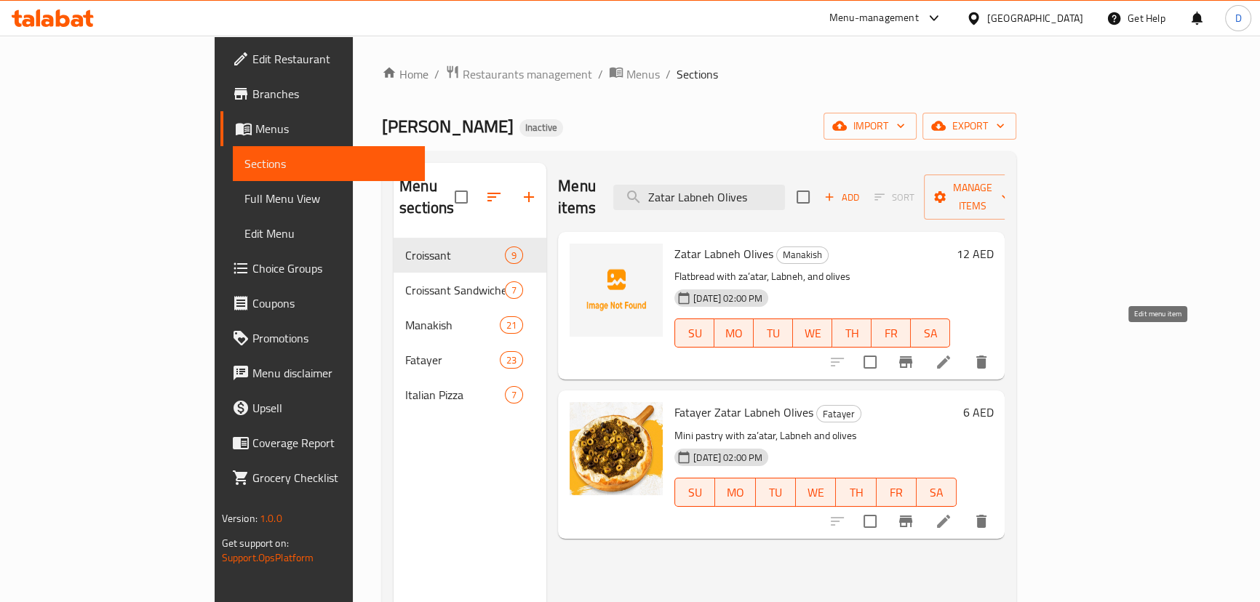
type input "Zatar Labneh Olives"
click at [952, 353] on icon at bounding box center [943, 361] width 17 height 17
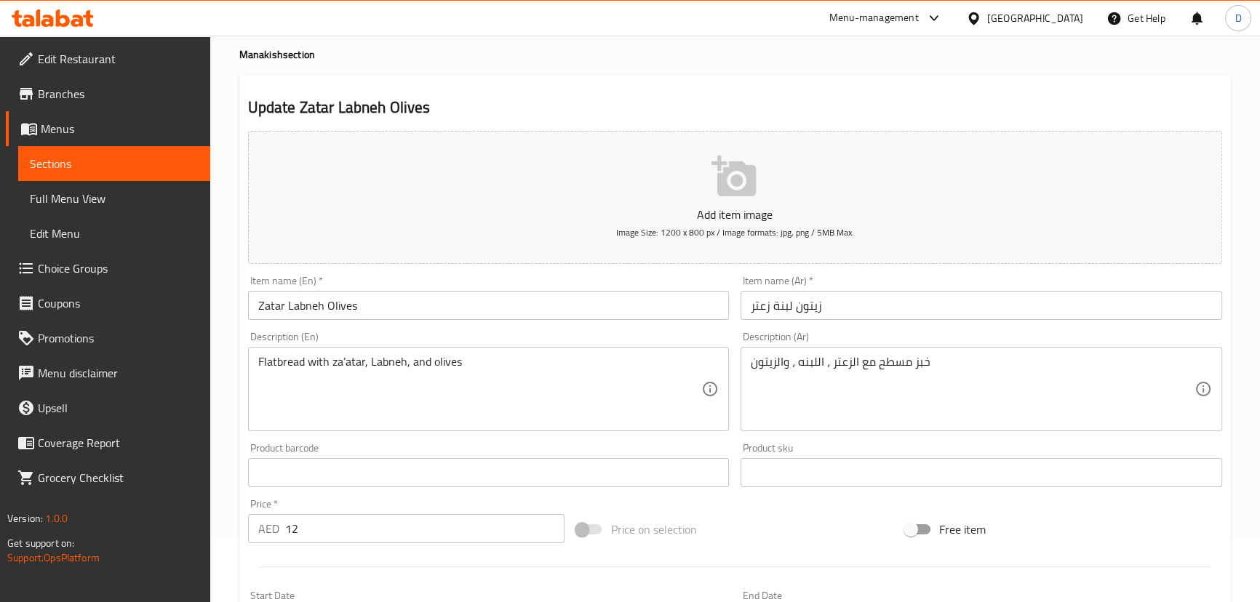
scroll to position [65, 0]
click at [783, 305] on input "زيتون لبنة زعتر" at bounding box center [981, 305] width 482 height 29
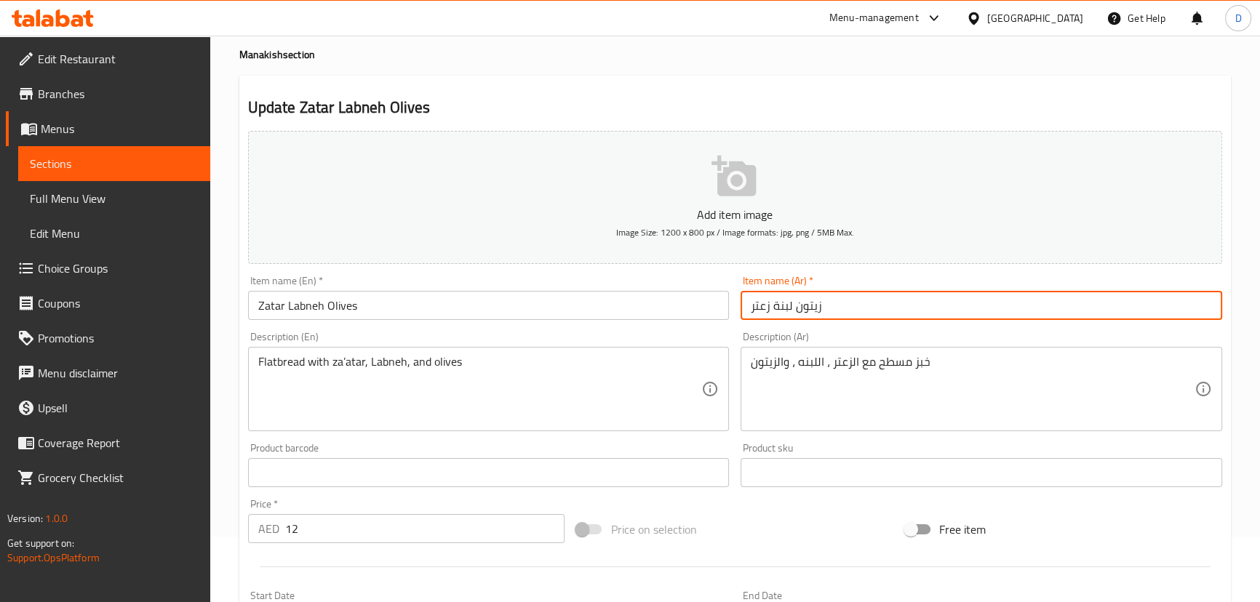
click at [783, 305] on input "زيتون لبنة زعتر" at bounding box center [981, 305] width 482 height 29
click at [810, 313] on input "زيتون زعتر" at bounding box center [981, 305] width 482 height 29
paste input "لبنة"
click at [810, 313] on input "زيتون زعتر لبنة" at bounding box center [981, 305] width 482 height 29
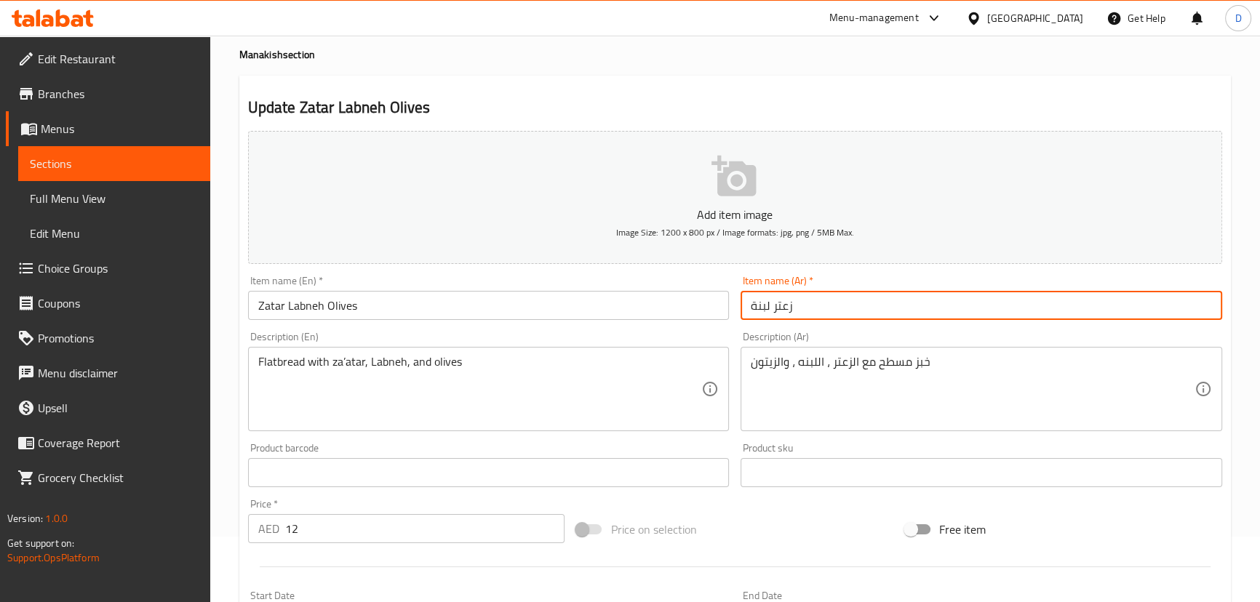
click at [811, 314] on input "زعتر لبنة" at bounding box center [981, 305] width 482 height 29
paste input "زيتون"
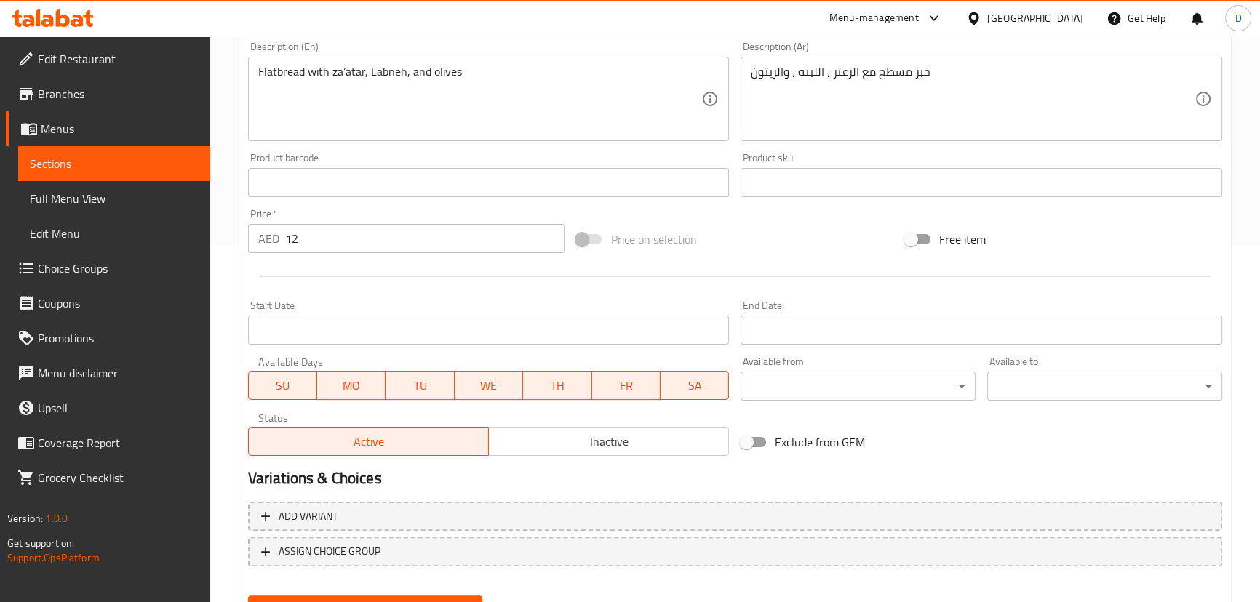
scroll to position [424, 0]
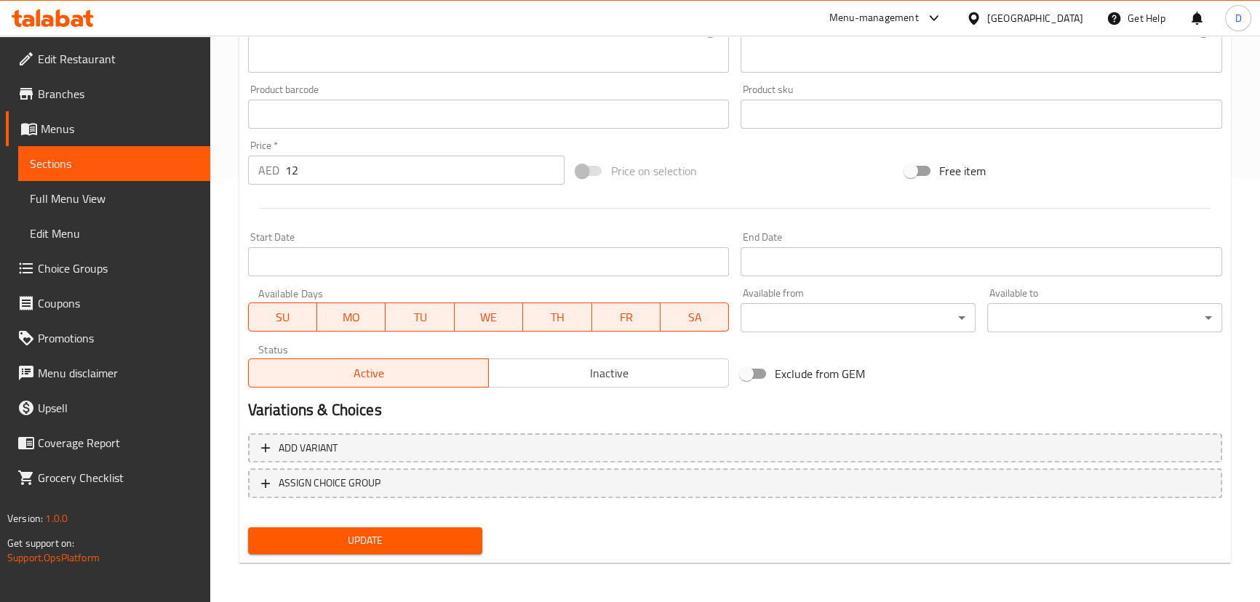
type input "زعتر لبنة زيتون"
click at [445, 543] on span "Update" at bounding box center [366, 541] width 212 height 18
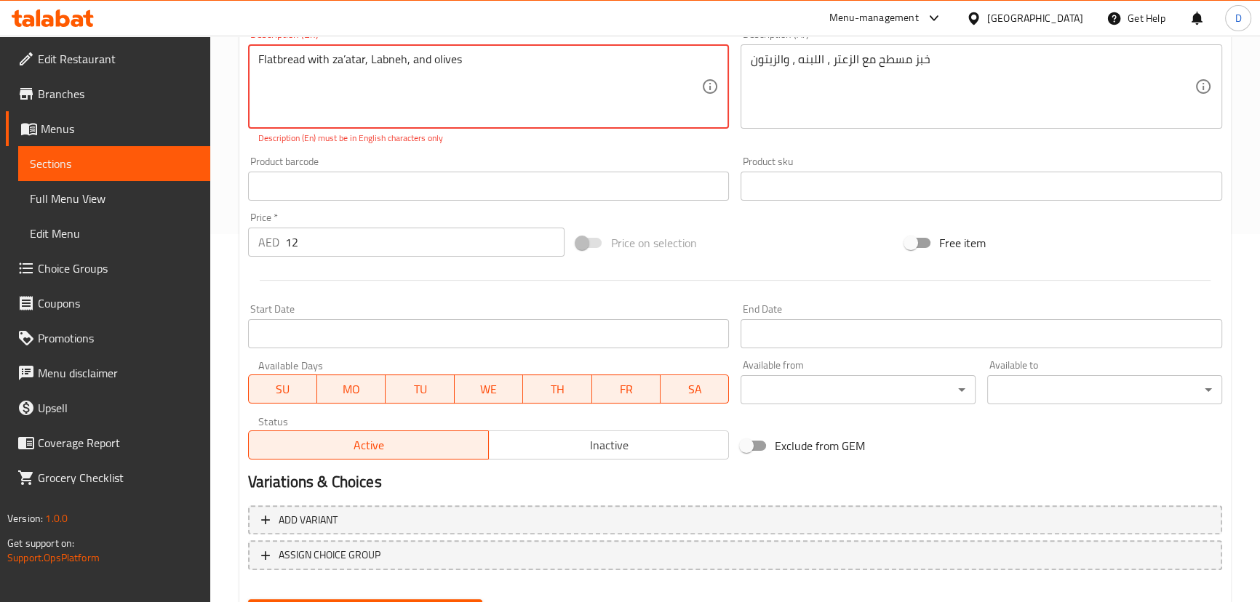
scroll to position [221, 0]
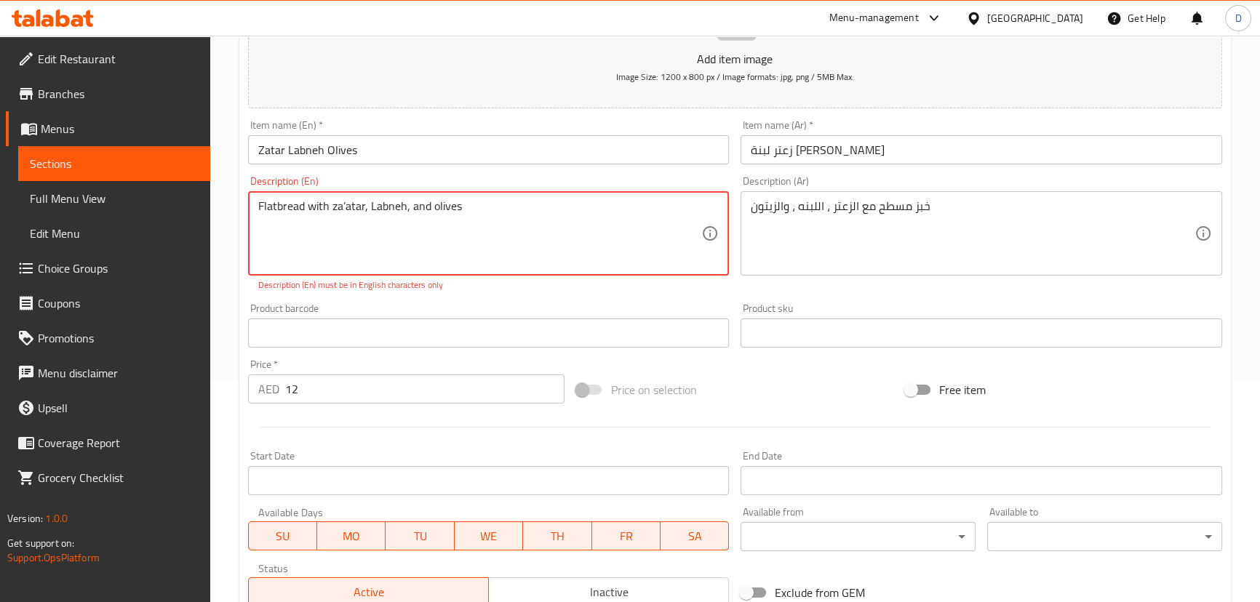
click at [346, 201] on textarea "Flatbread with za’atar, Labneh, and olives" at bounding box center [480, 233] width 444 height 69
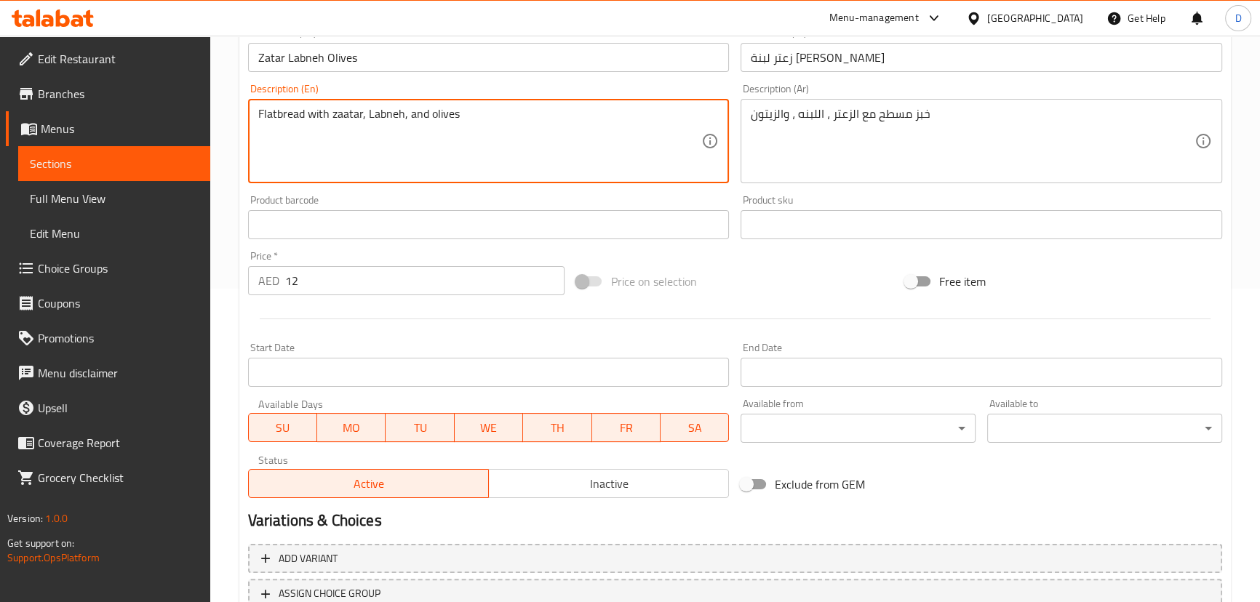
scroll to position [424, 0]
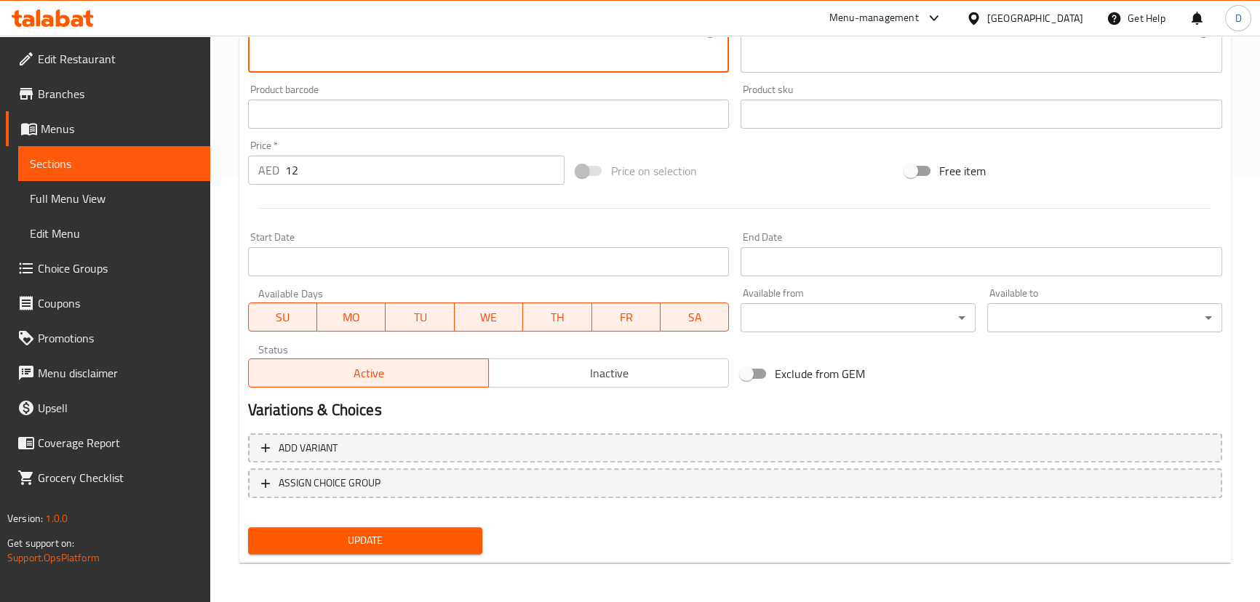
type textarea "Flatbread with zaatar, Labneh, and olives"
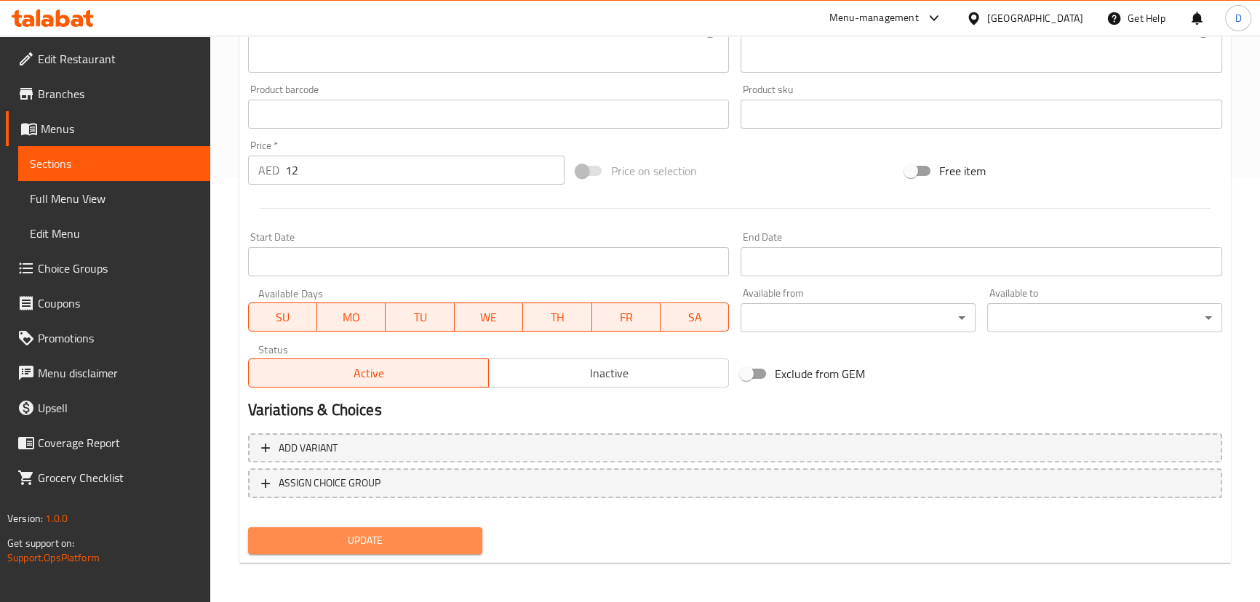
click at [404, 538] on span "Update" at bounding box center [366, 541] width 212 height 18
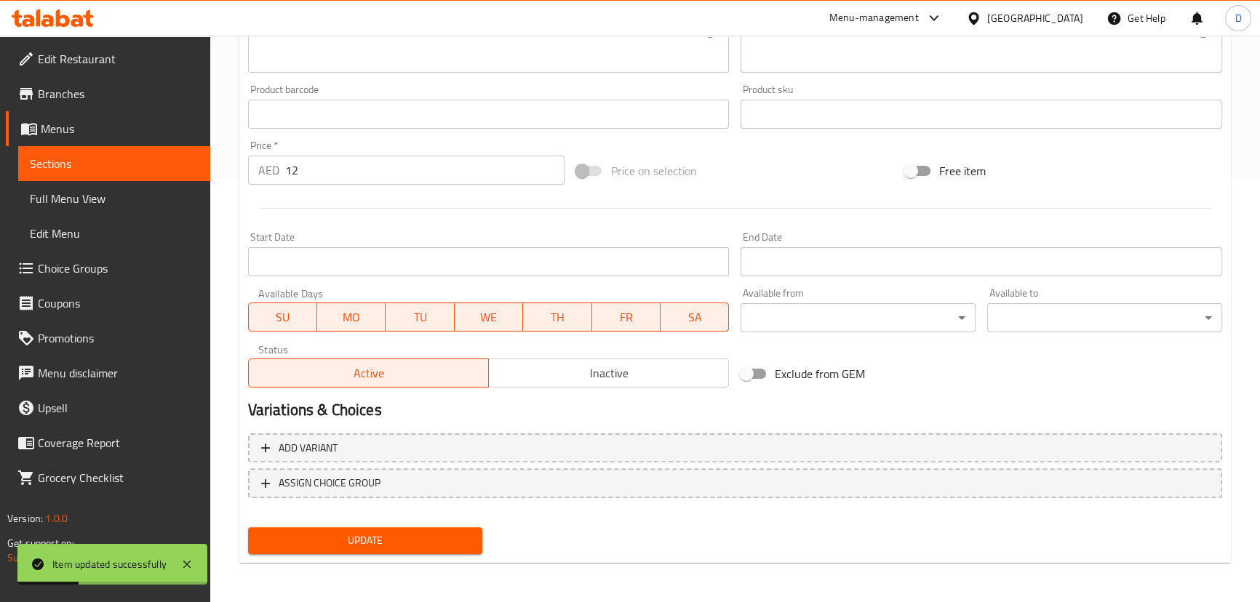
drag, startPoint x: 175, startPoint y: 164, endPoint x: 358, endPoint y: 8, distance: 240.5
click at [175, 164] on span "Sections" at bounding box center [114, 163] width 169 height 17
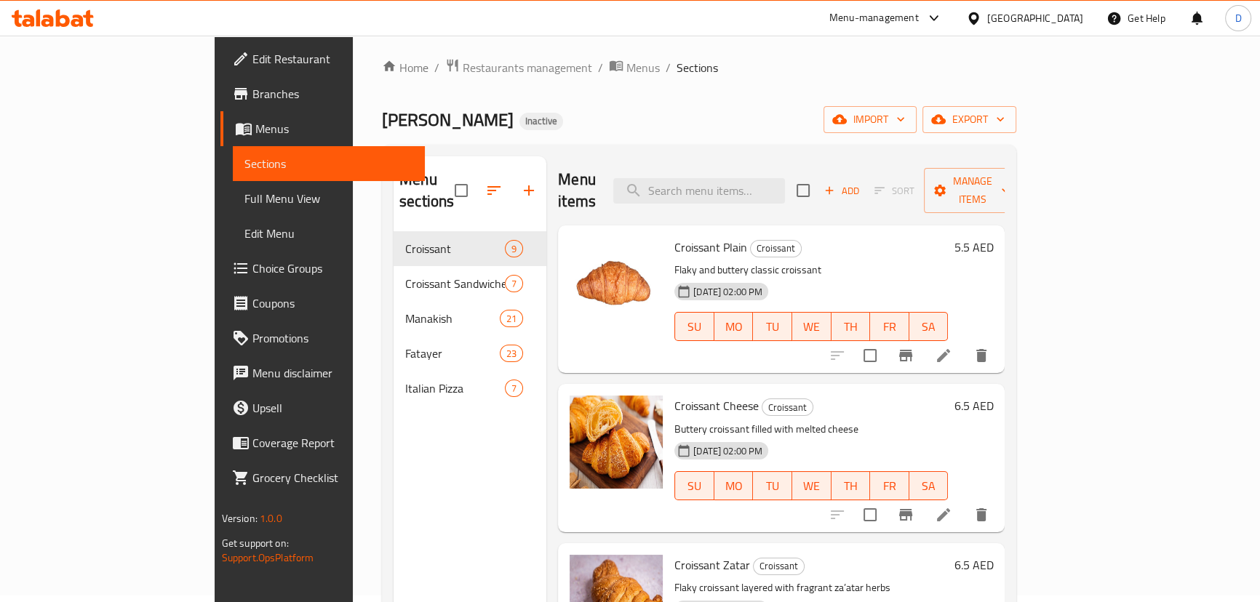
scroll to position [6, 0]
click at [741, 183] on input "search" at bounding box center [699, 191] width 172 height 25
paste input "Flatbread with cheese and crushed Oman chips"
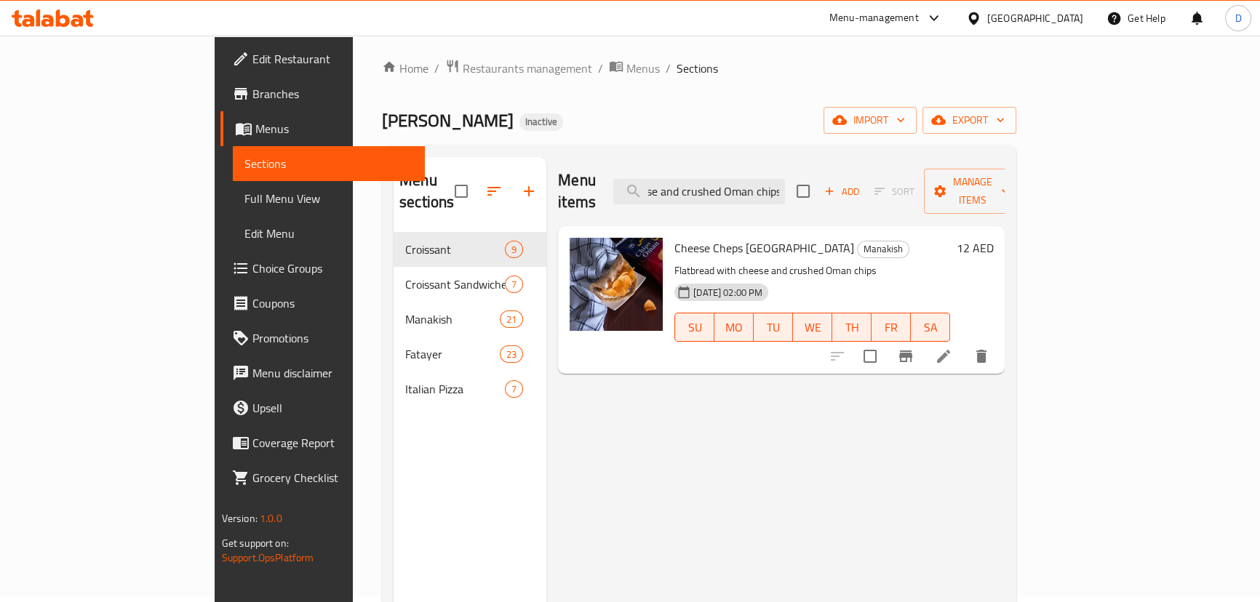
type input "Flatbread with cheese and crushed Oman chips"
click at [964, 347] on li at bounding box center [943, 356] width 41 height 26
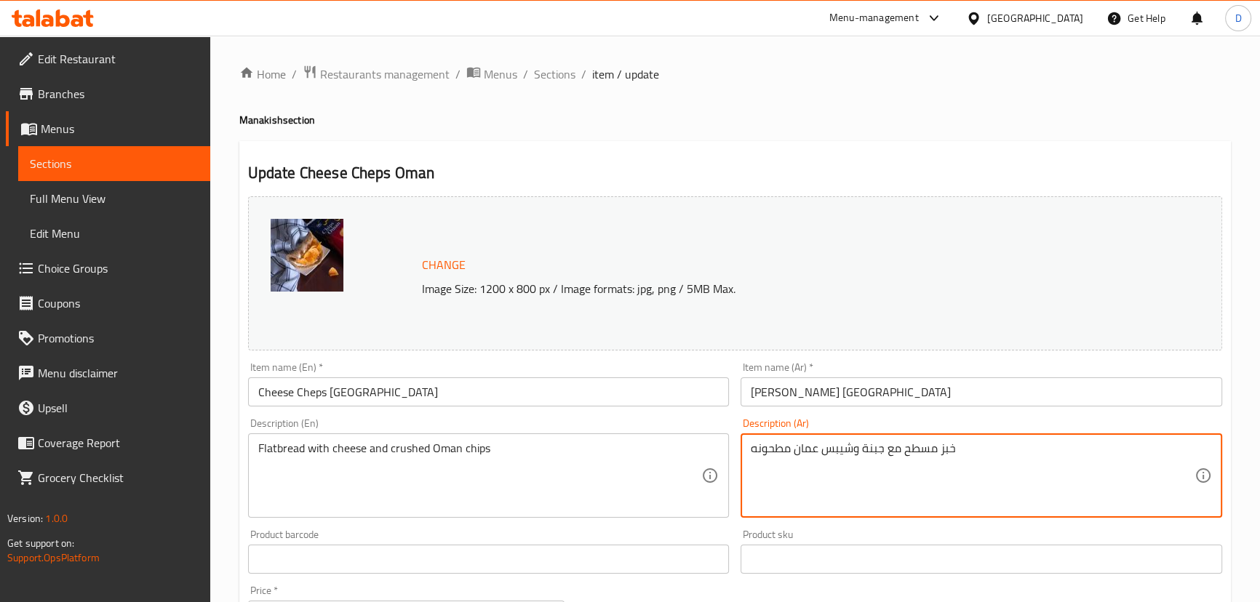
drag, startPoint x: 853, startPoint y: 448, endPoint x: 825, endPoint y: 444, distance: 28.7
click at [856, 442] on textarea "خبز مسطح مع جبنة وبطاطس عمان مطحونه" at bounding box center [973, 476] width 444 height 69
drag, startPoint x: 861, startPoint y: 452, endPoint x: 823, endPoint y: 445, distance: 38.5
click at [823, 445] on textarea "خبز مسطح مع جبنة وبطاطس عمان مطحونه" at bounding box center [973, 476] width 444 height 69
type textarea "خبز مسطح مع جبنة وبطاطس عمان مطحونه"
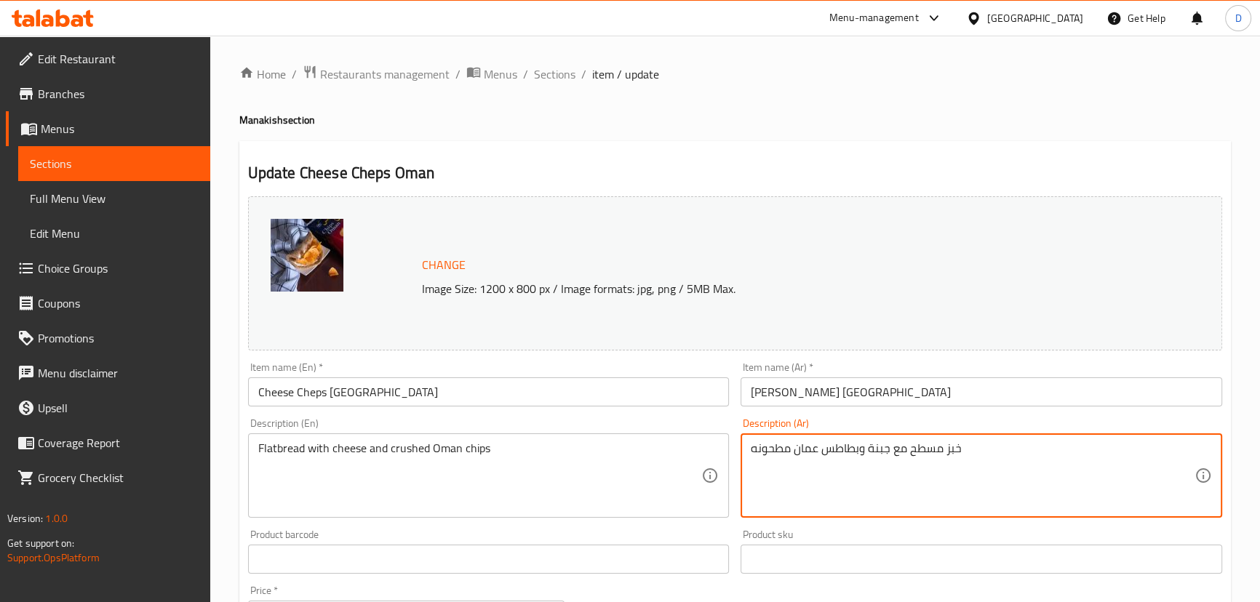
click at [786, 396] on input "جبن شيبس عمان" at bounding box center [981, 391] width 482 height 29
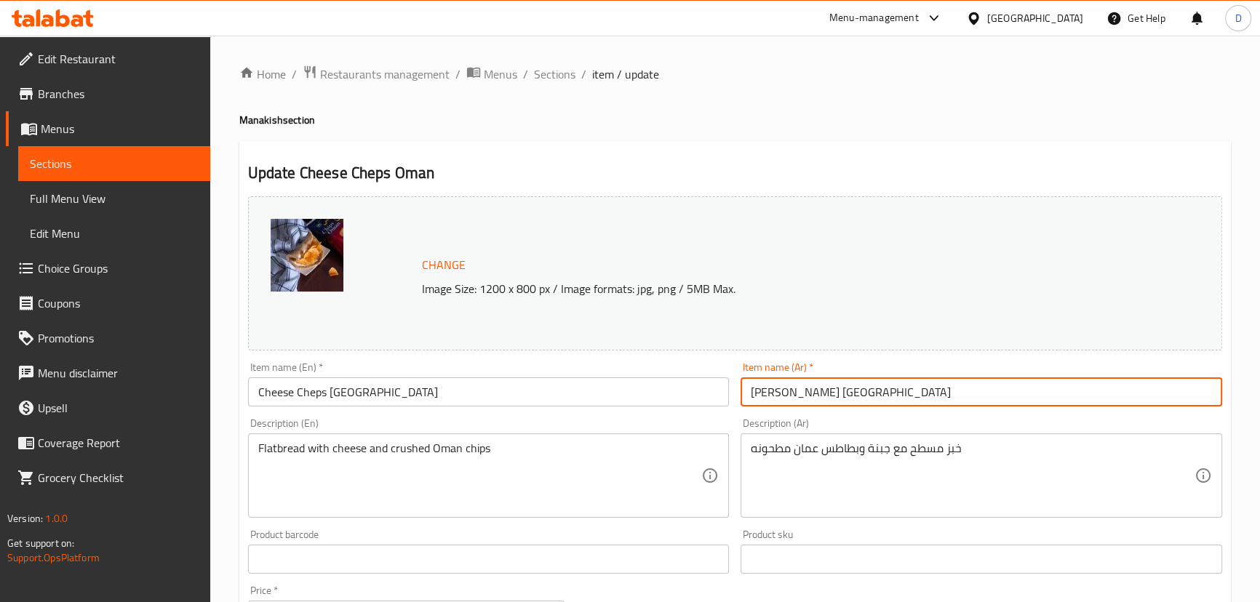
click at [786, 396] on input "جبن شيبس عمان" at bounding box center [981, 391] width 482 height 29
paste input "طاطس"
type input "جبن بطاطس عمان"
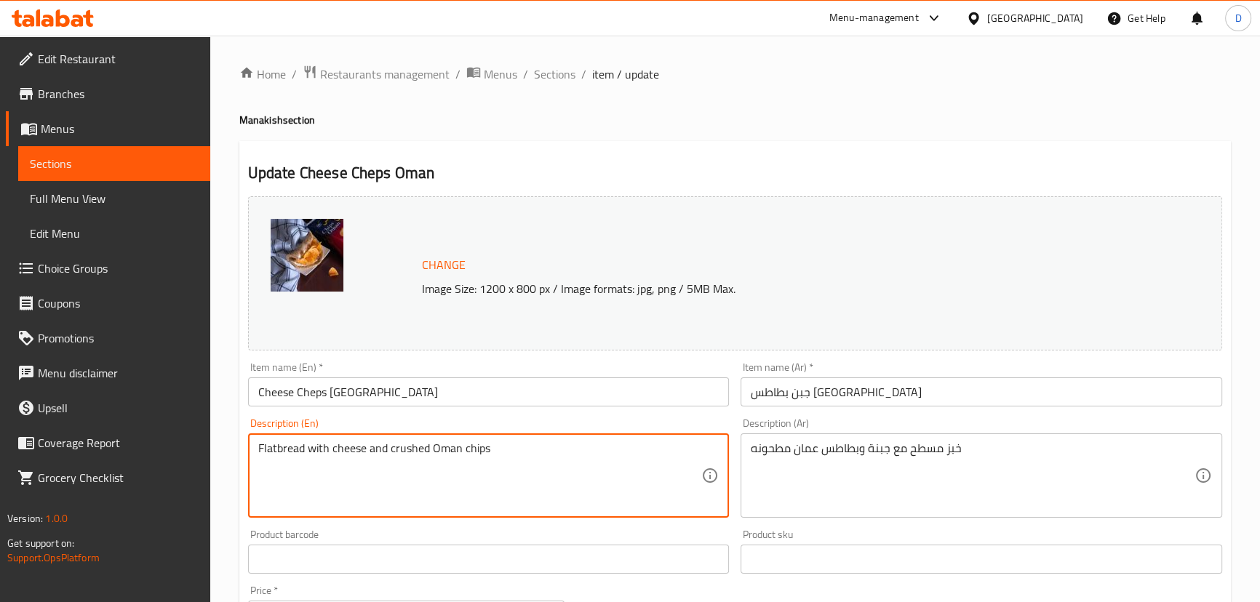
click at [471, 452] on textarea "Flatbread with cheese and crushed Oman chips" at bounding box center [480, 476] width 444 height 69
click at [309, 393] on input "Cheese Cheps Oman" at bounding box center [489, 391] width 482 height 29
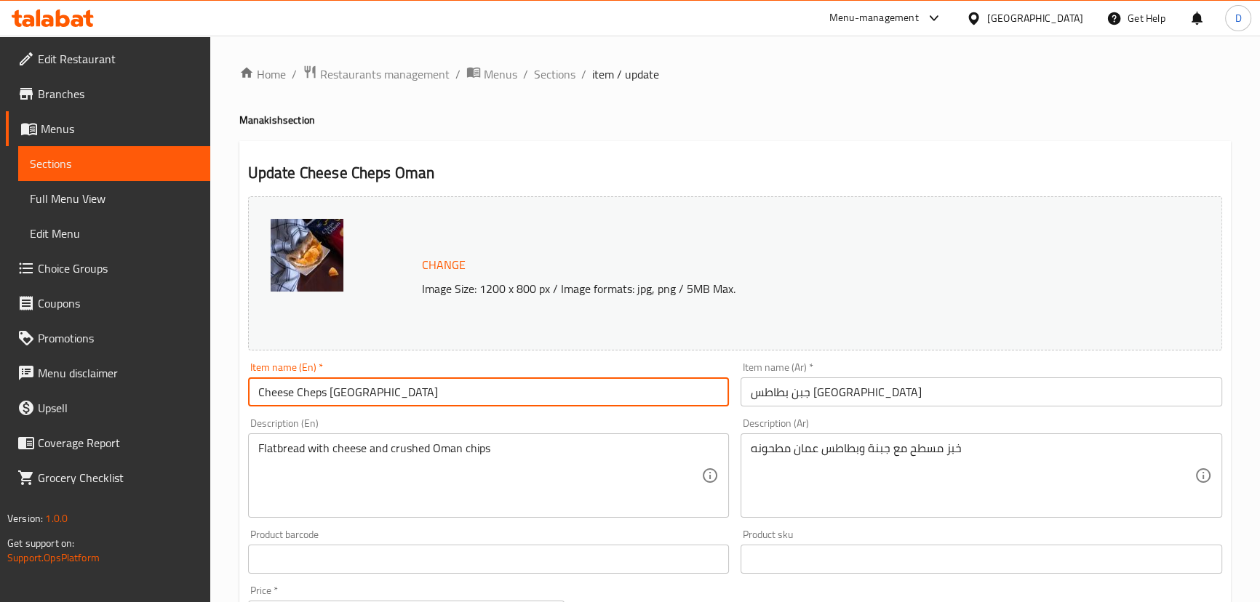
click at [309, 393] on input "Cheese Cheps Oman" at bounding box center [489, 391] width 482 height 29
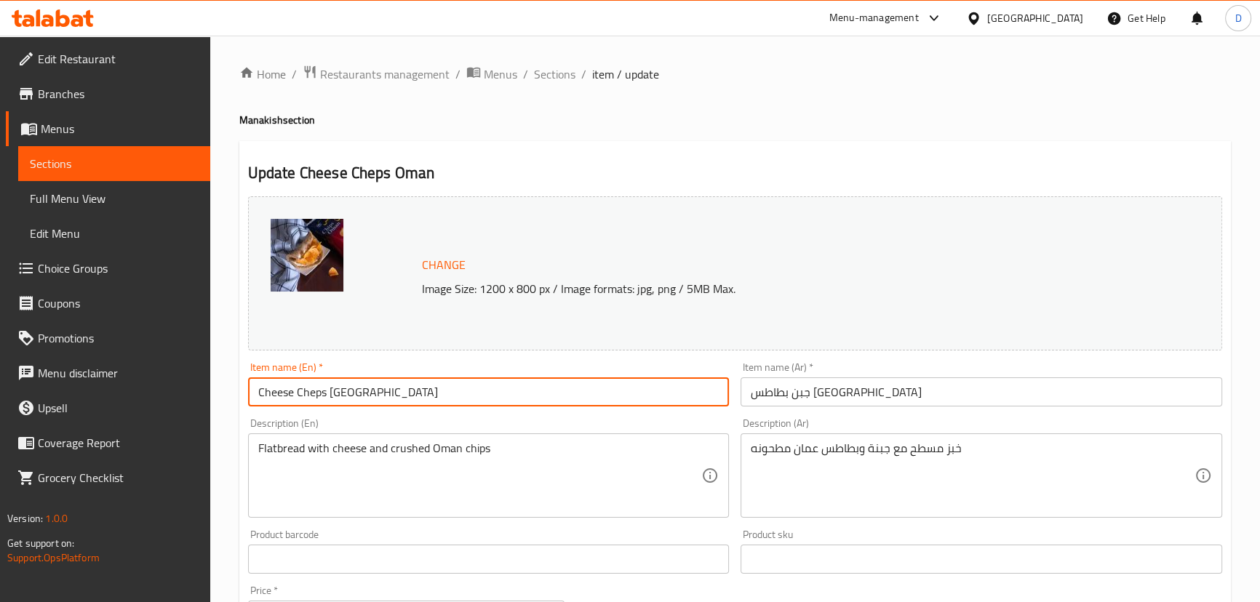
click at [309, 393] on input "Cheese Cheps Oman" at bounding box center [489, 391] width 482 height 29
paste input "chips"
click at [295, 391] on input "Cheese chips Oman" at bounding box center [489, 391] width 482 height 29
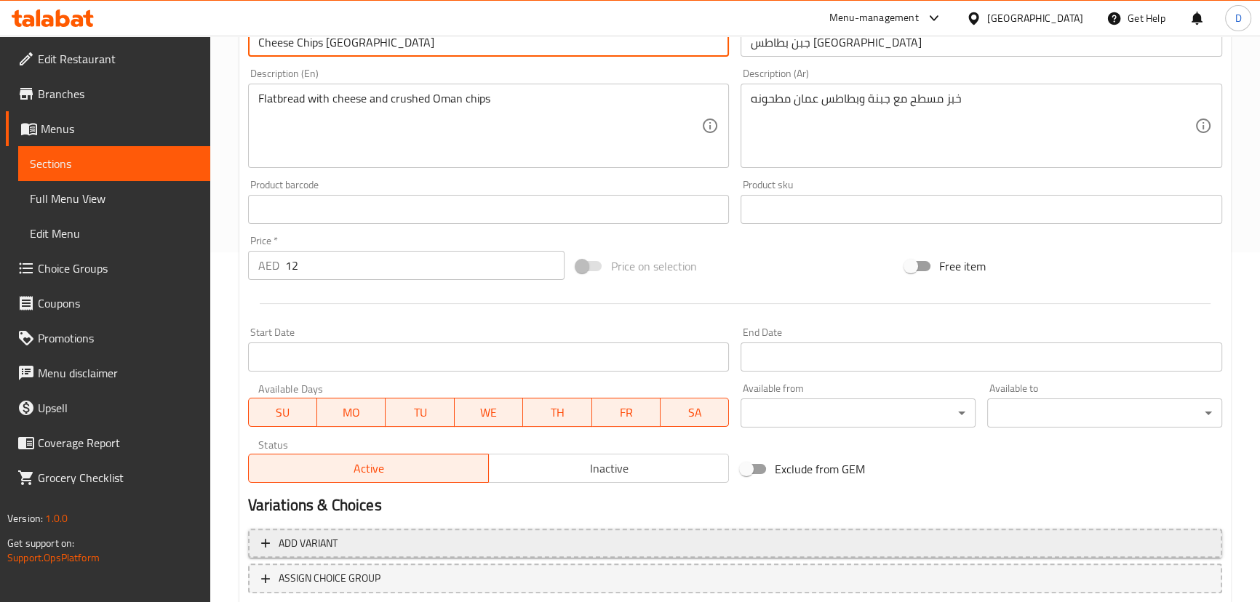
scroll to position [446, 0]
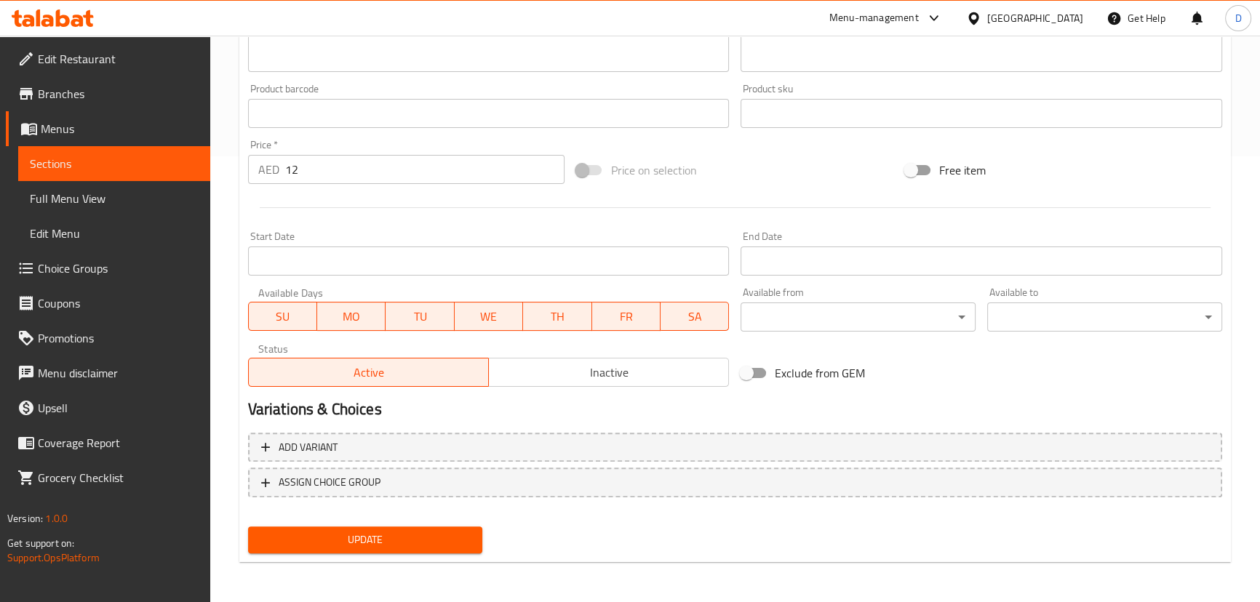
type input "Cheese Chips Oman"
click at [410, 545] on span "Update" at bounding box center [366, 540] width 212 height 18
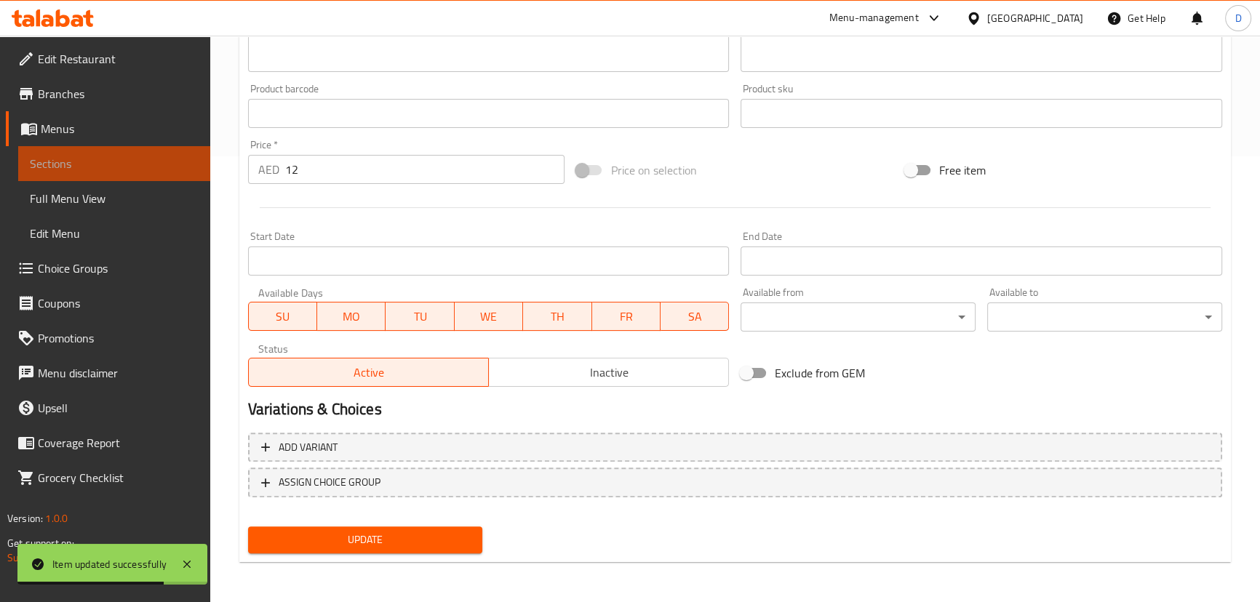
click at [172, 156] on span "Sections" at bounding box center [114, 163] width 169 height 17
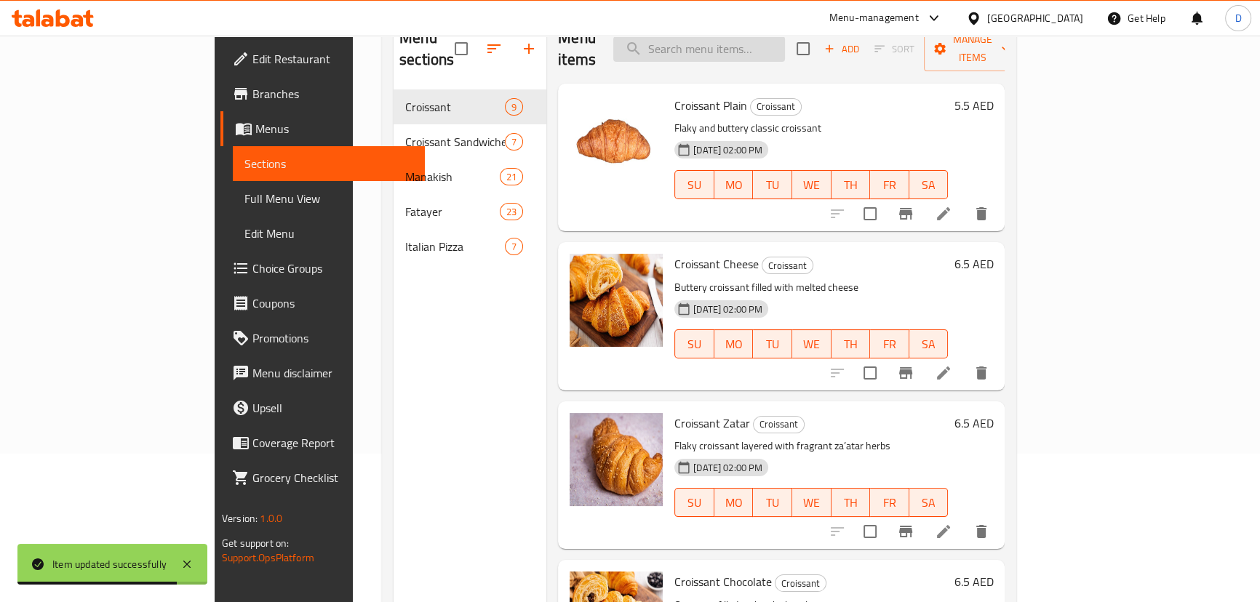
scroll to position [72, 0]
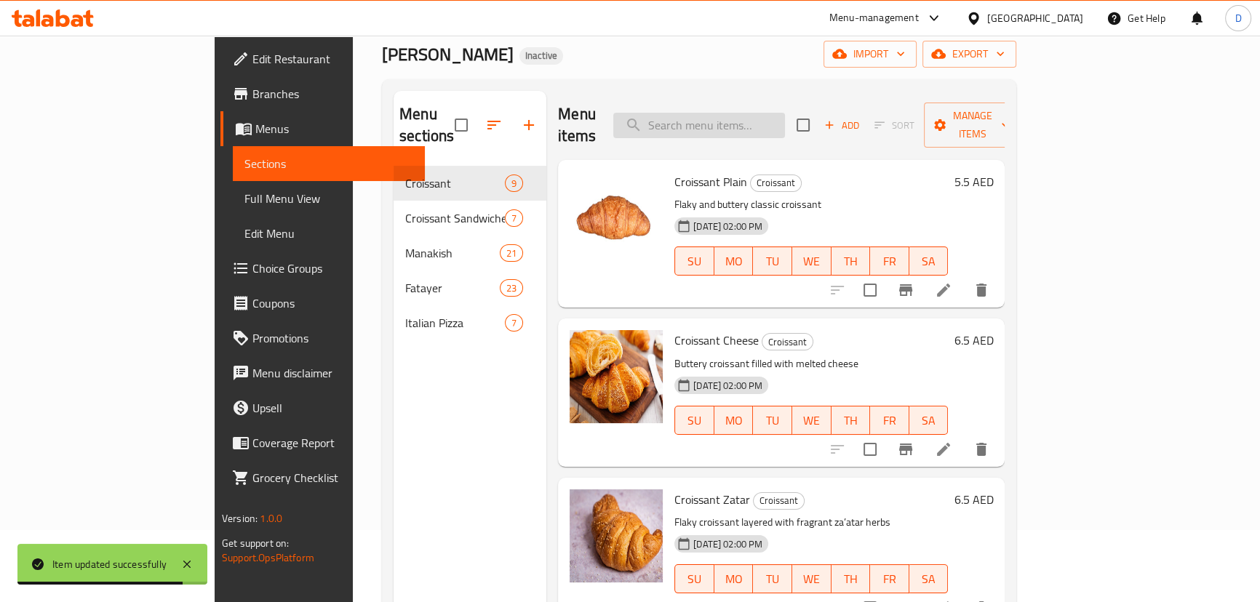
click at [738, 113] on input "search" at bounding box center [699, 125] width 172 height 25
paste input "Flatbread with spicy muhammara paste and cheese"
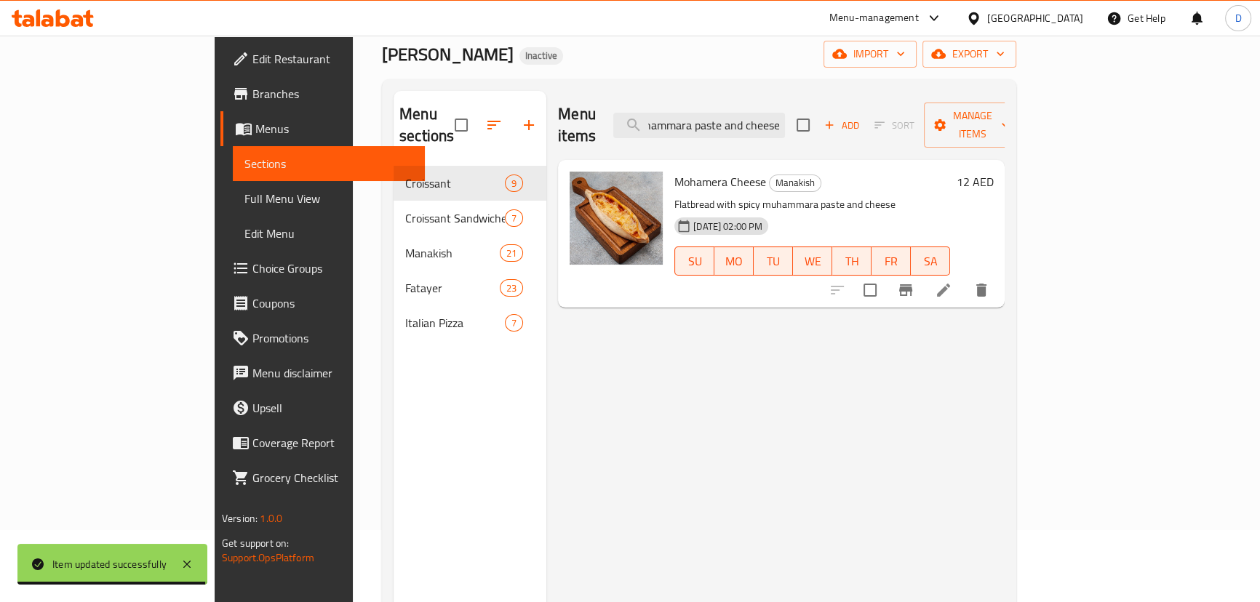
type input "Flatbread with spicy muhammara paste and cheese"
click at [950, 284] on icon at bounding box center [943, 290] width 13 height 13
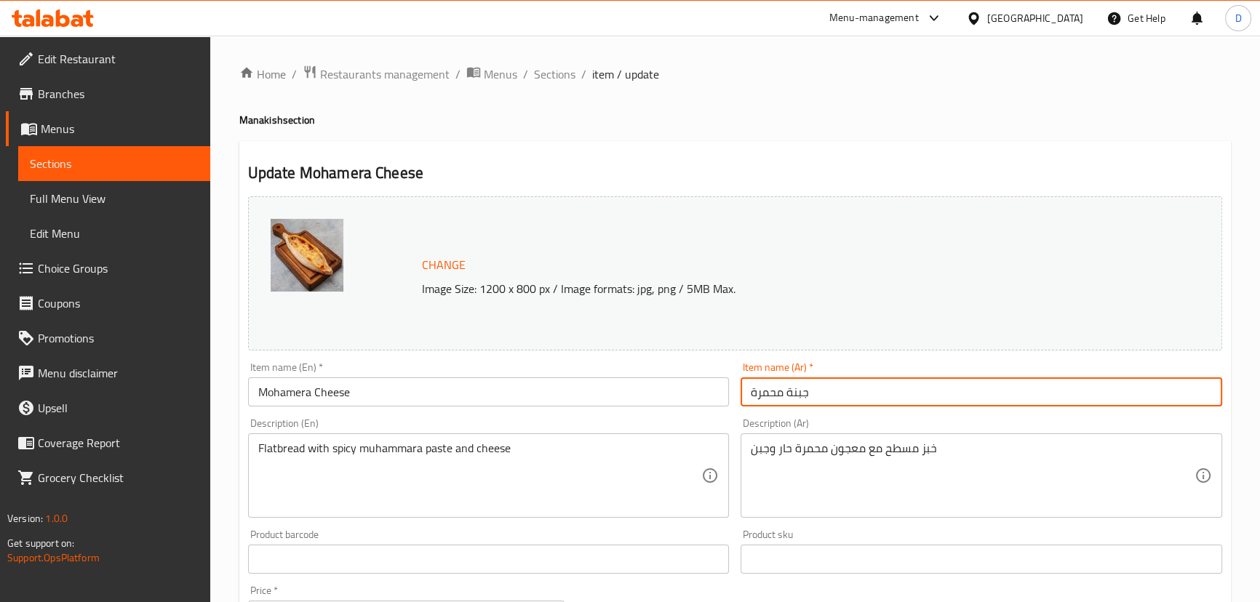
drag, startPoint x: 786, startPoint y: 391, endPoint x: 748, endPoint y: 389, distance: 38.6
click at [748, 389] on input "جبنة محمرة" at bounding box center [981, 391] width 482 height 29
click at [751, 394] on input "جبنة" at bounding box center [981, 391] width 482 height 29
paste input "محمرة"
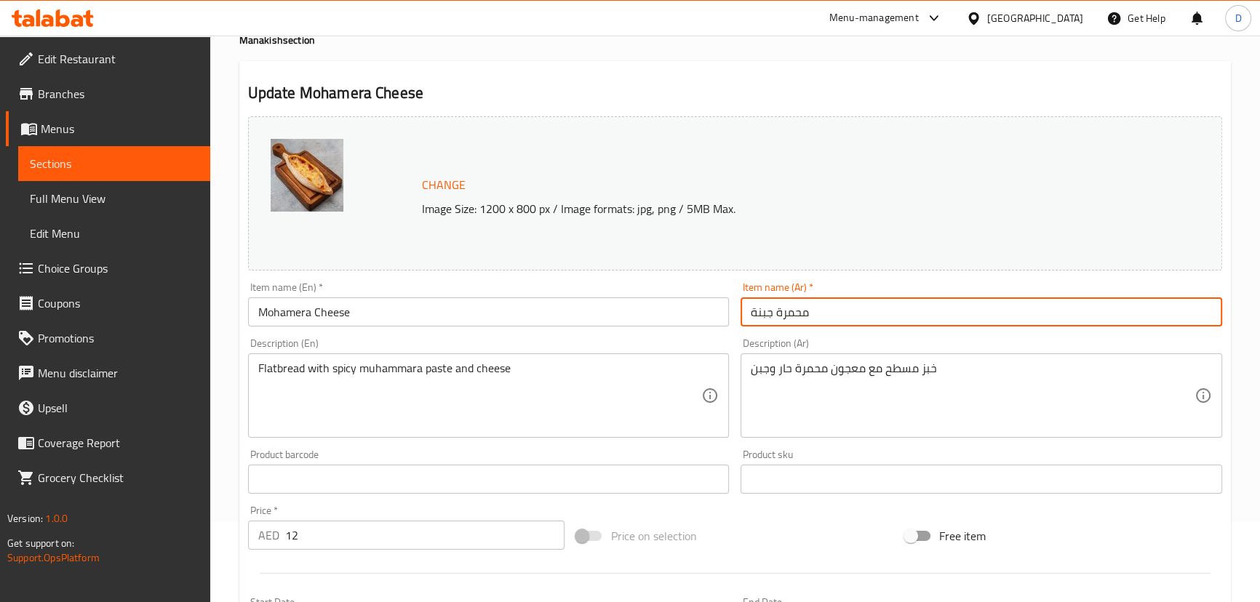
scroll to position [446, 0]
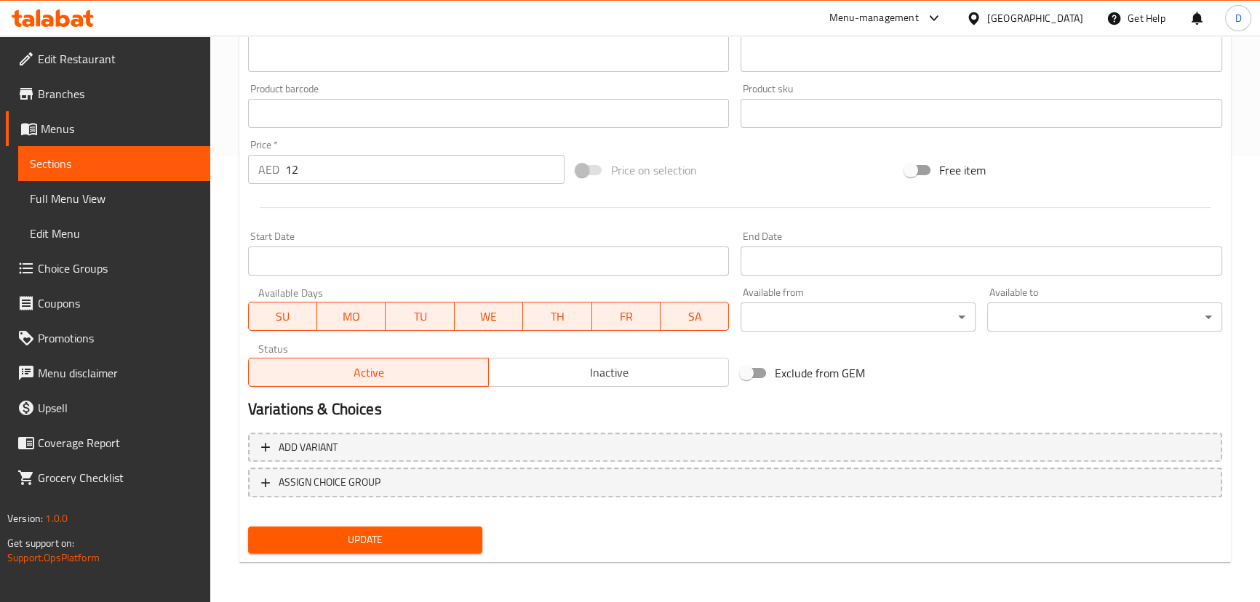
type input "محمرة جبنة"
click at [407, 543] on span "Update" at bounding box center [366, 540] width 212 height 18
click at [193, 155] on span "Sections" at bounding box center [114, 163] width 169 height 17
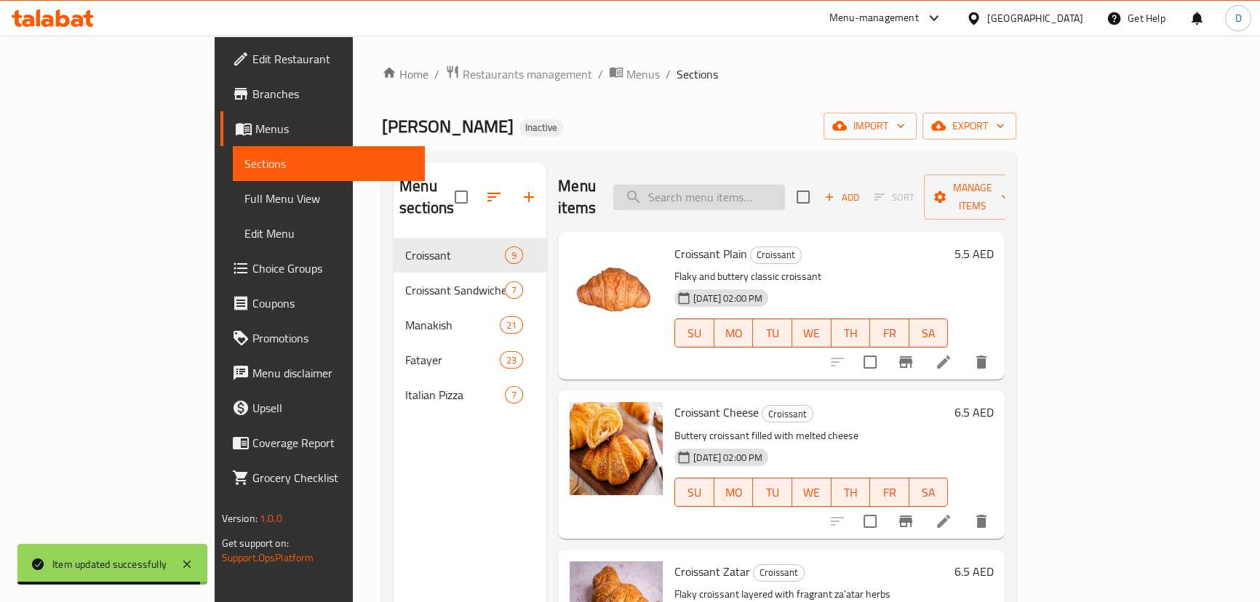
click at [732, 196] on input "search" at bounding box center [699, 197] width 172 height 25
paste input "Mini pastry filled with cheese and honey"
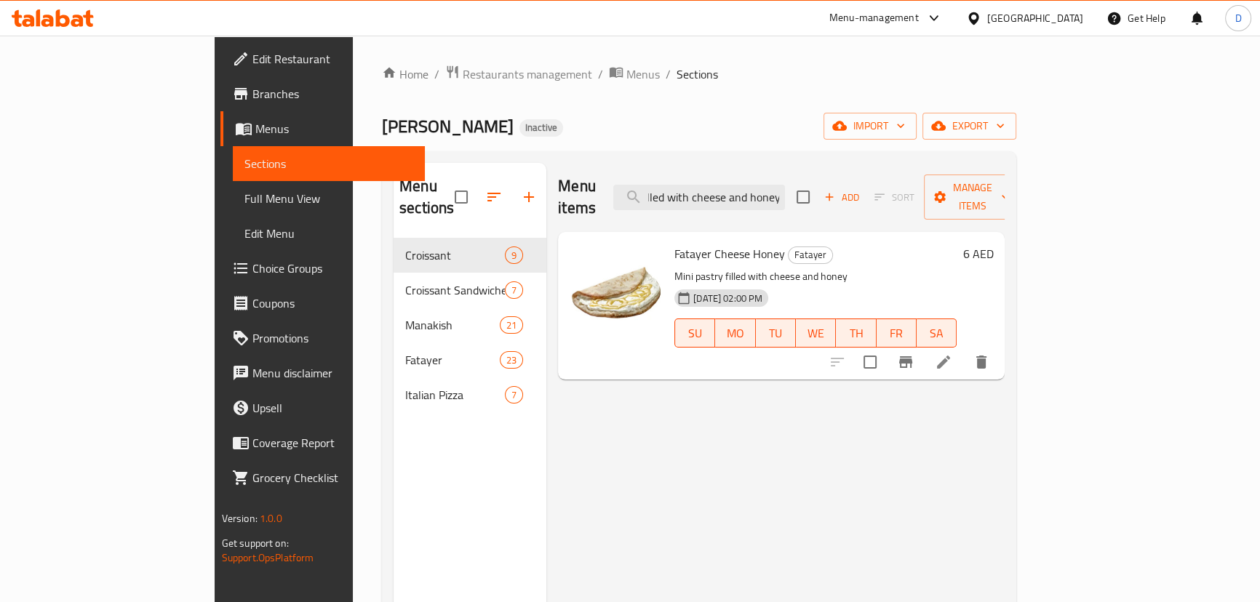
type input "Mini pastry filled with cheese and honey"
click at [964, 349] on li at bounding box center [943, 362] width 41 height 26
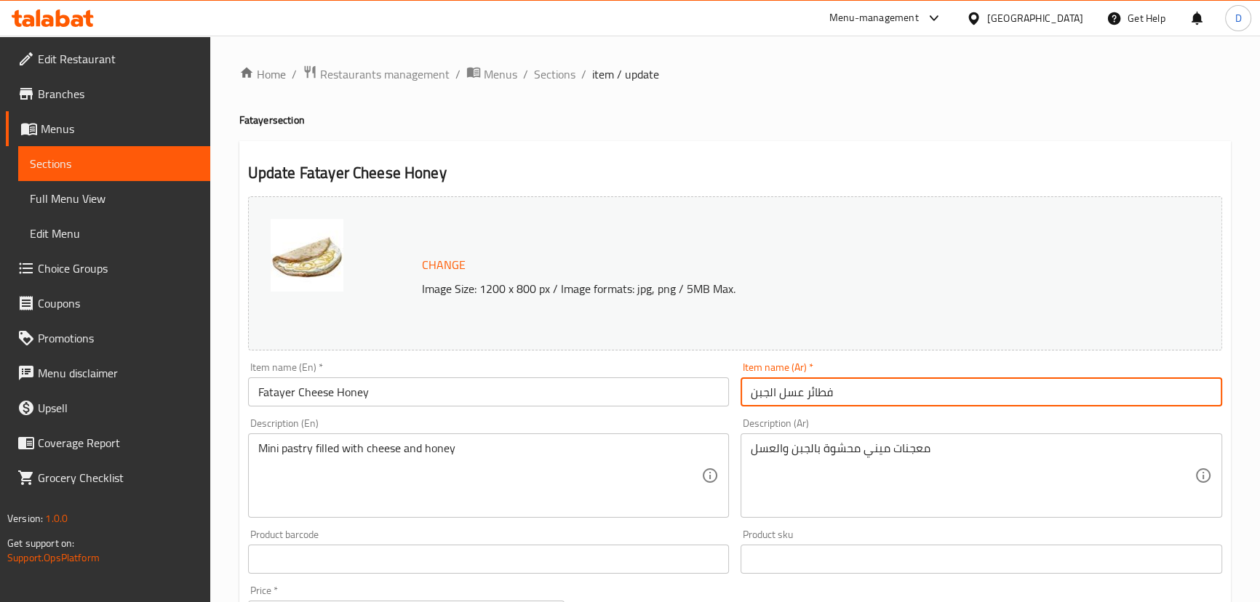
drag, startPoint x: 770, startPoint y: 396, endPoint x: 736, endPoint y: 395, distance: 34.2
click at [736, 395] on div "Item name (Ar)   * فطائر عسل الجبن Item name (Ar) *" at bounding box center [981, 384] width 493 height 56
click at [774, 397] on input "فطائر عسل" at bounding box center [981, 391] width 482 height 29
paste input "بن"
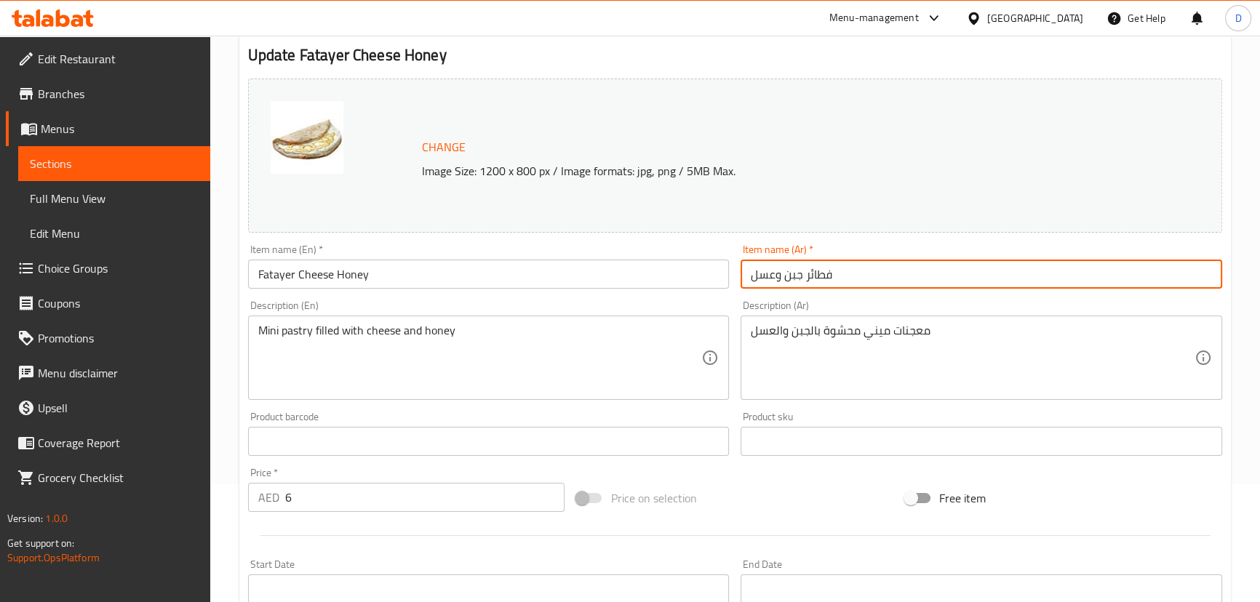
scroll to position [396, 0]
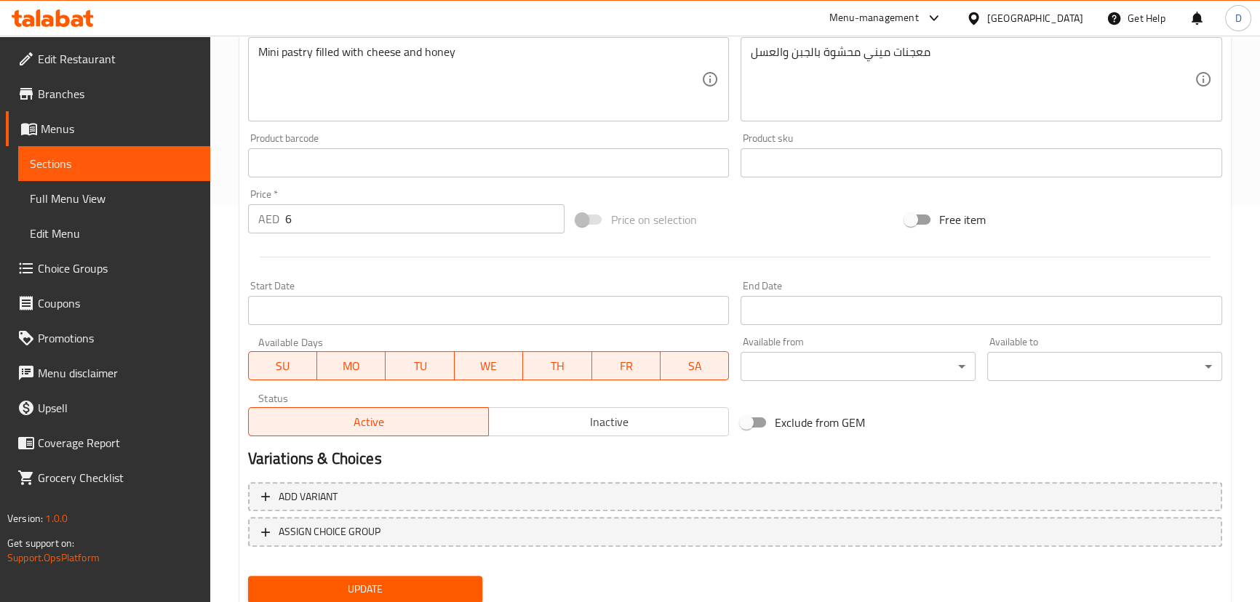
type input "فطائر جبن وعسل"
click at [482, 578] on div "Update" at bounding box center [365, 589] width 247 height 39
click at [463, 582] on span "Update" at bounding box center [366, 589] width 212 height 18
click at [191, 159] on span "Sections" at bounding box center [114, 163] width 169 height 17
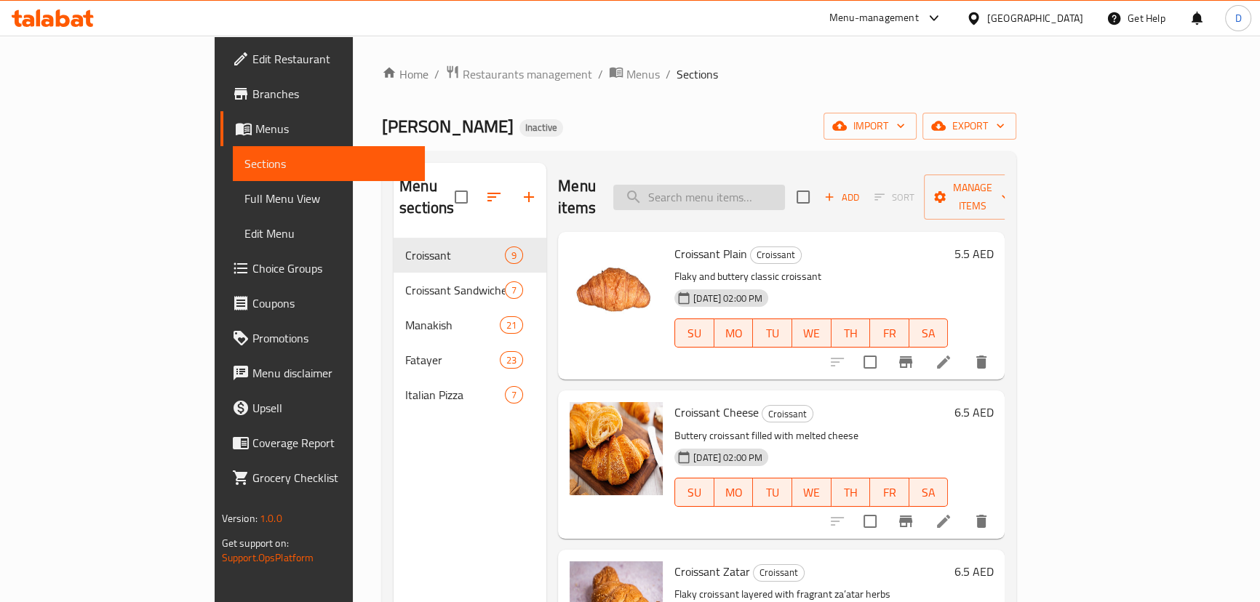
click at [764, 187] on input "search" at bounding box center [699, 197] width 172 height 25
paste input "Mini pastry with cheese and crushed Oman chips"
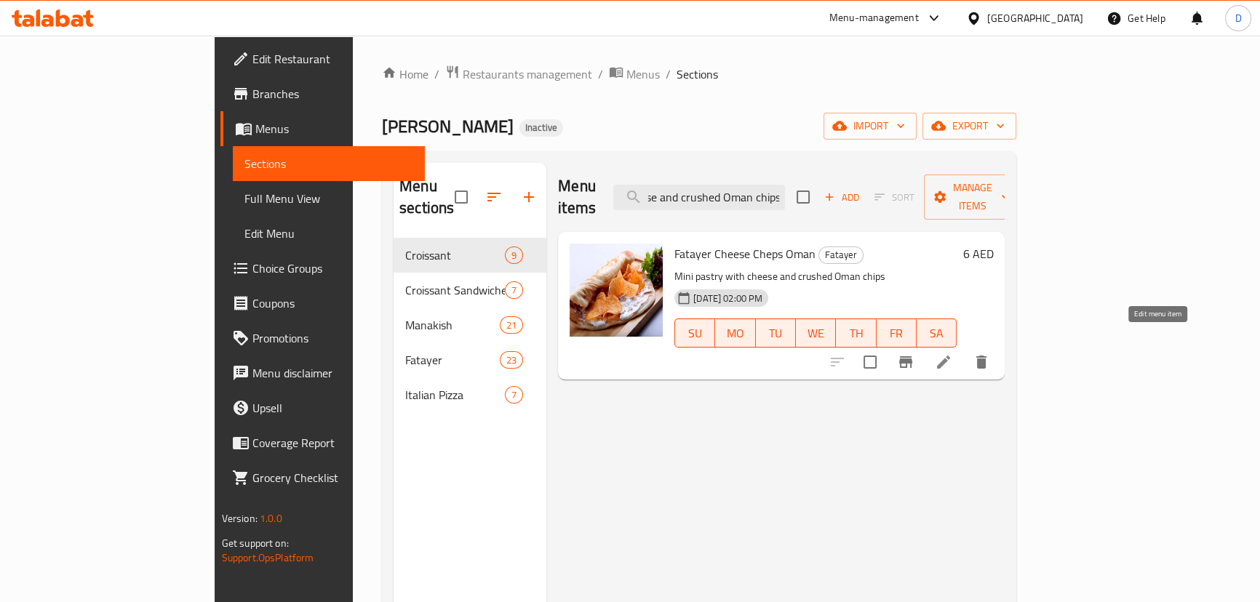
type input "Mini pastry with cheese and crushed Oman chips"
click at [952, 353] on icon at bounding box center [943, 361] width 17 height 17
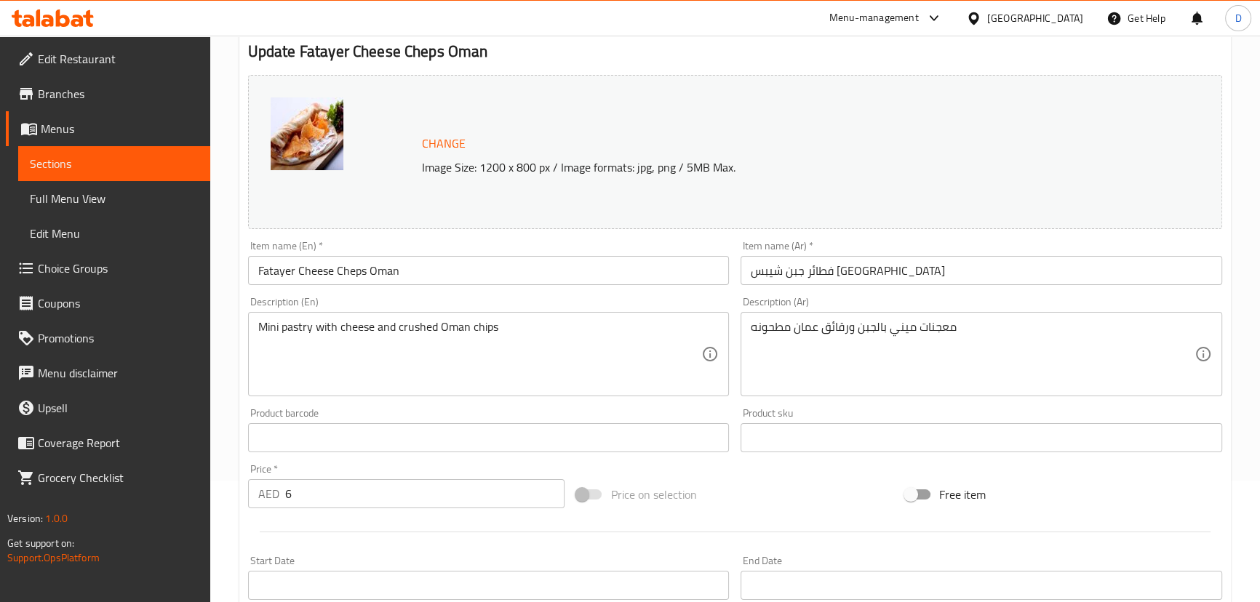
scroll to position [132, 0]
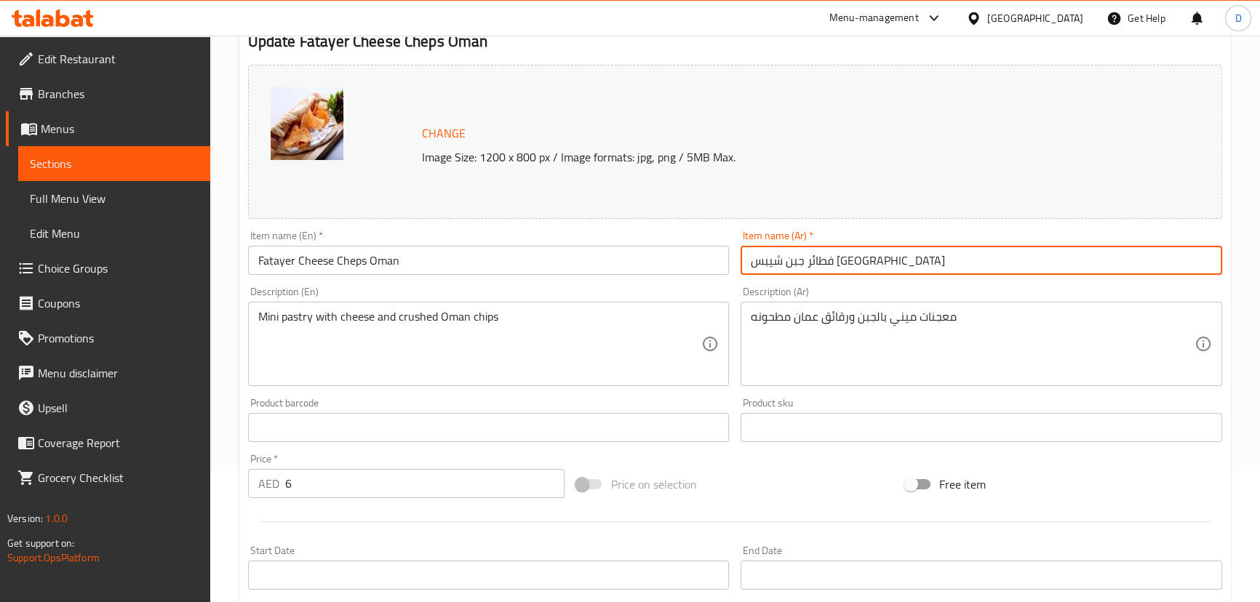
click at [792, 263] on input "فطائر جبن شيبس عمان" at bounding box center [981, 260] width 482 height 29
click at [792, 263] on input "فطائر جبن بطاطس عمان" at bounding box center [981, 260] width 482 height 29
type input "فطائر جبن بطاطس عمان"
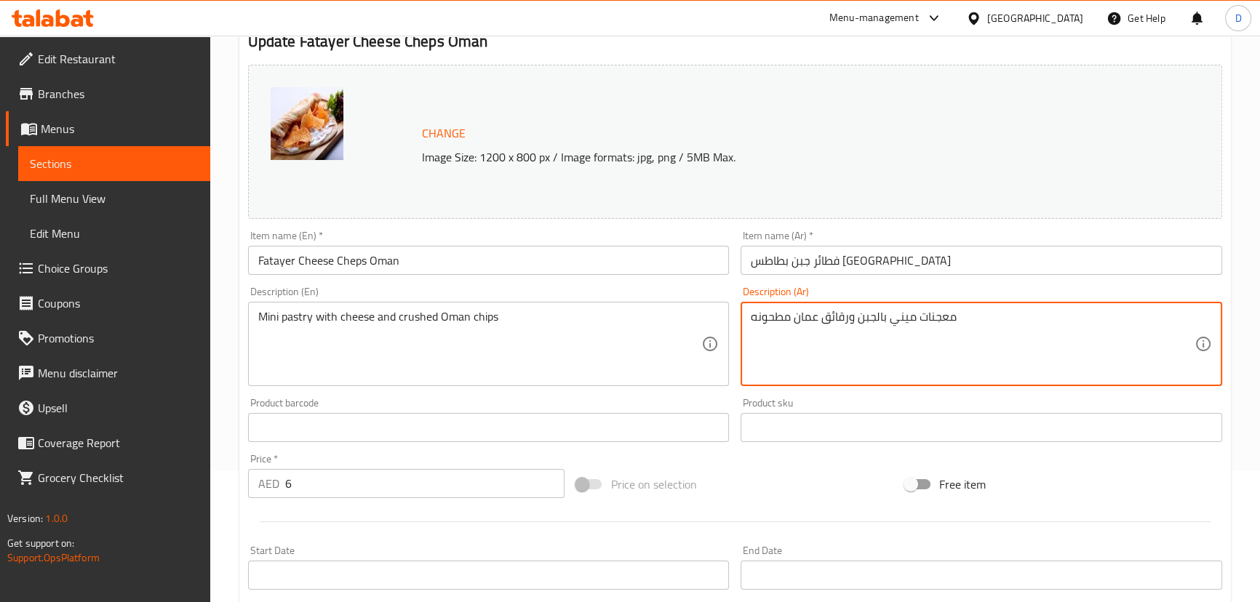
drag, startPoint x: 851, startPoint y: 316, endPoint x: 824, endPoint y: 311, distance: 27.4
paste textarea "طاطس"
type textarea "معجنات ميني بالجبن وبطاطس عمان مطحونه"
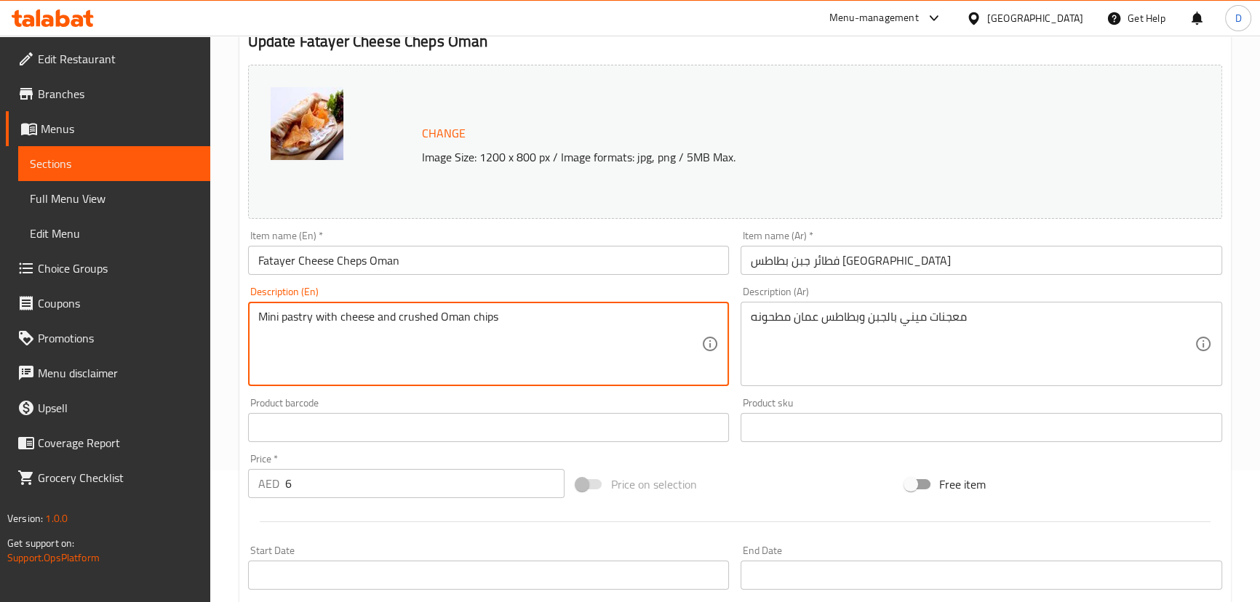
drag, startPoint x: 478, startPoint y: 316, endPoint x: 495, endPoint y: 319, distance: 17.6
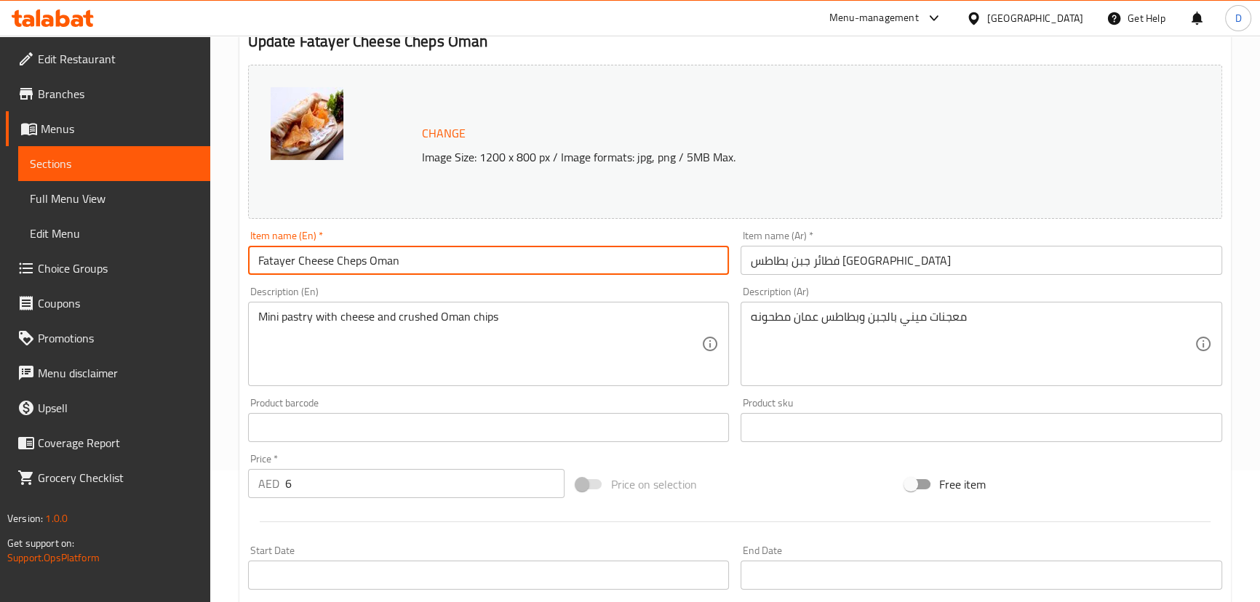
drag, startPoint x: 341, startPoint y: 260, endPoint x: 363, endPoint y: 262, distance: 21.9
click at [363, 262] on input "Fatayer Cheese Cheps Oman" at bounding box center [489, 260] width 482 height 29
paste input "i"
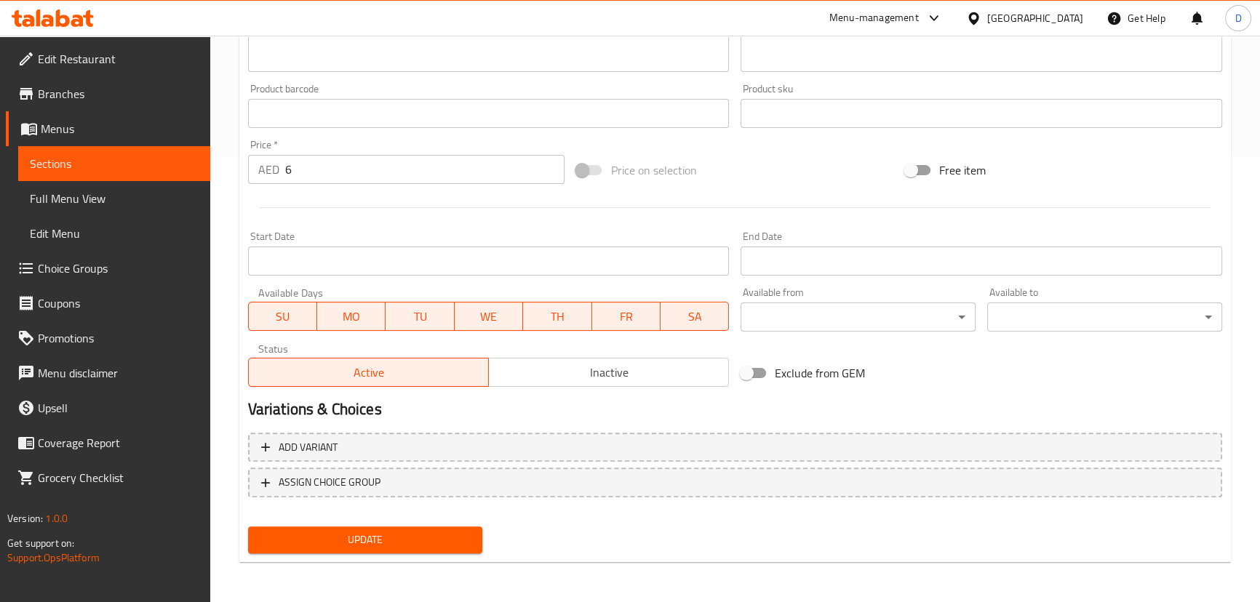
type input "Fatayer Cheese Chips Oman"
click at [383, 546] on span "Update" at bounding box center [366, 540] width 212 height 18
click at [183, 155] on span "Sections" at bounding box center [114, 163] width 169 height 17
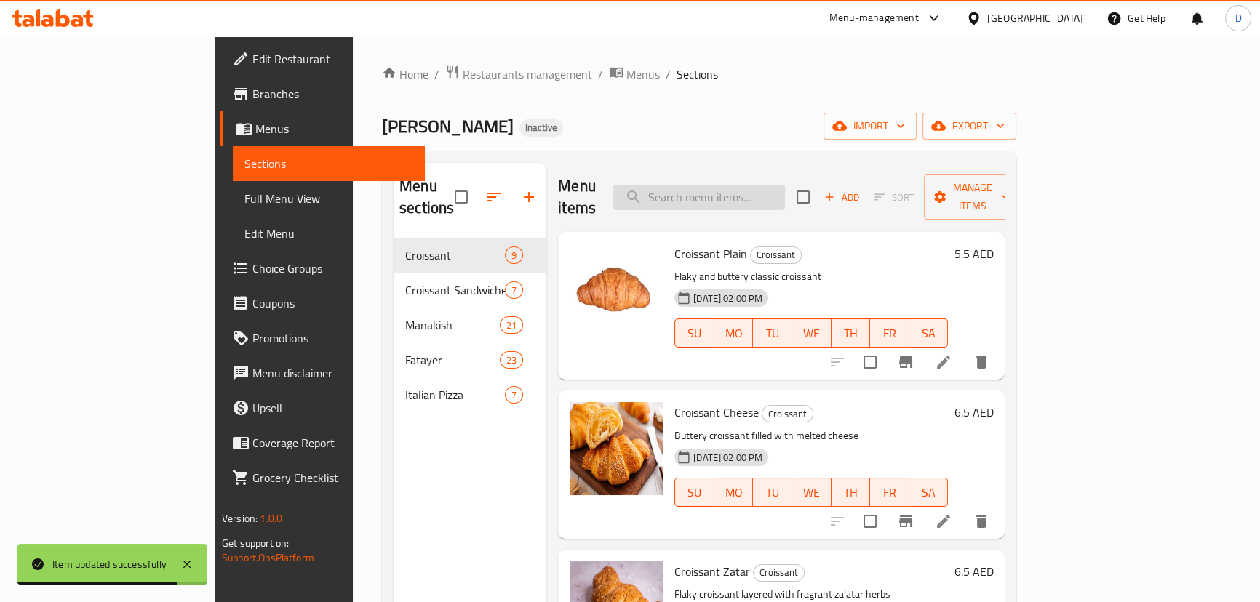
click at [785, 185] on input "search" at bounding box center [699, 197] width 172 height 25
paste input "Mini pastry with muhammara and cheese"
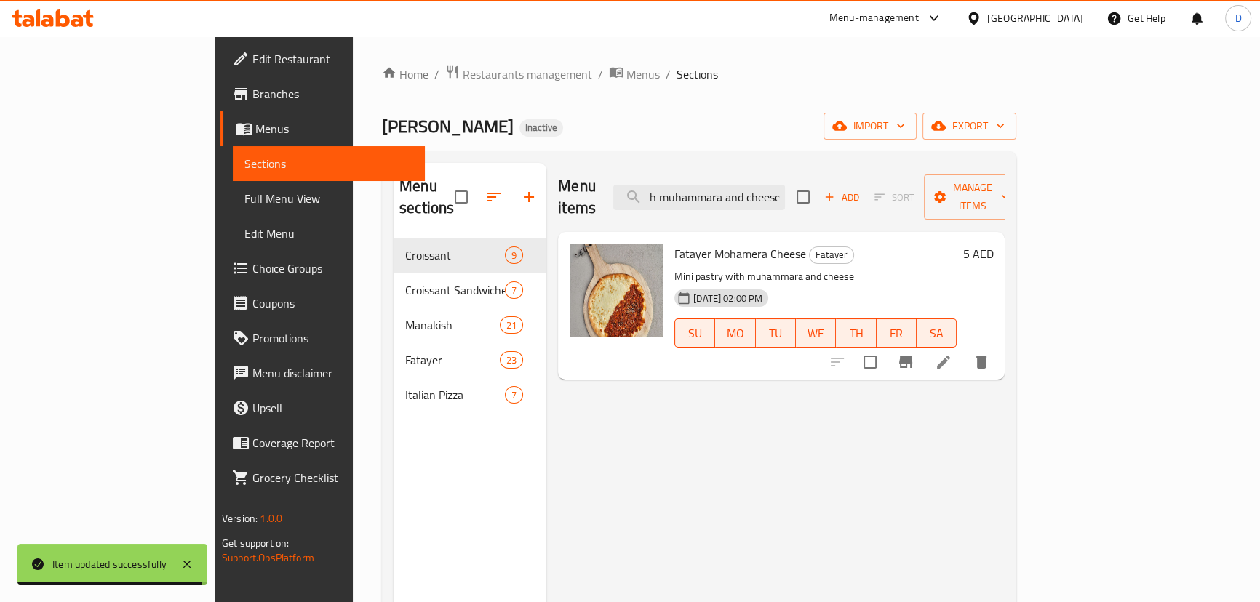
type input "Mini pastry with muhammara and cheese"
click at [952, 353] on icon at bounding box center [943, 361] width 17 height 17
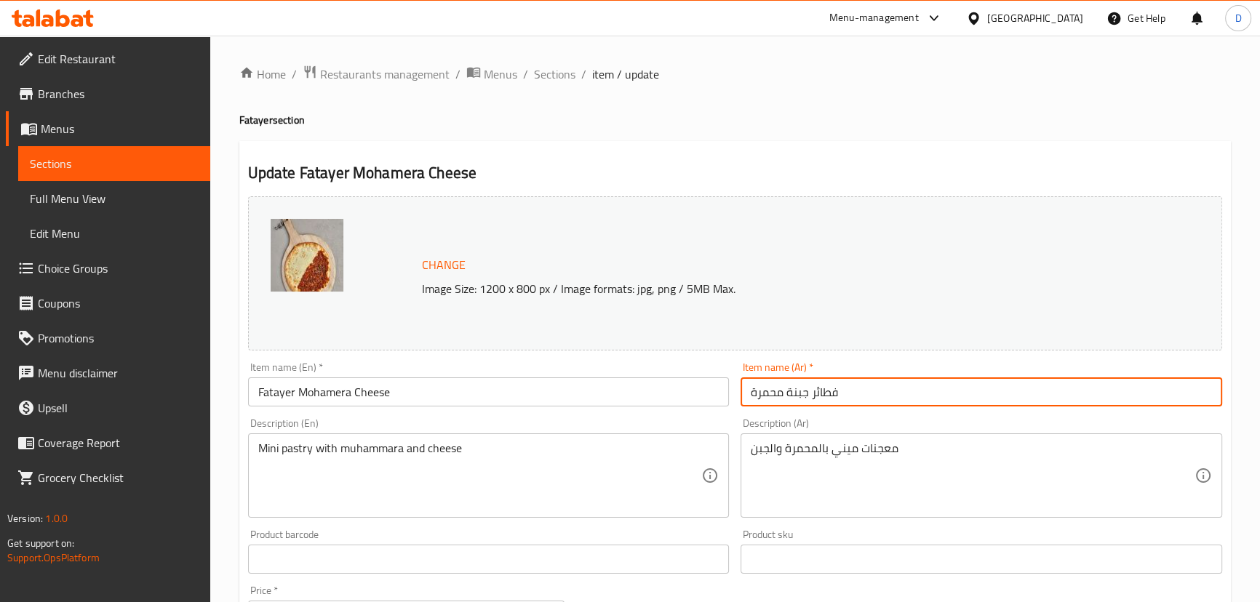
drag, startPoint x: 780, startPoint y: 396, endPoint x: 745, endPoint y: 391, distance: 36.1
click at [745, 391] on input "فطائر جبنة محمرة" at bounding box center [981, 391] width 482 height 29
click at [775, 392] on input "فطائر جبنة" at bounding box center [981, 391] width 482 height 29
paste input "محمرة"
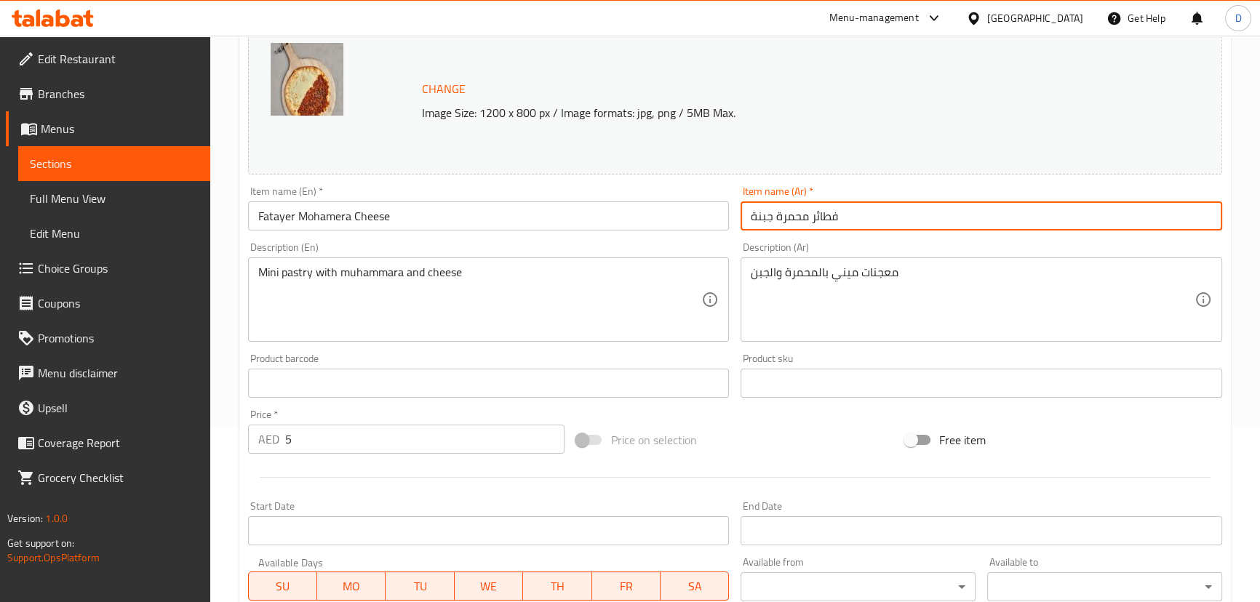
scroll to position [198, 0]
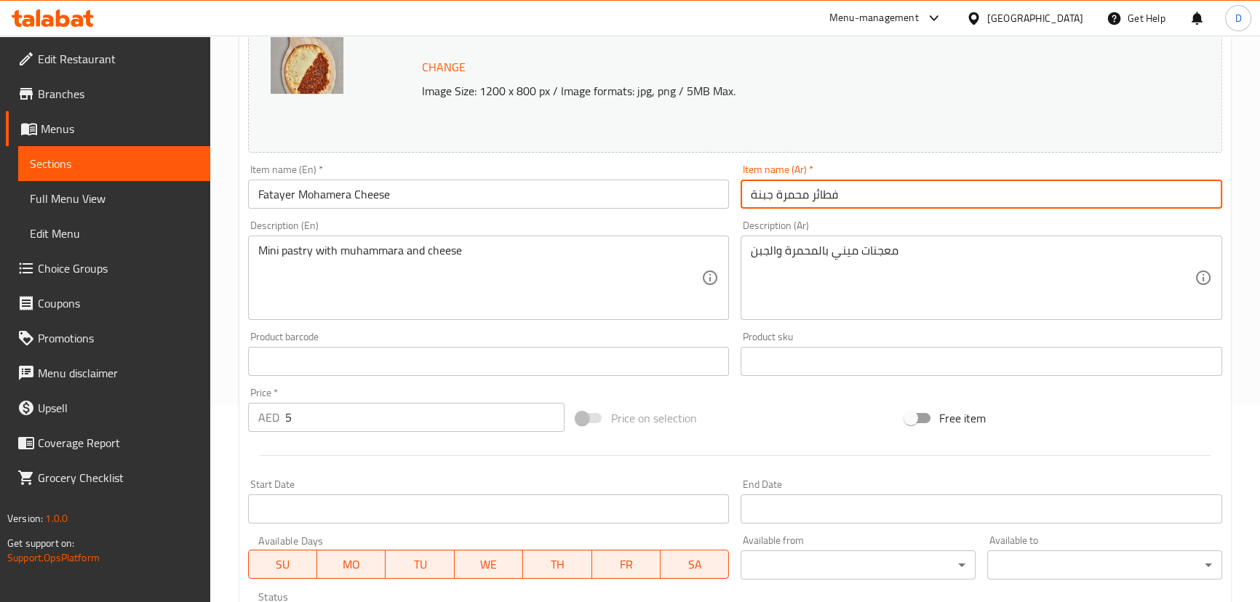
click at [771, 199] on input "فطائر محمرة جبنة" at bounding box center [981, 194] width 482 height 29
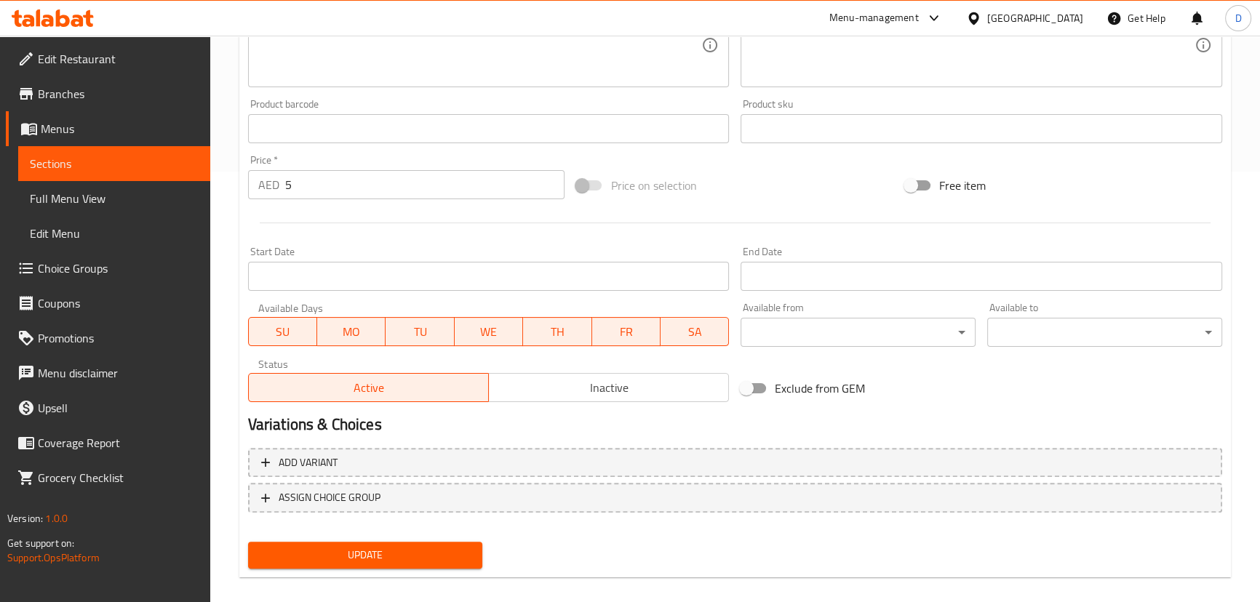
scroll to position [446, 0]
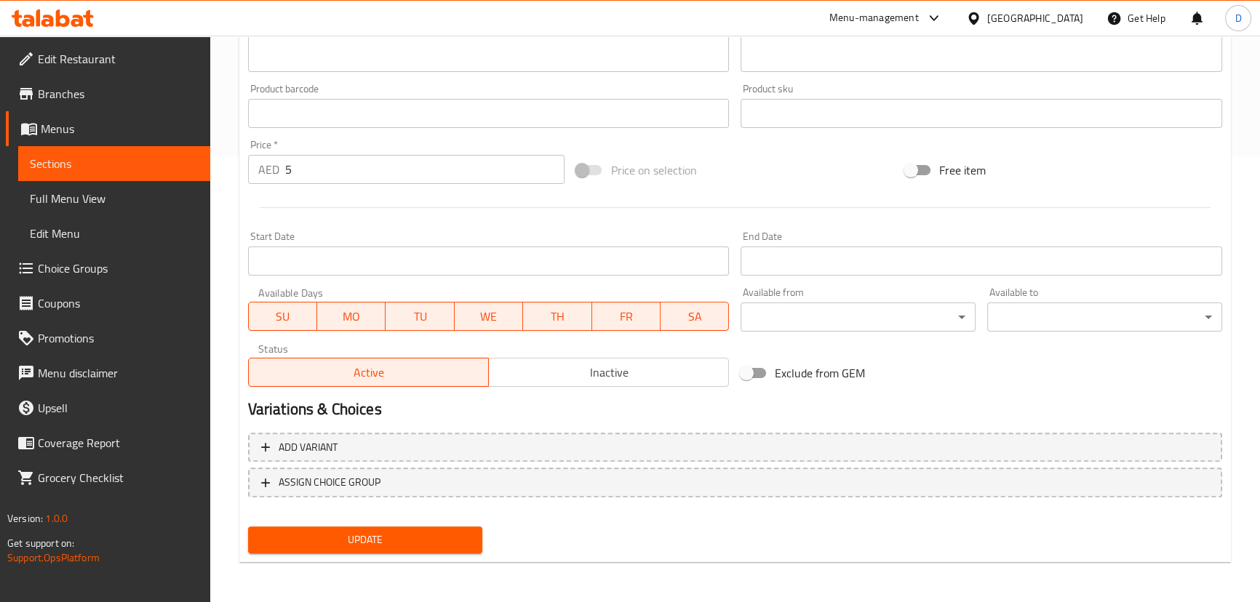
type input "فطائر محمرة وجبنة"
click at [461, 535] on span "Update" at bounding box center [366, 540] width 212 height 18
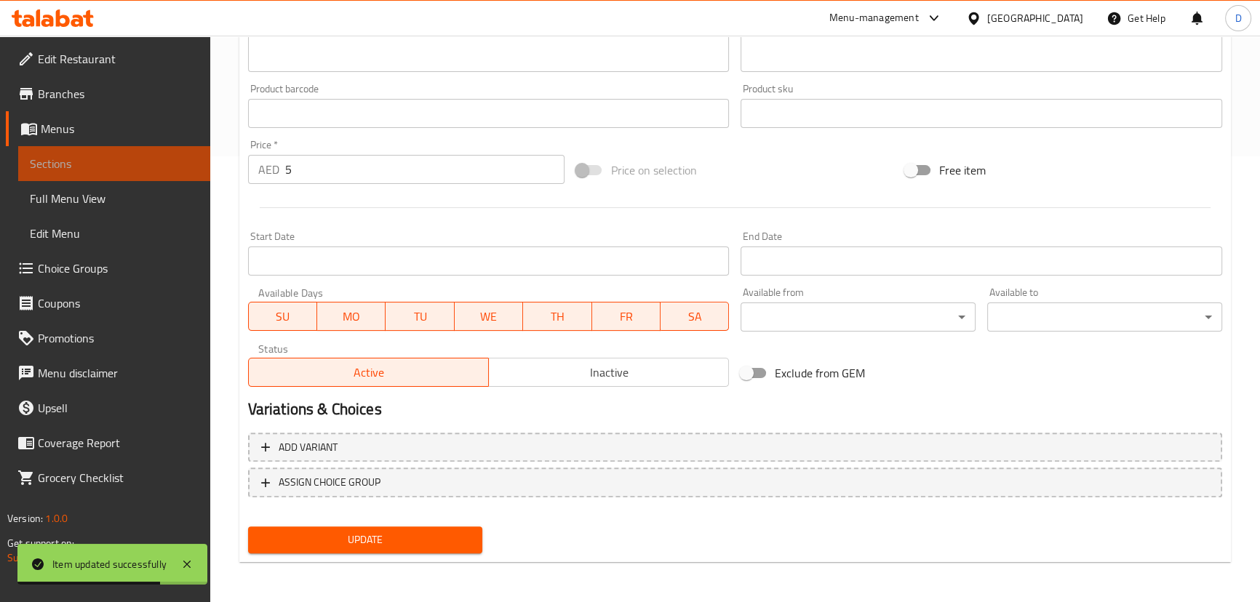
click at [174, 152] on link "Sections" at bounding box center [114, 163] width 192 height 35
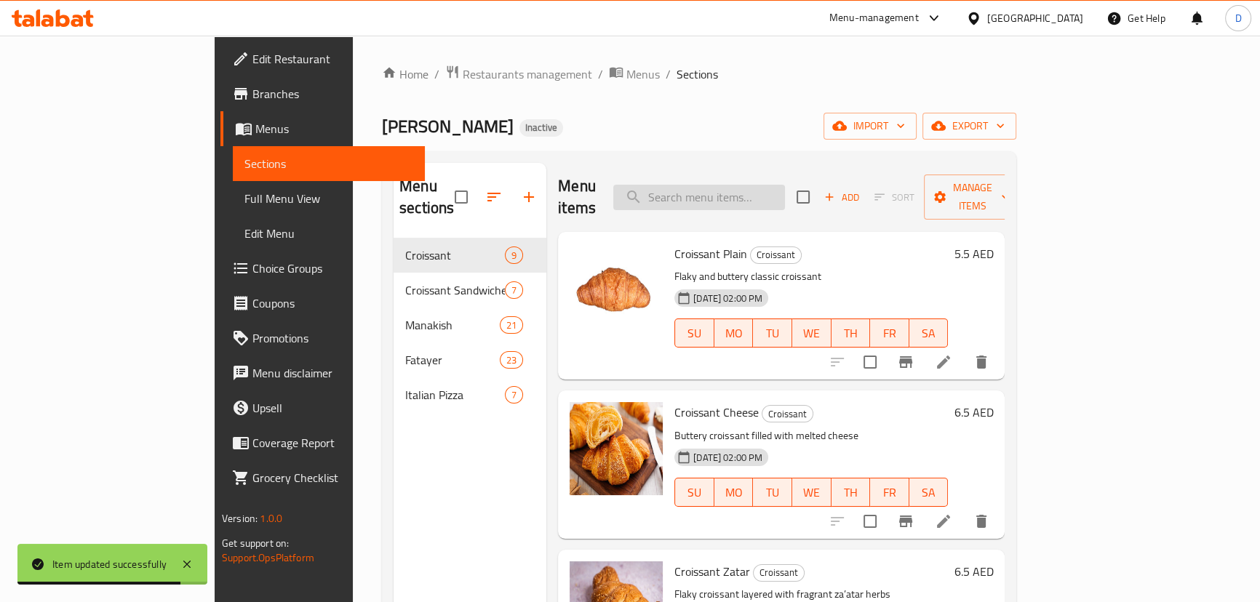
click at [680, 184] on div "Menu items Add Sort Manage items" at bounding box center [781, 197] width 447 height 69
click at [718, 185] on input "search" at bounding box center [699, 197] width 172 height 25
paste input "Margarita"
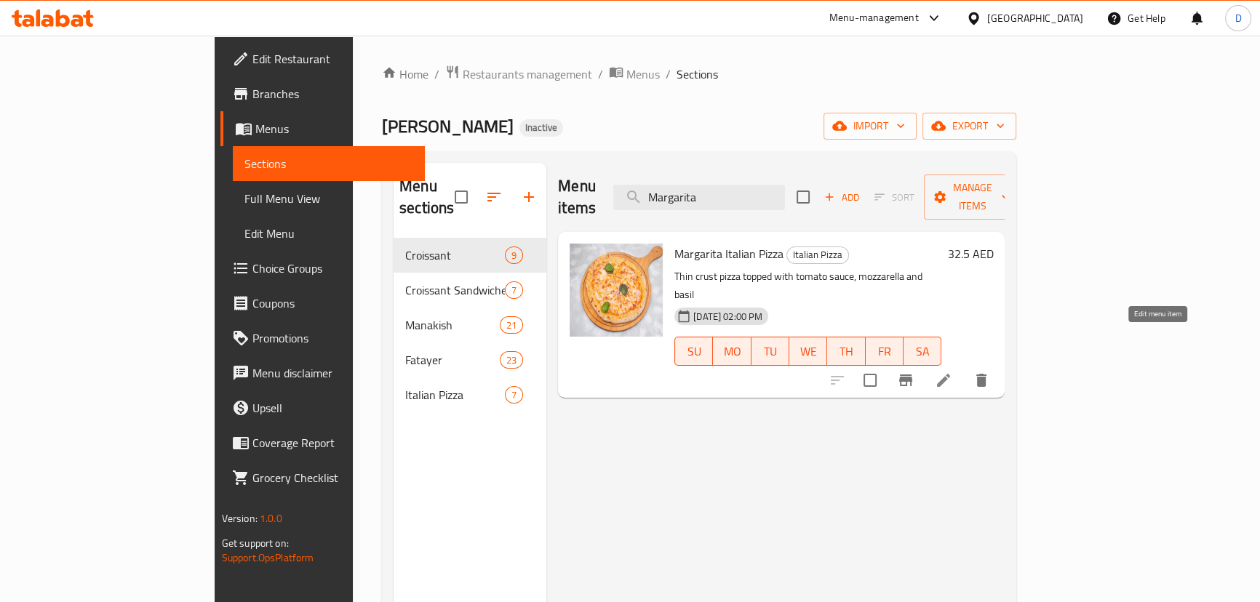
type input "Margarita"
click at [950, 374] on icon at bounding box center [943, 380] width 13 height 13
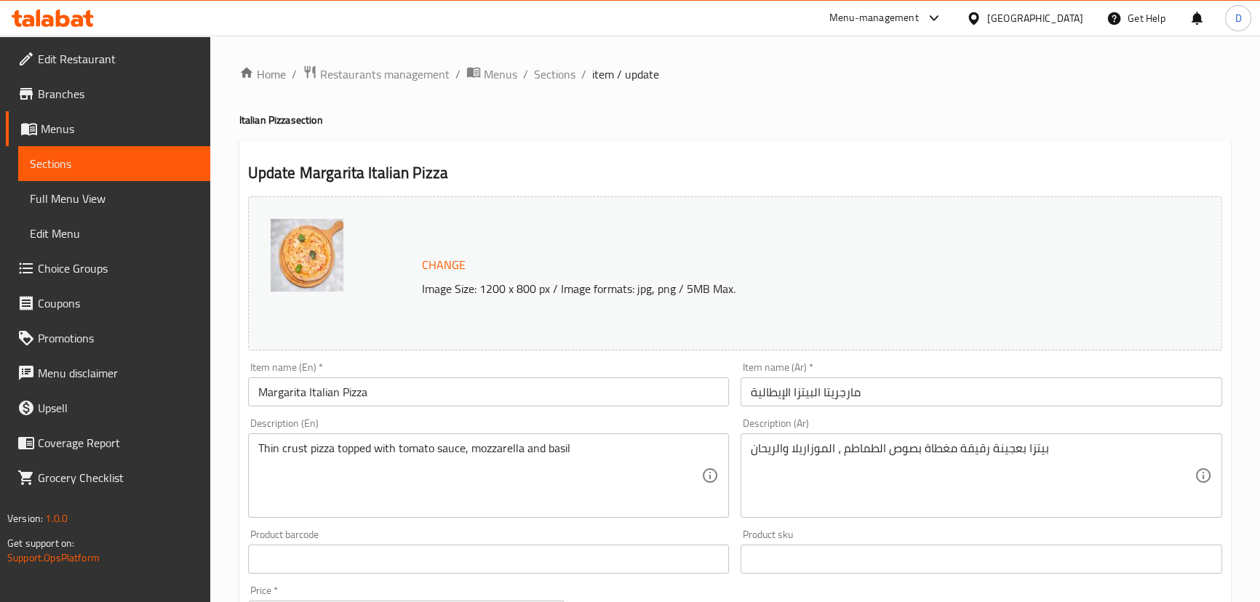
click at [289, 398] on input "Margarita Italian Pizza" at bounding box center [489, 391] width 482 height 29
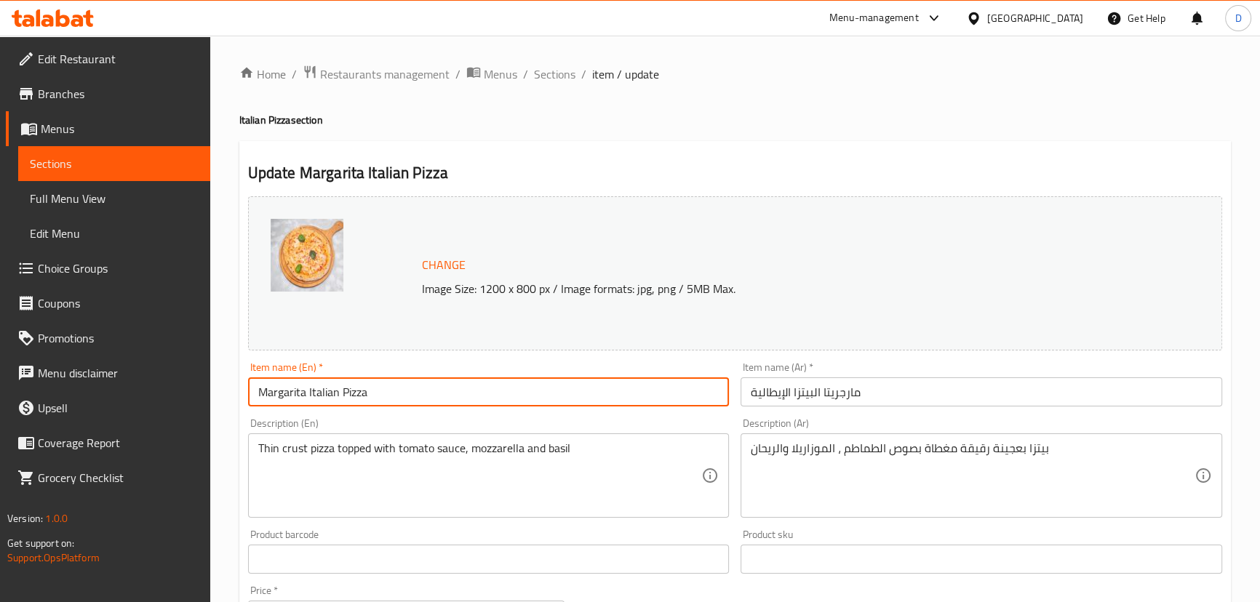
click at [289, 398] on input "Margarita Italian Pizza" at bounding box center [489, 391] width 482 height 29
paste input "he"
type input "Margherita Italian Pizza"
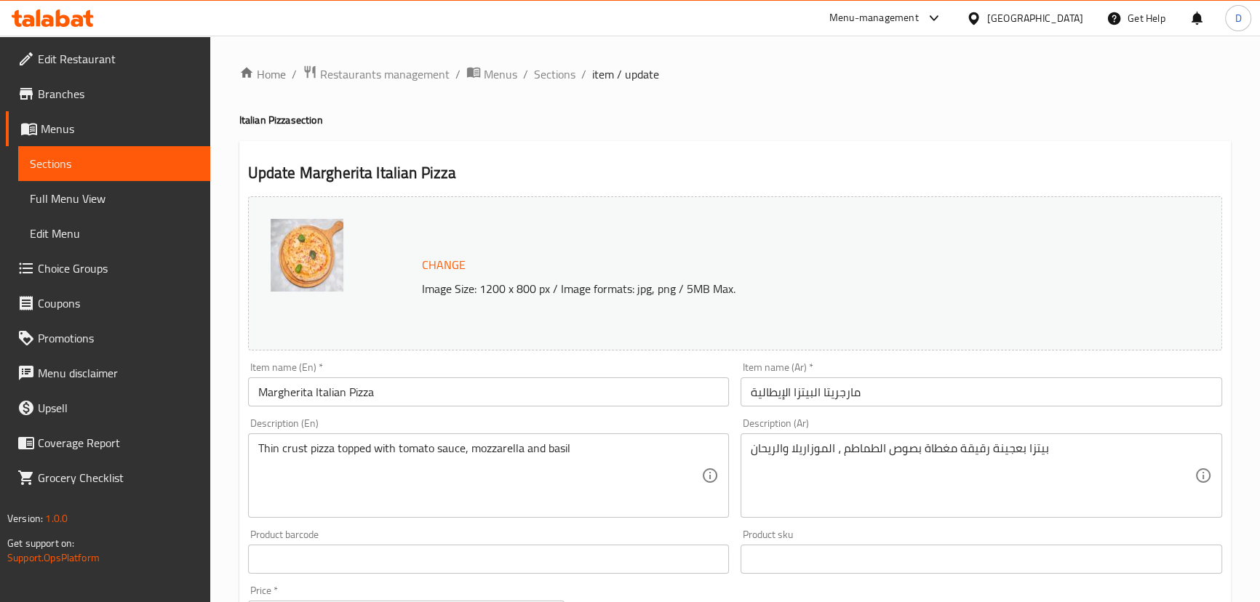
click at [391, 388] on input "Margherita Italian Pizza" at bounding box center [489, 391] width 482 height 29
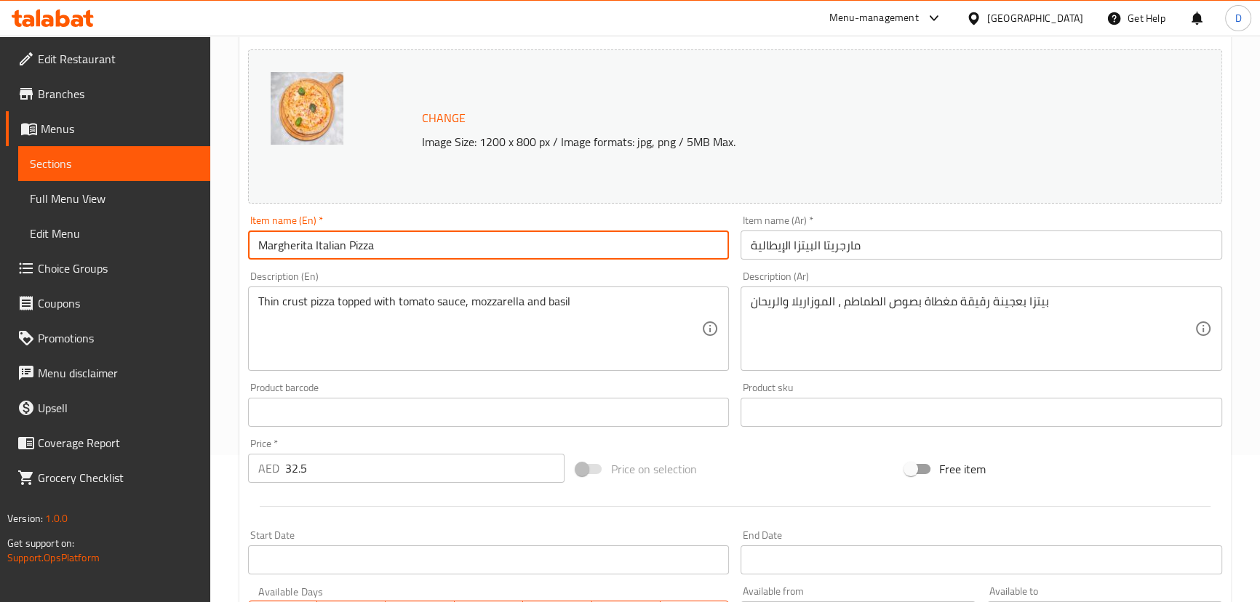
scroll to position [198, 0]
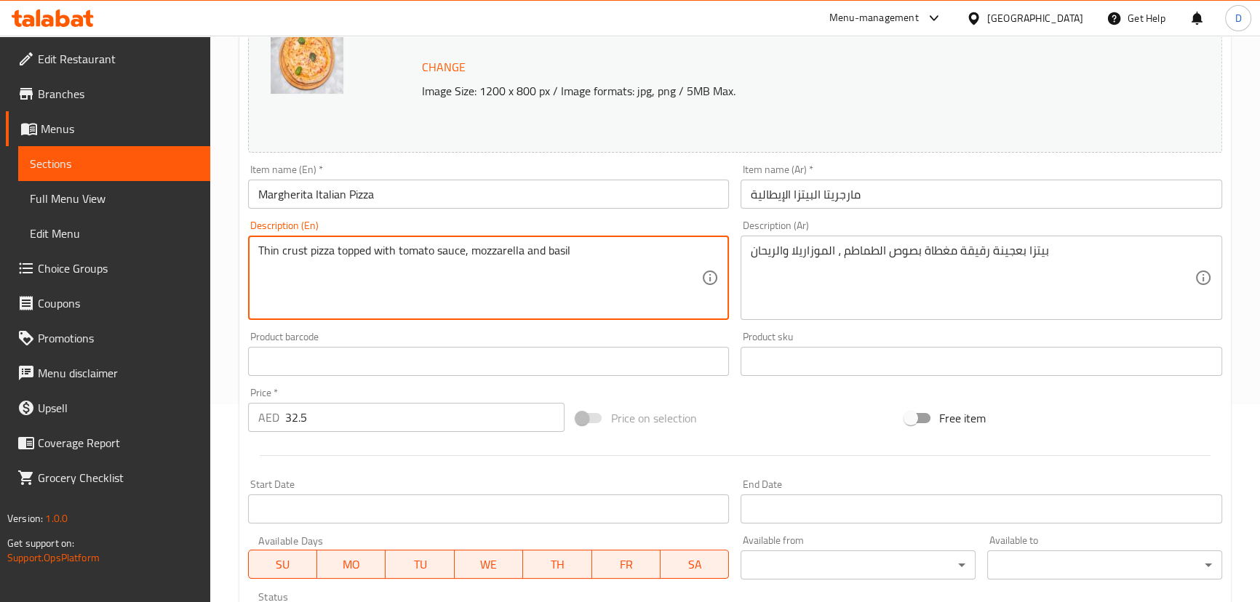
drag, startPoint x: 276, startPoint y: 260, endPoint x: 528, endPoint y: 255, distance: 251.7
click at [522, 287] on textarea "Thin crust pizza topped with tomato sauce, mozzarella and basil" at bounding box center [480, 278] width 444 height 69
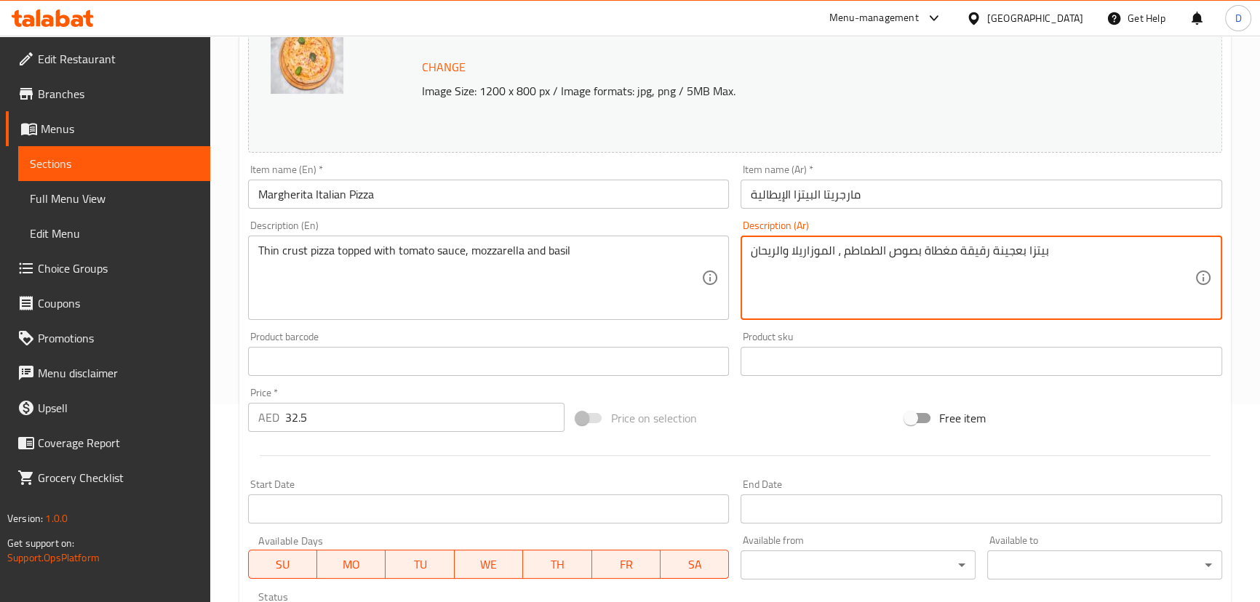
click at [842, 256] on textarea "بيتزا بعجينة رقيقة مغطاة بصوص الطماطم ، الموزاريلا والريحان" at bounding box center [973, 278] width 444 height 69
click at [840, 256] on textarea "بيتزا بعجينة رقيقة مغطاة بصوص الطماطم ، الموزاريلا والريحان" at bounding box center [973, 278] width 444 height 69
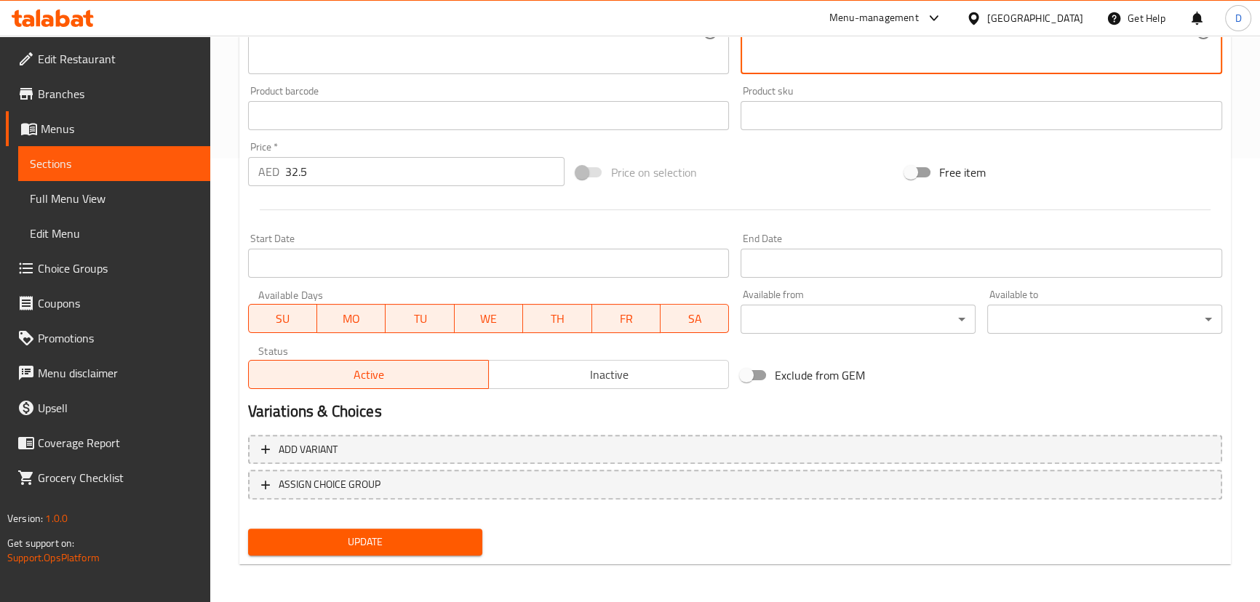
scroll to position [446, 0]
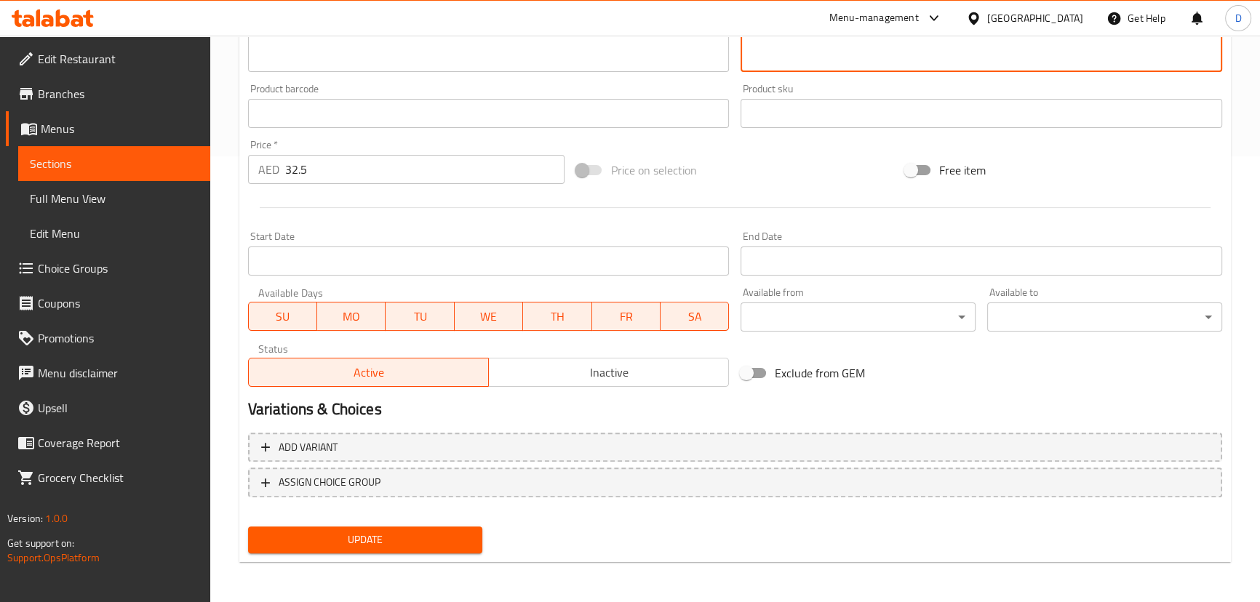
type textarea "بيتزا بعجينة رقيقة مغطاة بصوص الطماطم، الموزاريلا والريحان"
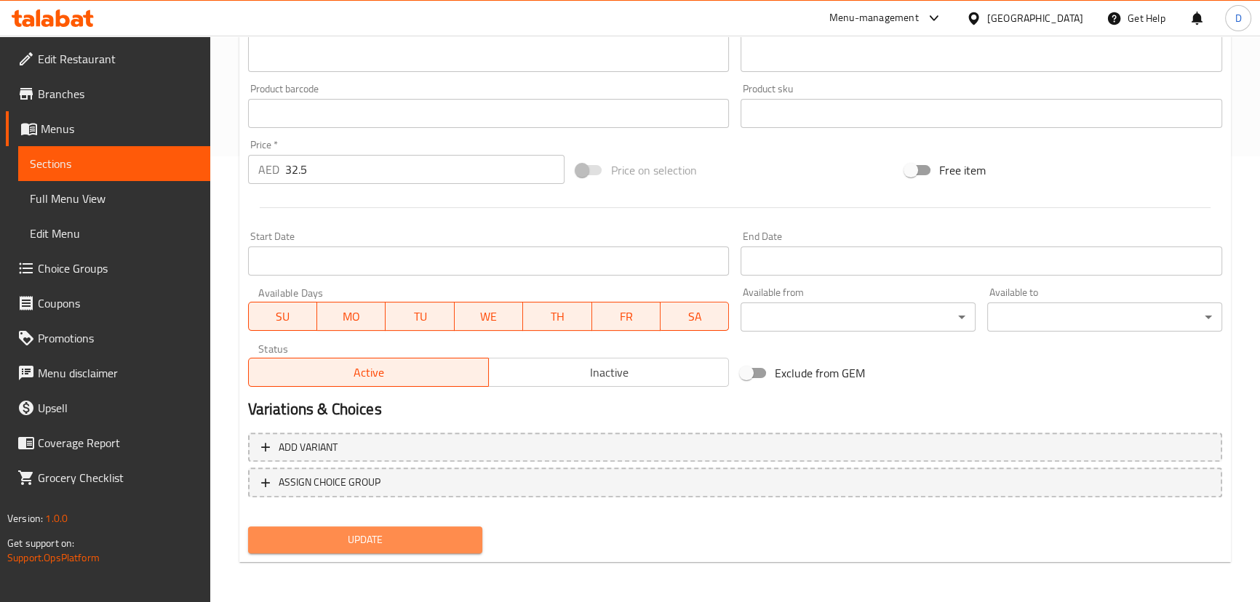
click at [454, 527] on button "Update" at bounding box center [365, 540] width 235 height 27
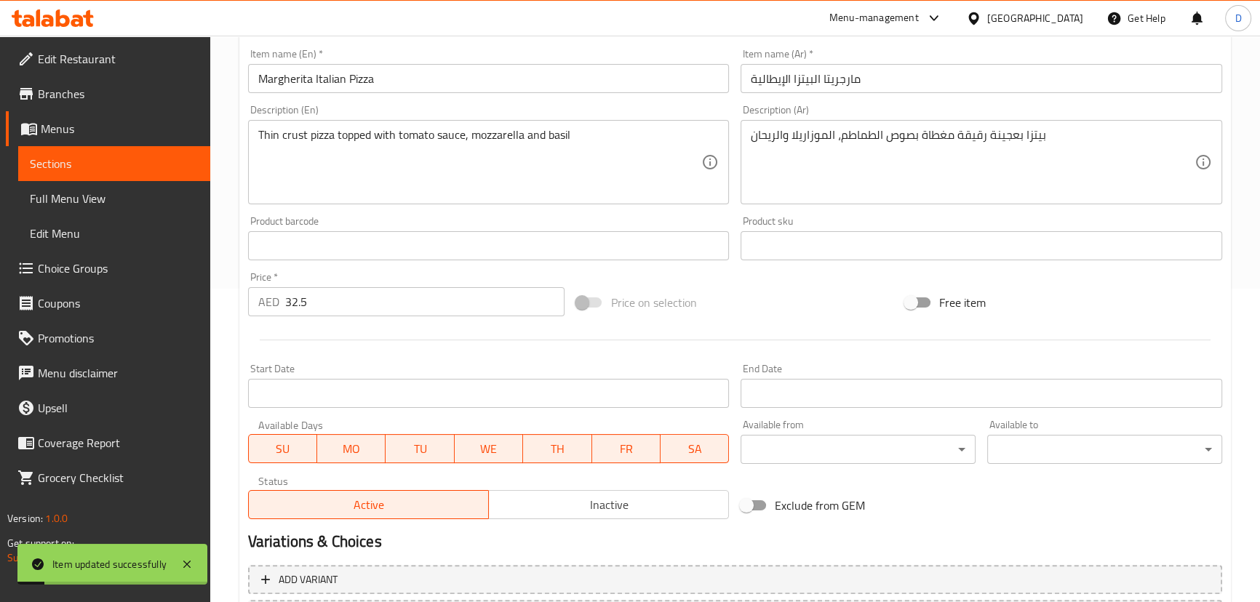
scroll to position [247, 0]
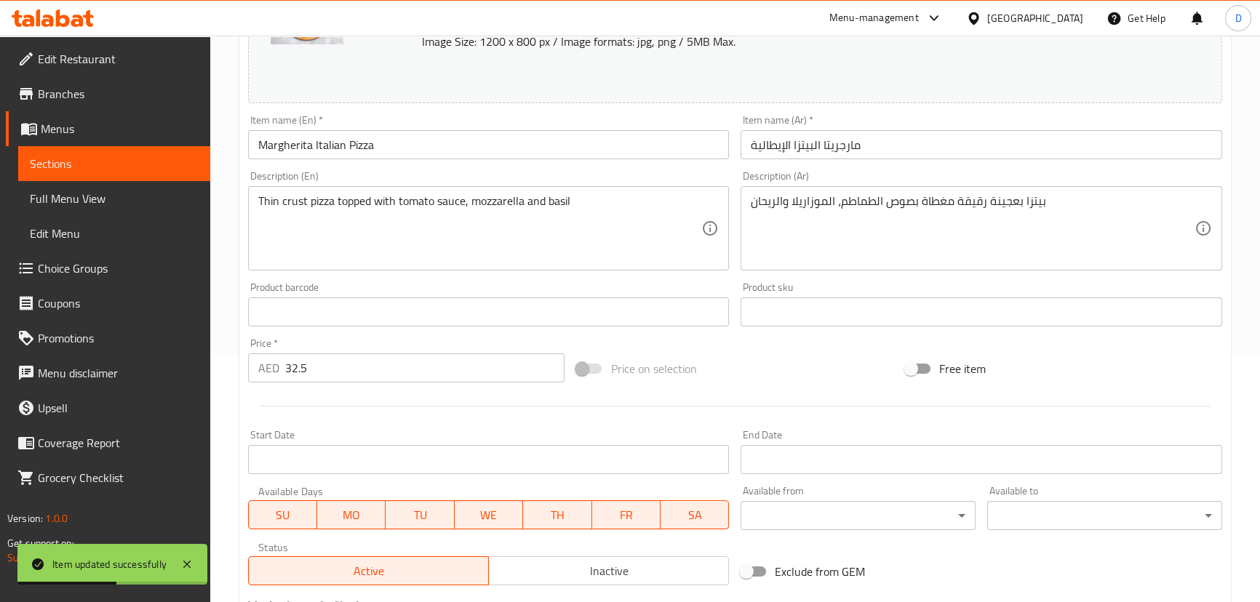
click at [183, 165] on span "Sections" at bounding box center [114, 163] width 169 height 17
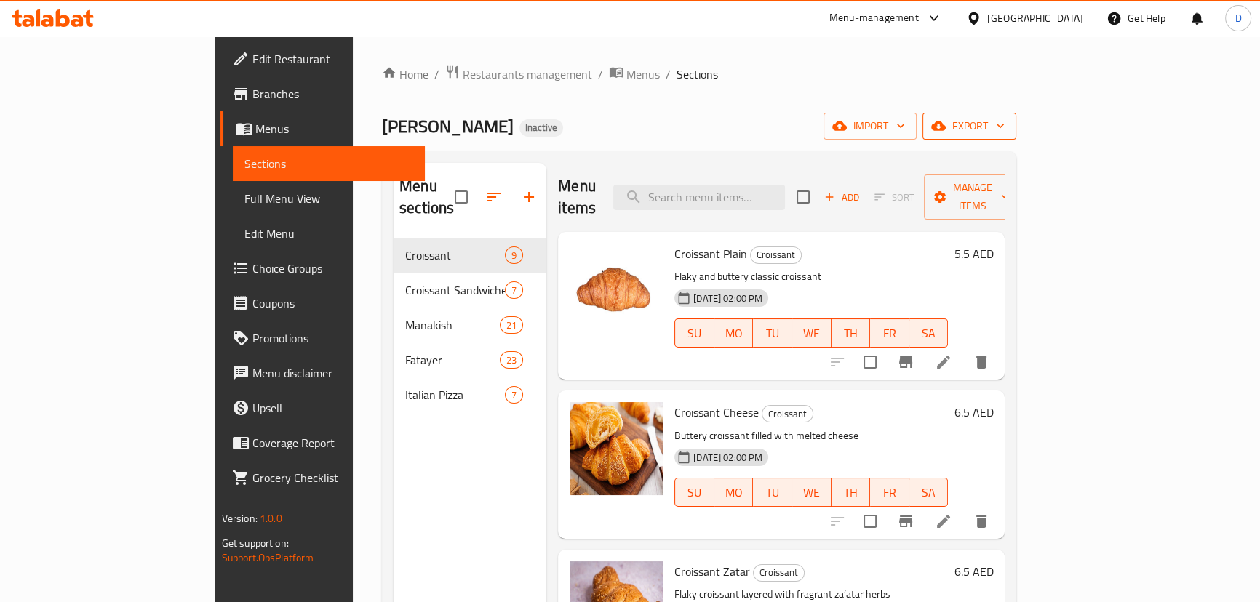
click at [946, 131] on icon "button" at bounding box center [938, 125] width 15 height 9
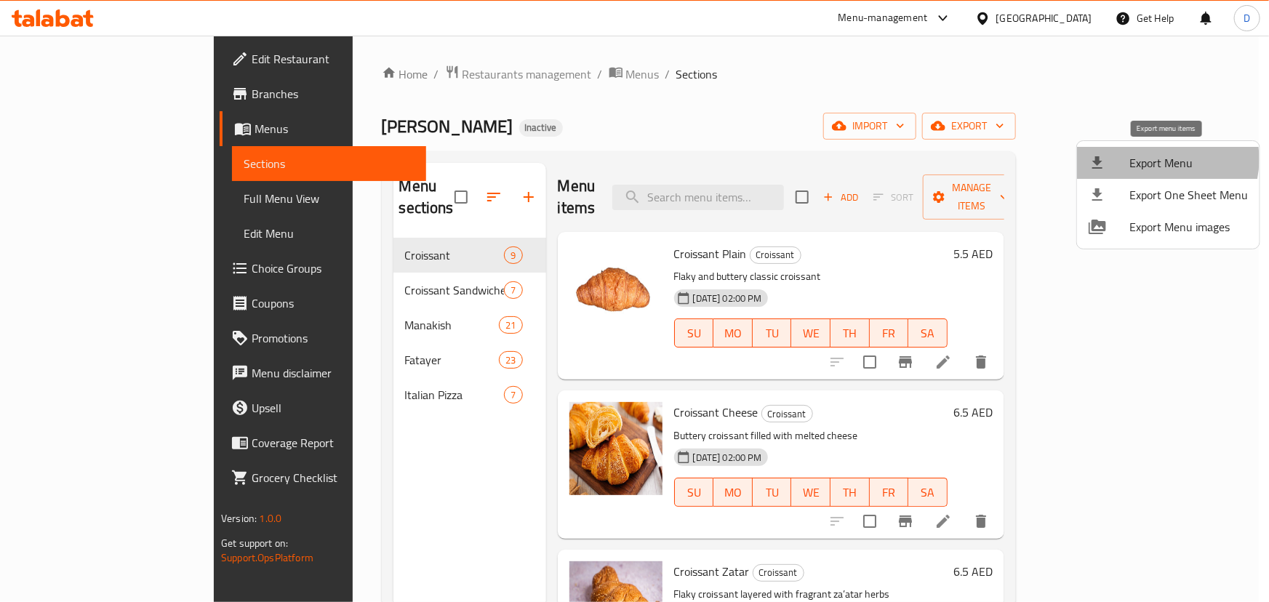
click at [1159, 159] on span "Export Menu" at bounding box center [1189, 162] width 119 height 17
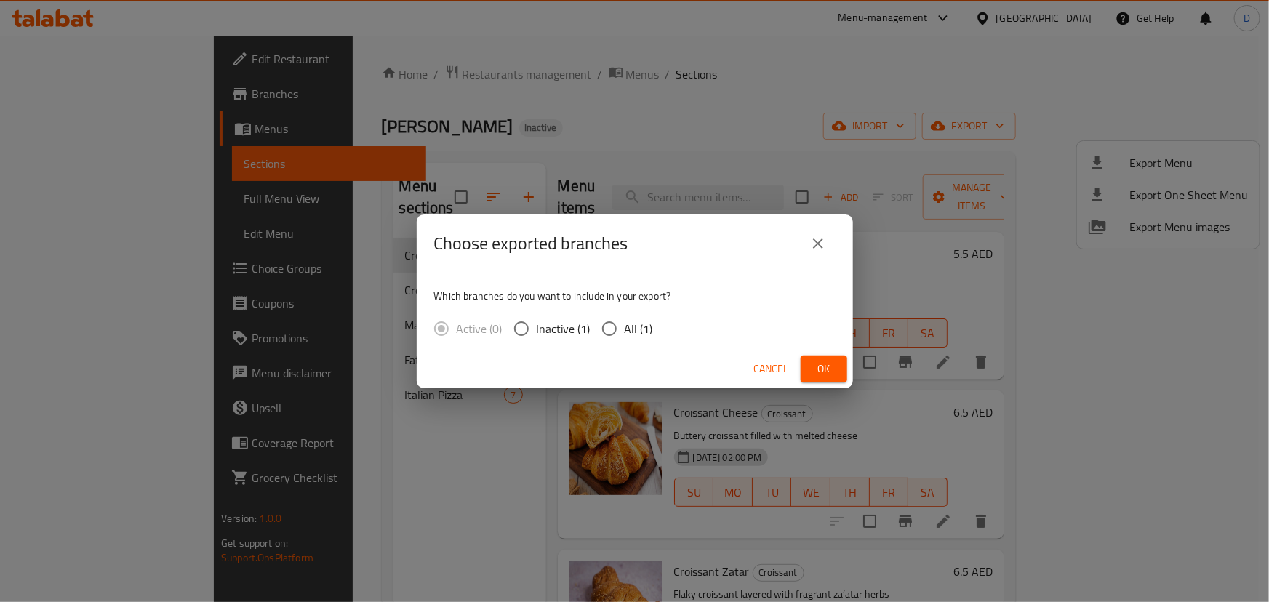
click at [638, 321] on span "All (1)" at bounding box center [639, 328] width 28 height 17
click at [625, 321] on input "All (1)" at bounding box center [609, 328] width 31 height 31
radio input "true"
drag, startPoint x: 815, startPoint y: 361, endPoint x: 802, endPoint y: 340, distance: 24.8
click at [815, 361] on span "Ok" at bounding box center [823, 369] width 23 height 18
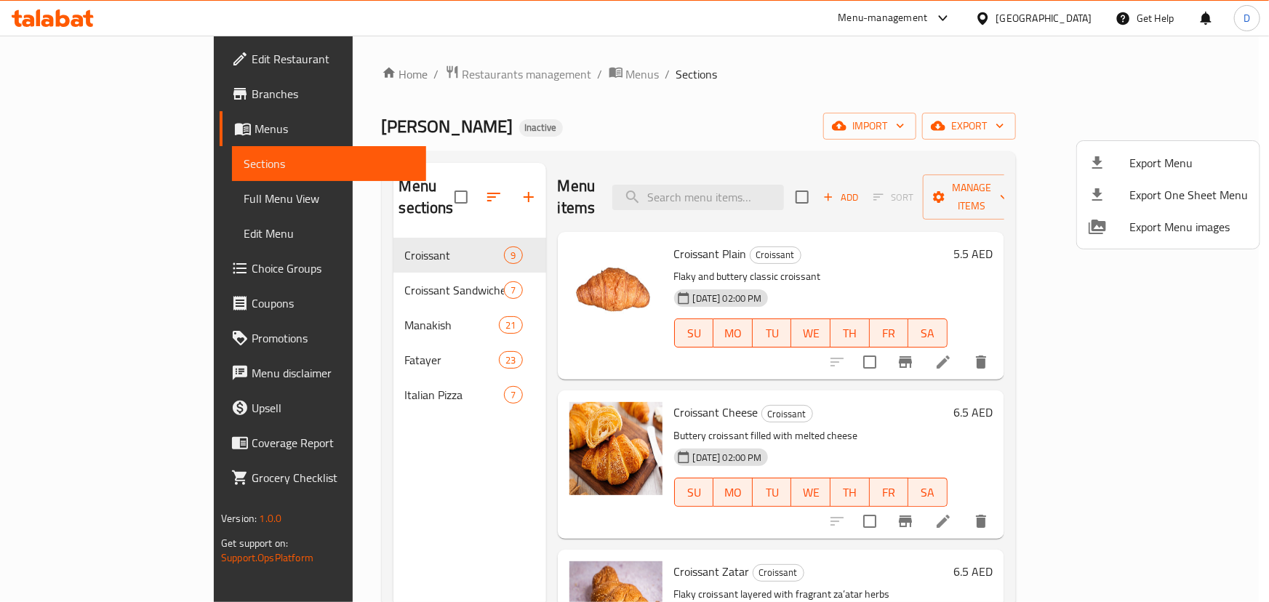
click at [493, 74] on div at bounding box center [634, 301] width 1269 height 602
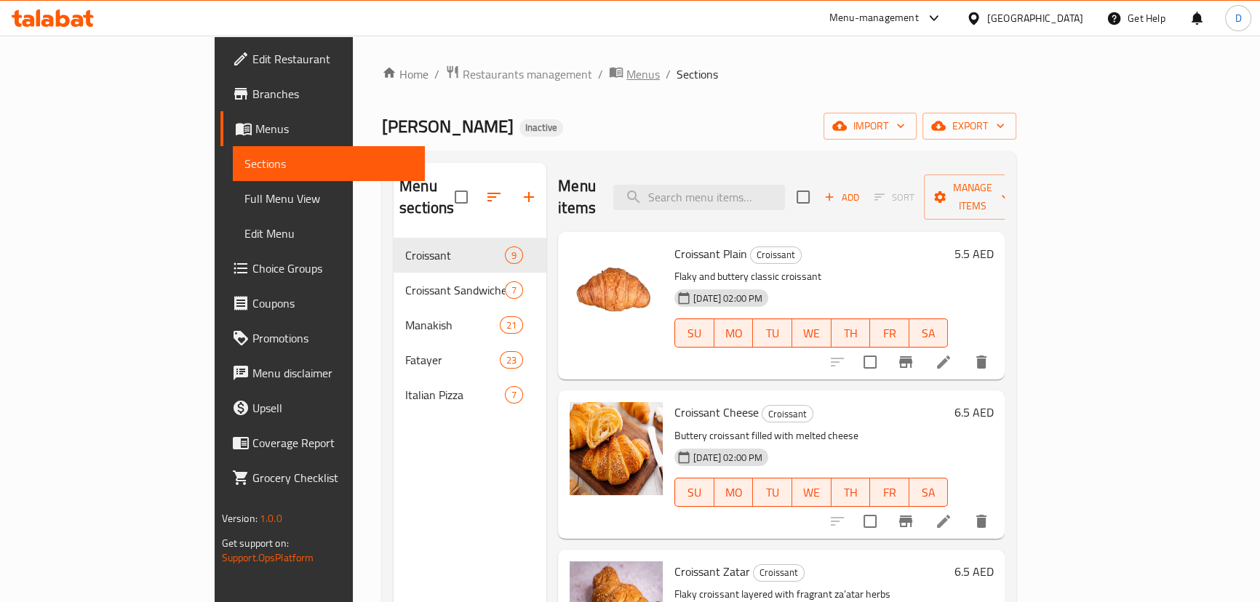
click at [626, 75] on span "Menus" at bounding box center [642, 73] width 33 height 17
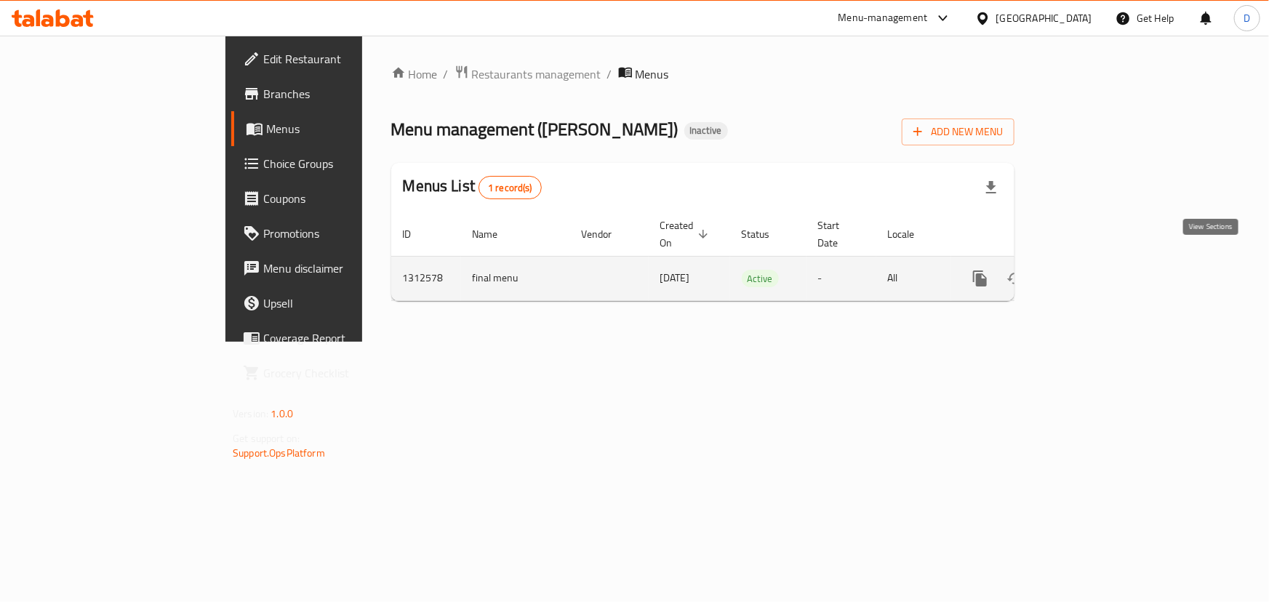
click at [1094, 270] on icon "enhanced table" at bounding box center [1084, 278] width 17 height 17
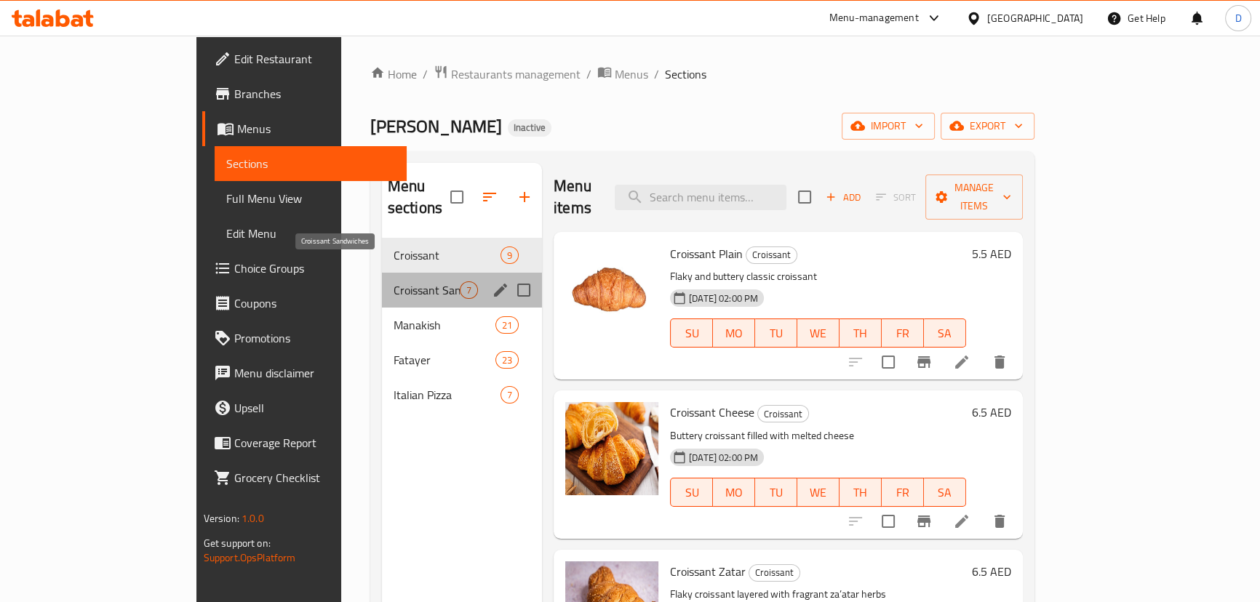
click at [394, 281] on span "Croissant Sandwiches" at bounding box center [427, 289] width 66 height 17
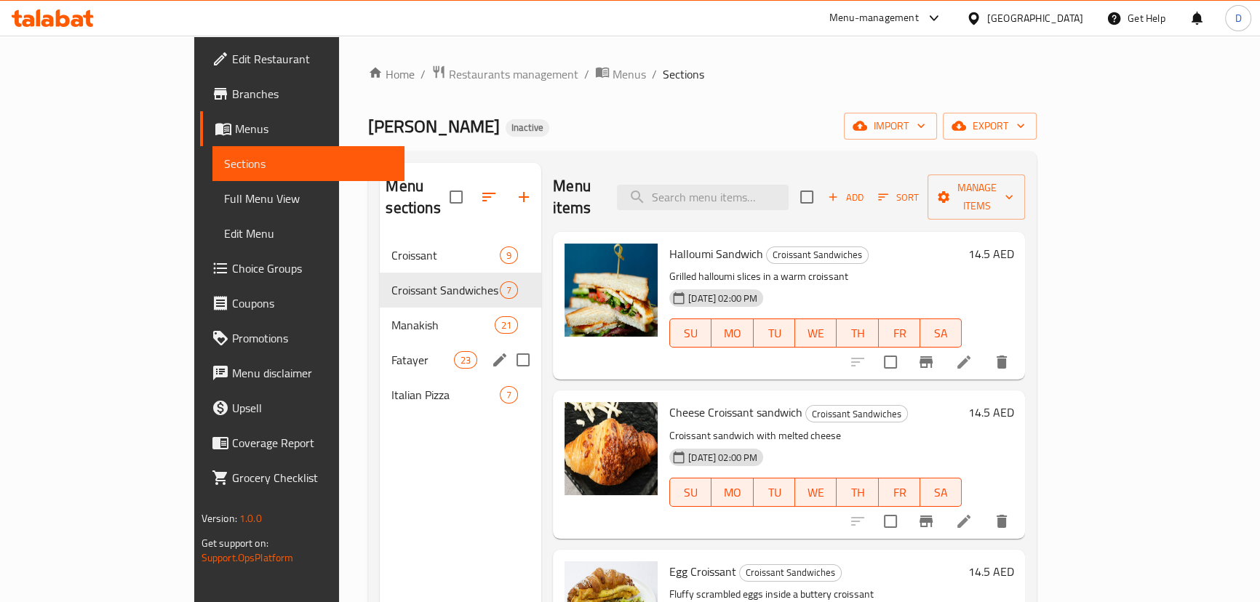
click at [380, 343] on div "Fatayer 23" at bounding box center [460, 360] width 161 height 35
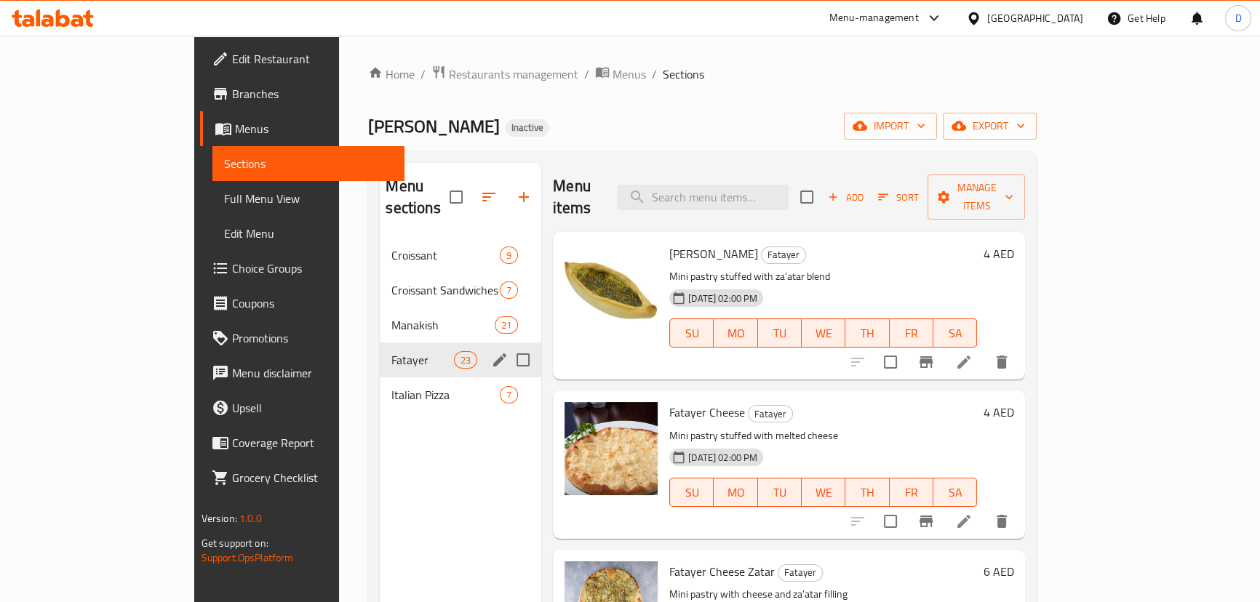
click at [380, 353] on div "Fatayer 23" at bounding box center [460, 360] width 161 height 35
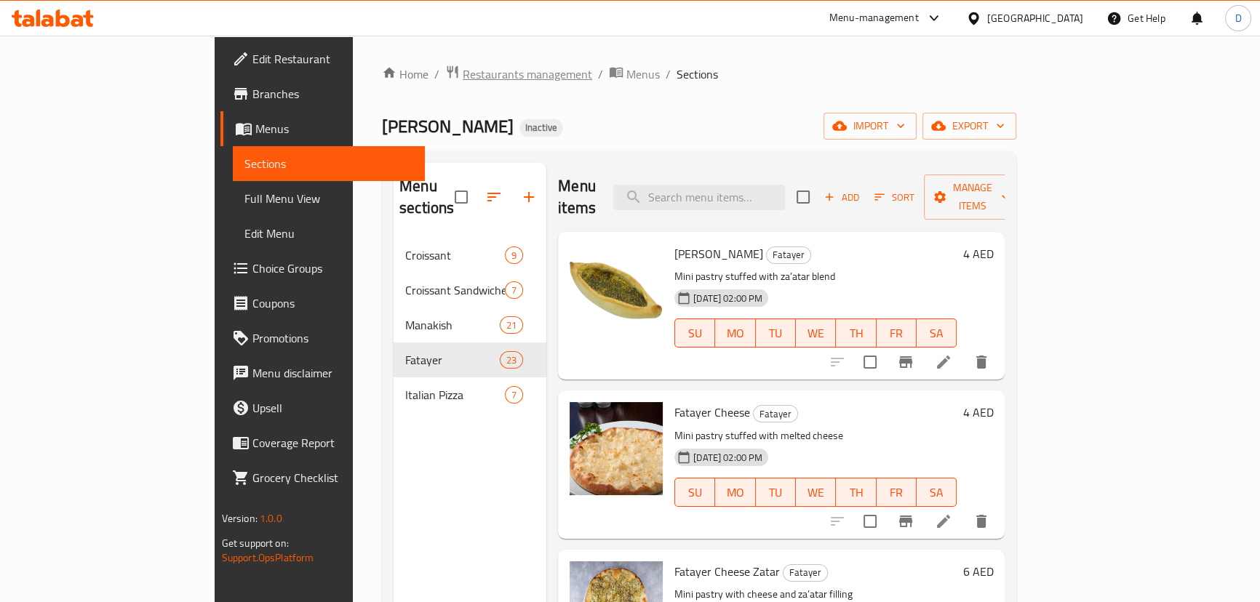
click at [463, 68] on span "Restaurants management" at bounding box center [527, 73] width 129 height 17
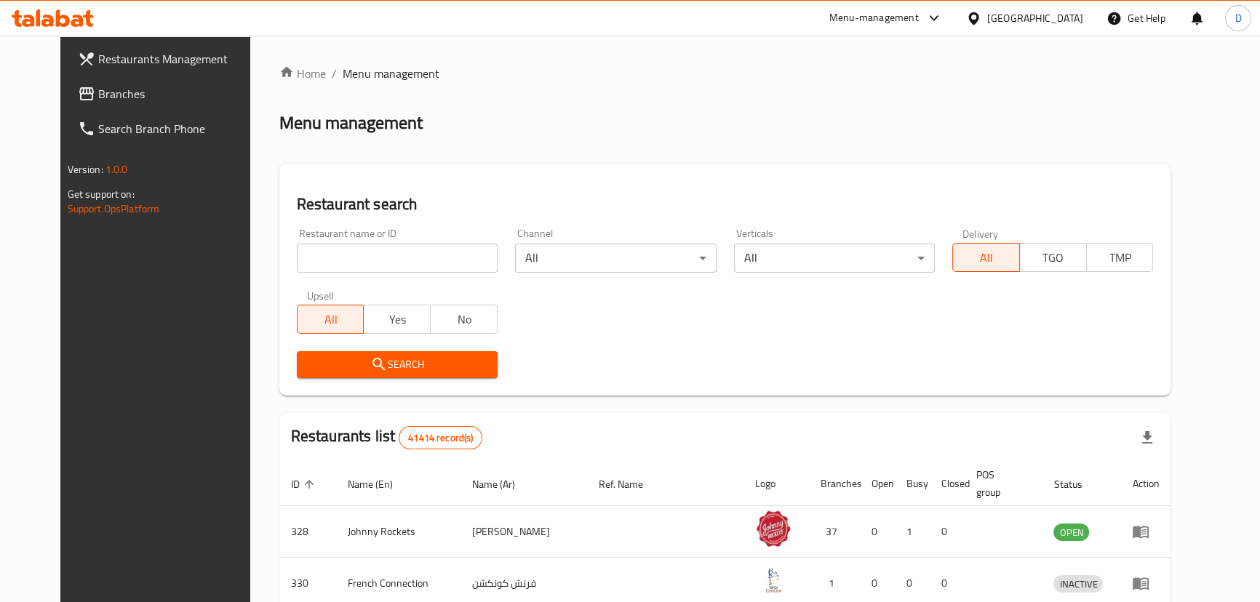
click at [137, 97] on span "Branches" at bounding box center [178, 93] width 161 height 17
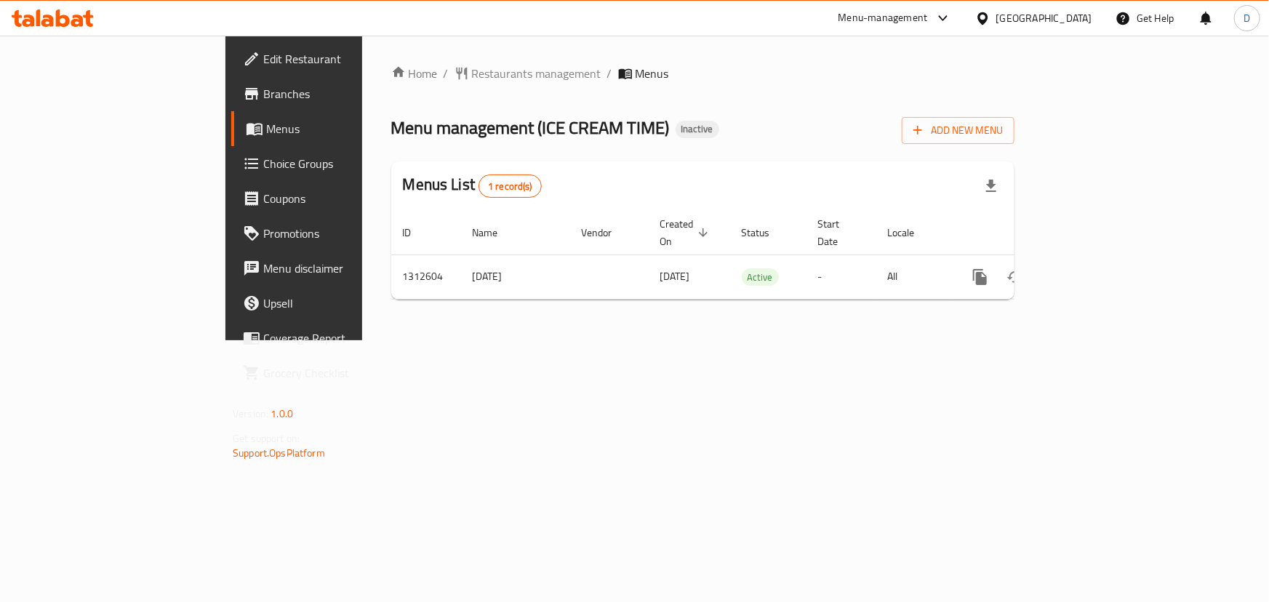
click at [263, 61] on span "Edit Restaurant" at bounding box center [344, 58] width 162 height 17
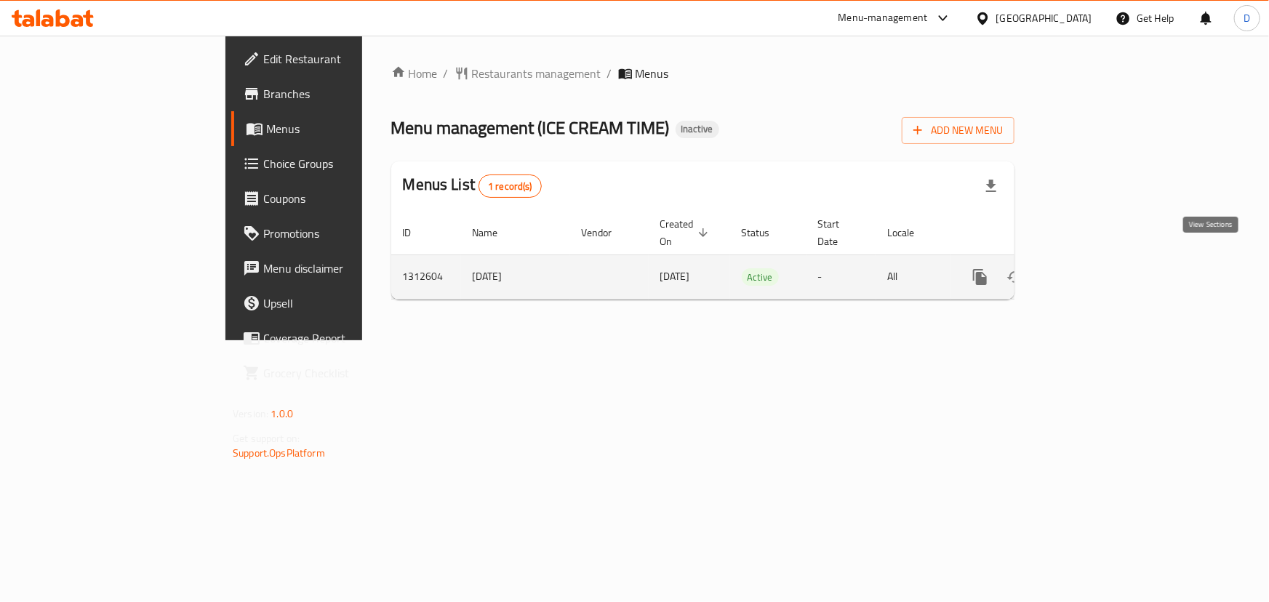
click at [1094, 268] on icon "enhanced table" at bounding box center [1084, 276] width 17 height 17
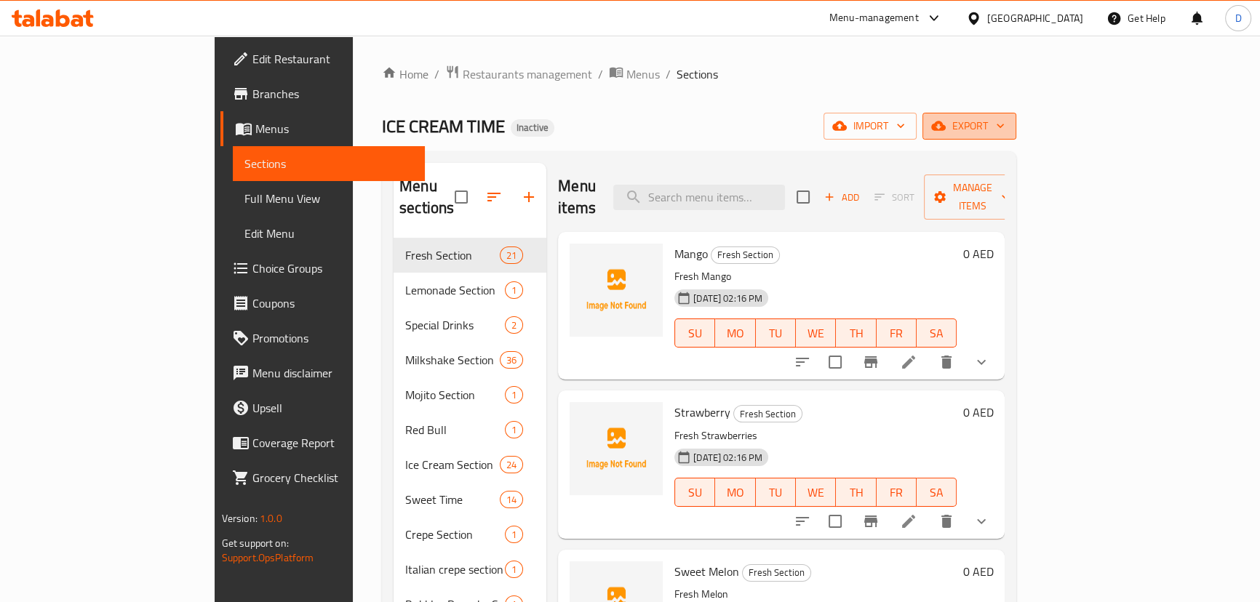
click at [1016, 137] on button "export" at bounding box center [969, 126] width 94 height 27
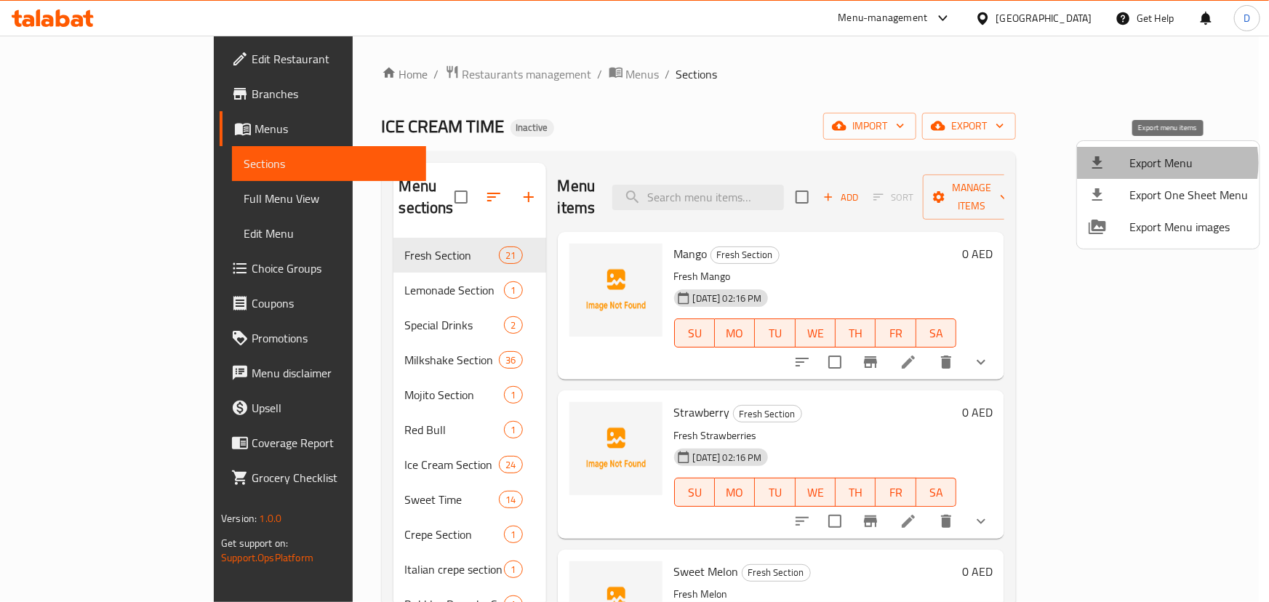
click at [1152, 163] on span "Export Menu" at bounding box center [1189, 162] width 119 height 17
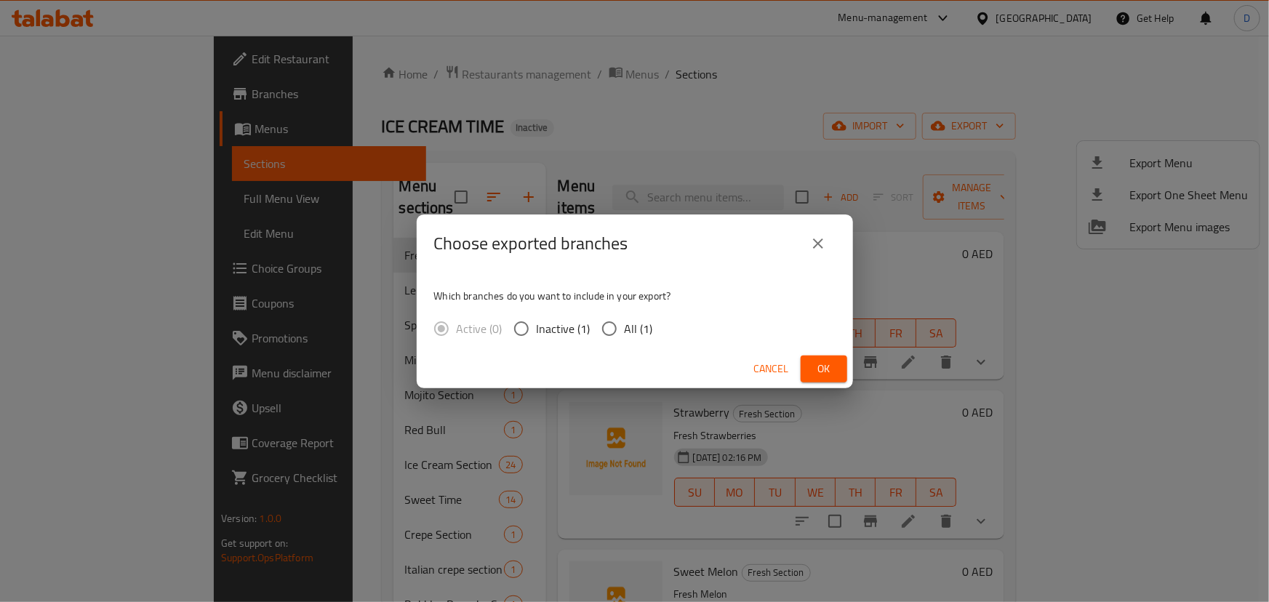
click at [646, 332] on span "All (1)" at bounding box center [639, 328] width 28 height 17
click at [625, 332] on input "All (1)" at bounding box center [609, 328] width 31 height 31
radio input "true"
click at [823, 372] on span "Ok" at bounding box center [823, 369] width 23 height 18
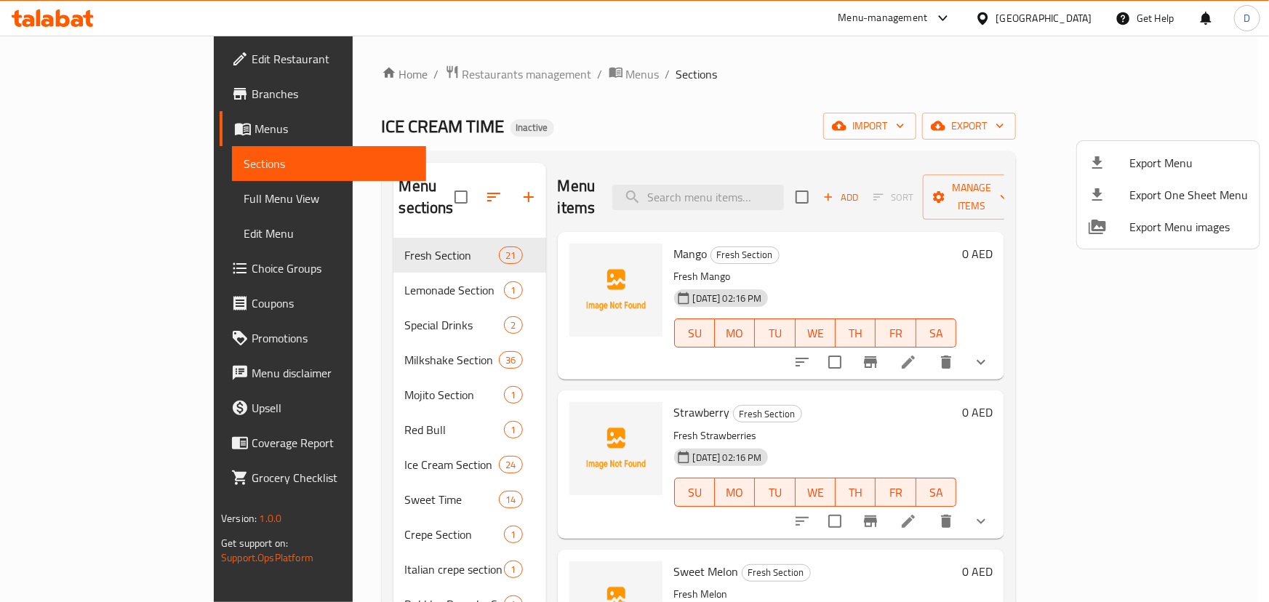
click at [112, 204] on div at bounding box center [634, 301] width 1269 height 602
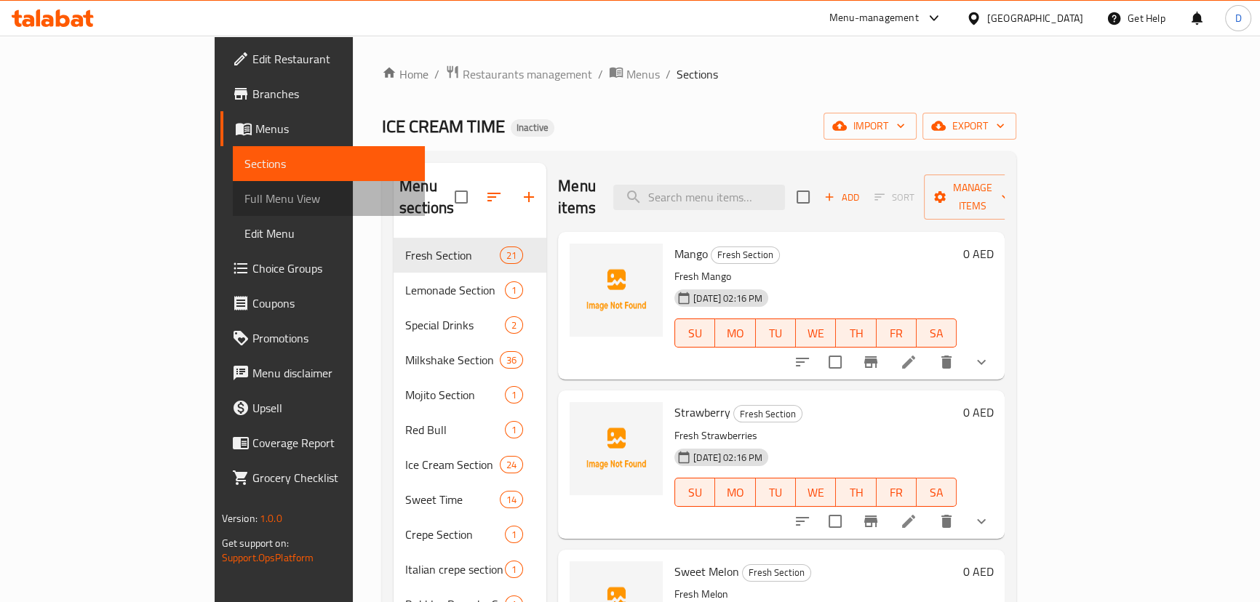
click at [244, 204] on span "Full Menu View" at bounding box center [328, 198] width 169 height 17
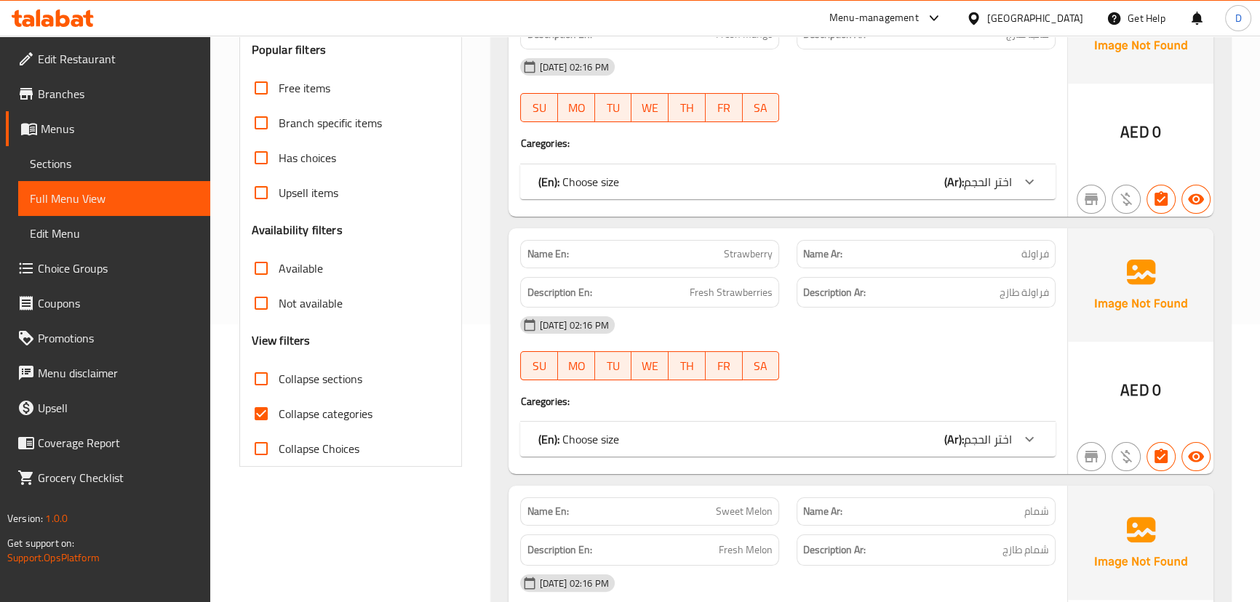
scroll to position [330, 0]
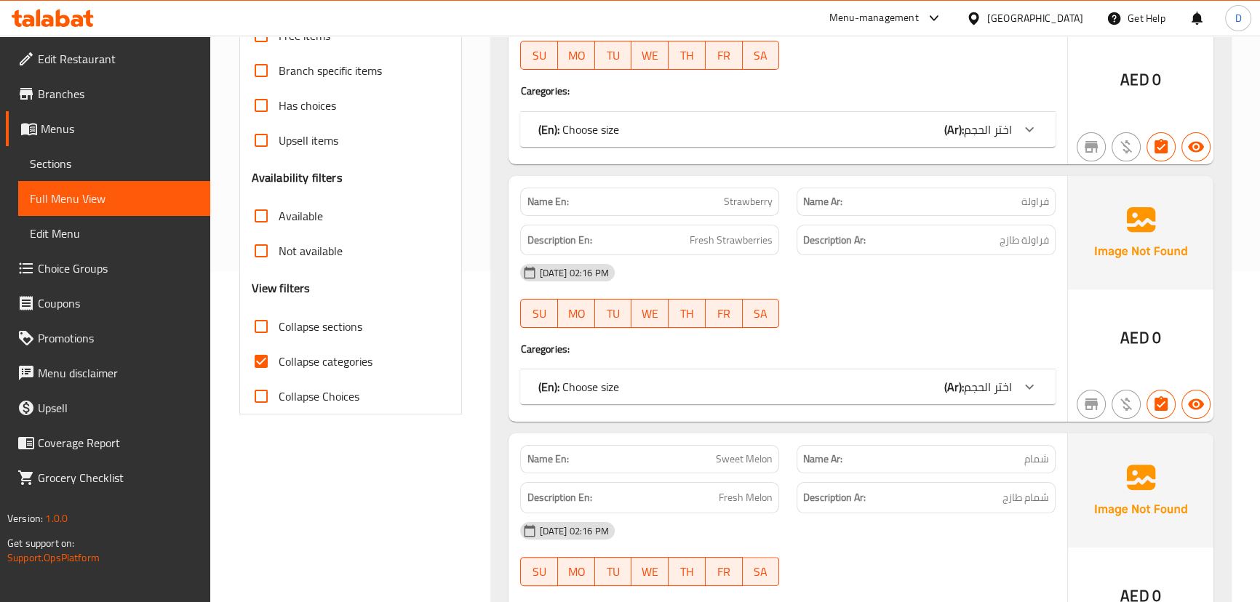
click at [282, 359] on span "Collapse categories" at bounding box center [326, 361] width 94 height 17
click at [279, 359] on input "Collapse categories" at bounding box center [261, 361] width 35 height 35
checkbox input "false"
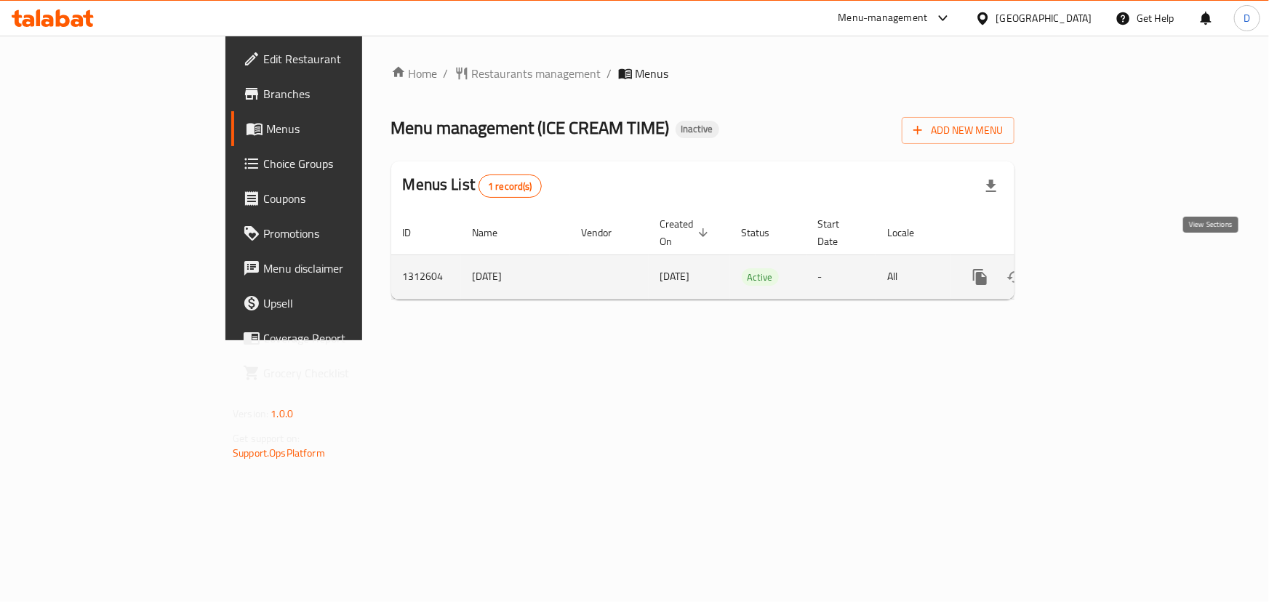
click at [1103, 260] on link "enhanced table" at bounding box center [1085, 277] width 35 height 35
